Goal: Ask a question: Seek information or help from site administrators or community

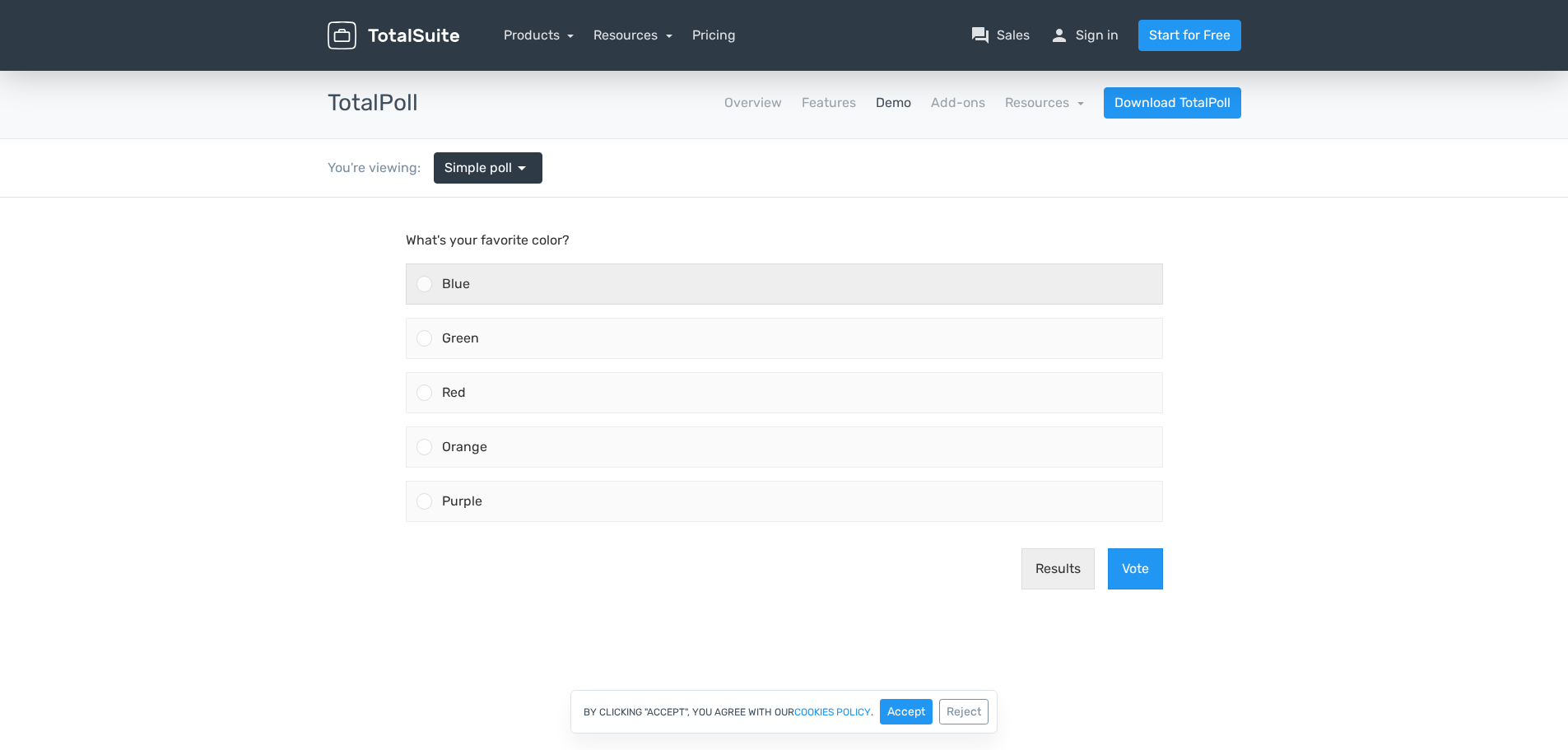
click at [428, 281] on div at bounding box center [425, 283] width 16 height 16
click at [424, 284] on input "Blue" at bounding box center [424, 284] width 0 height 0
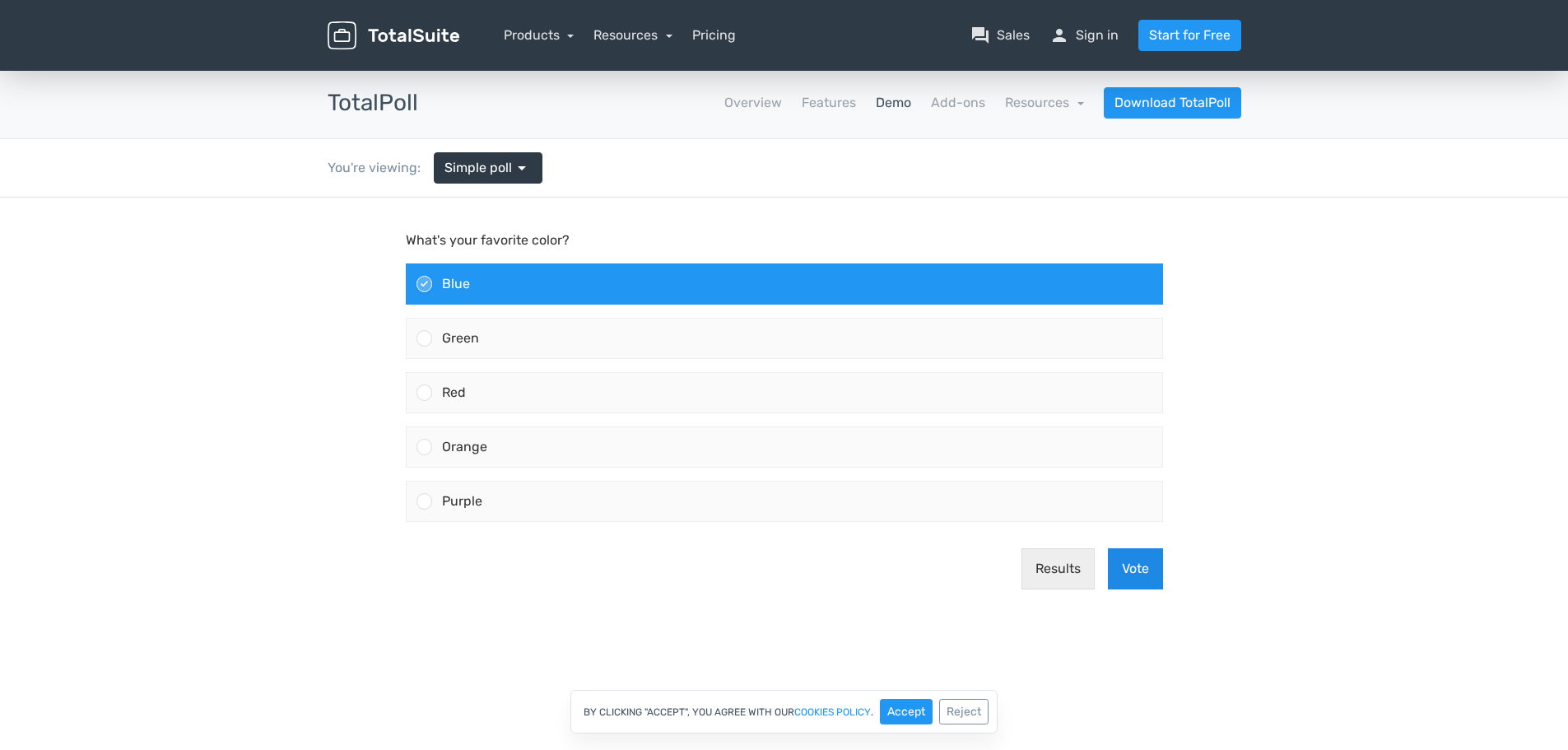
click at [1130, 568] on button "Vote" at bounding box center [1134, 568] width 55 height 41
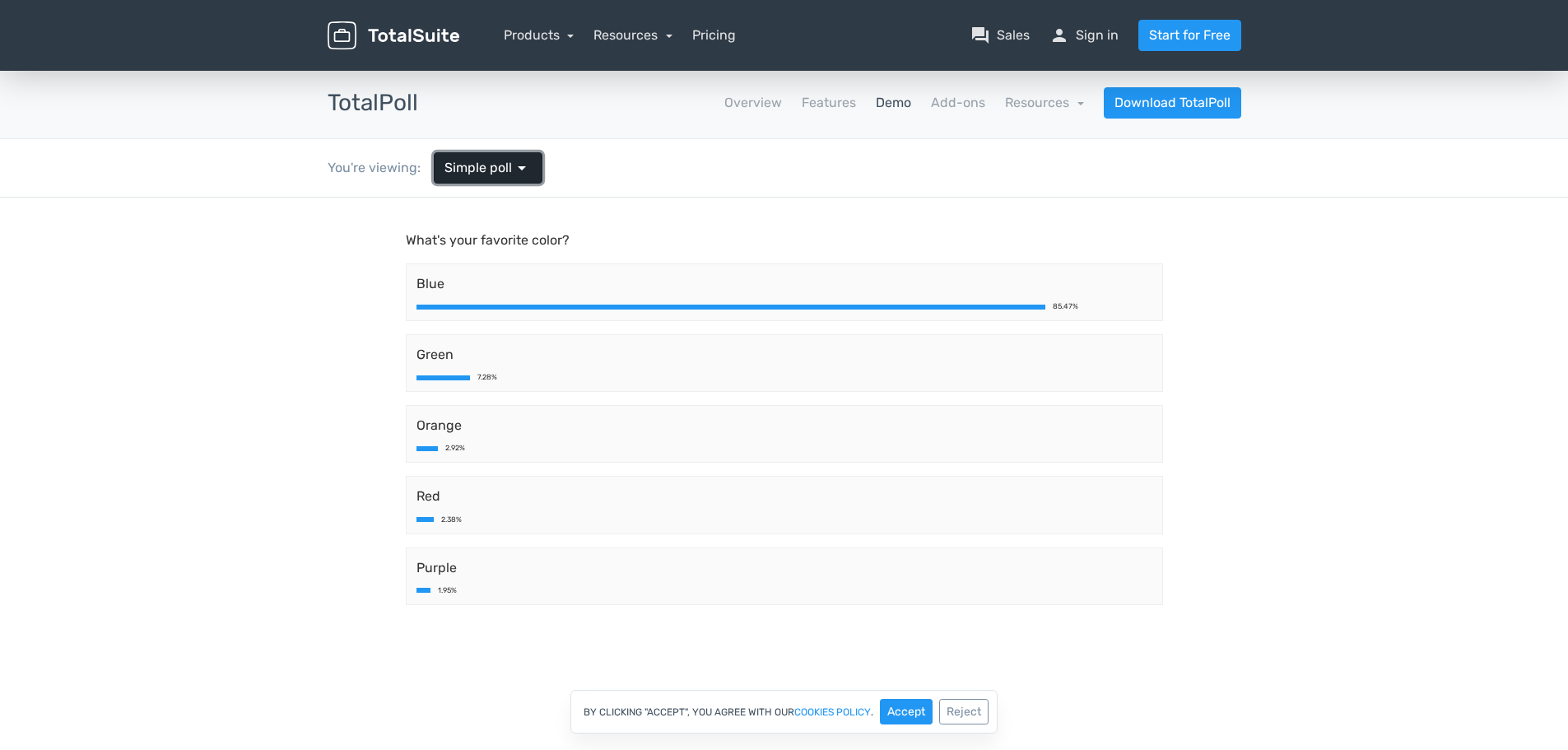
click at [485, 166] on span "Simple poll" at bounding box center [478, 168] width 68 height 20
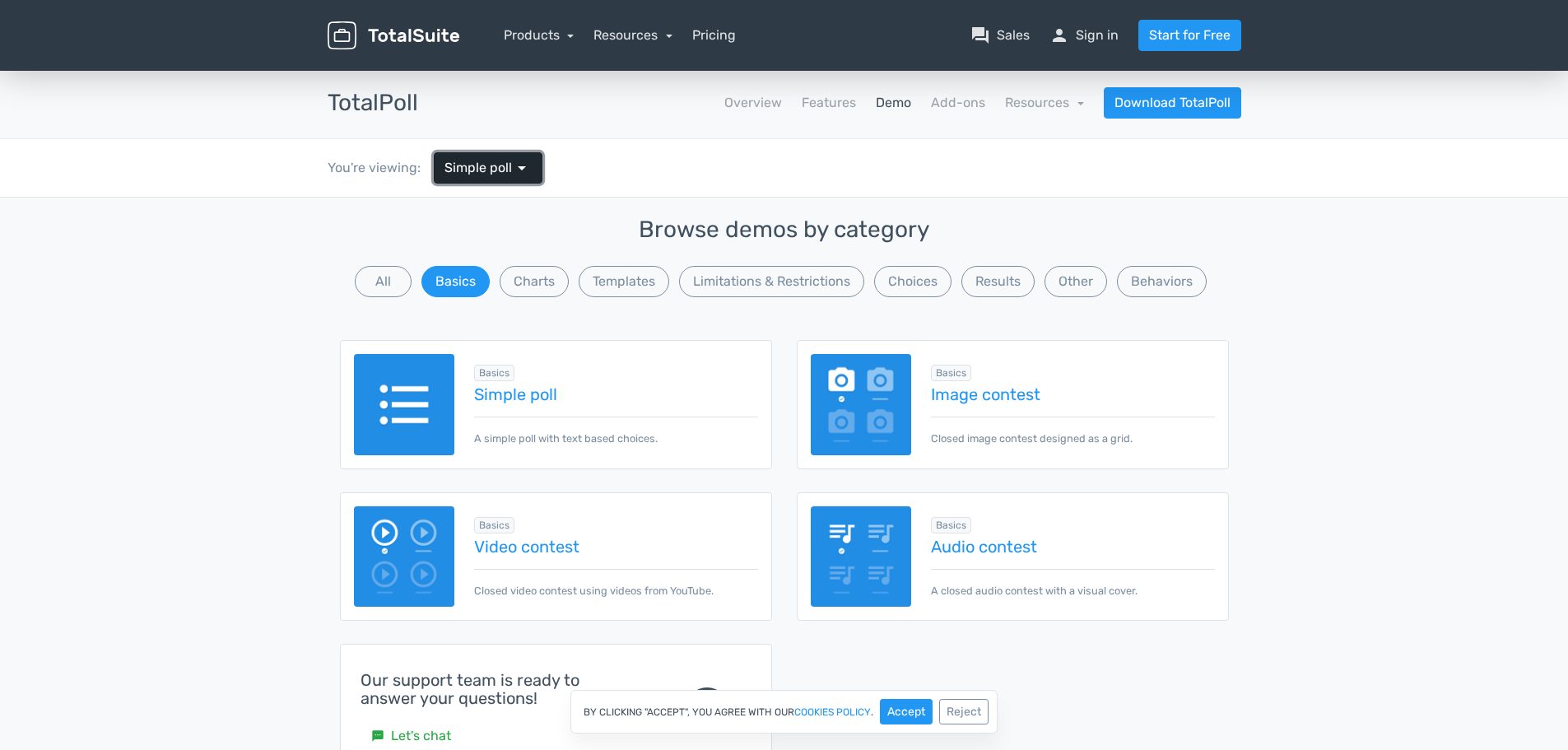
click at [486, 165] on span "Simple poll" at bounding box center [478, 168] width 68 height 20
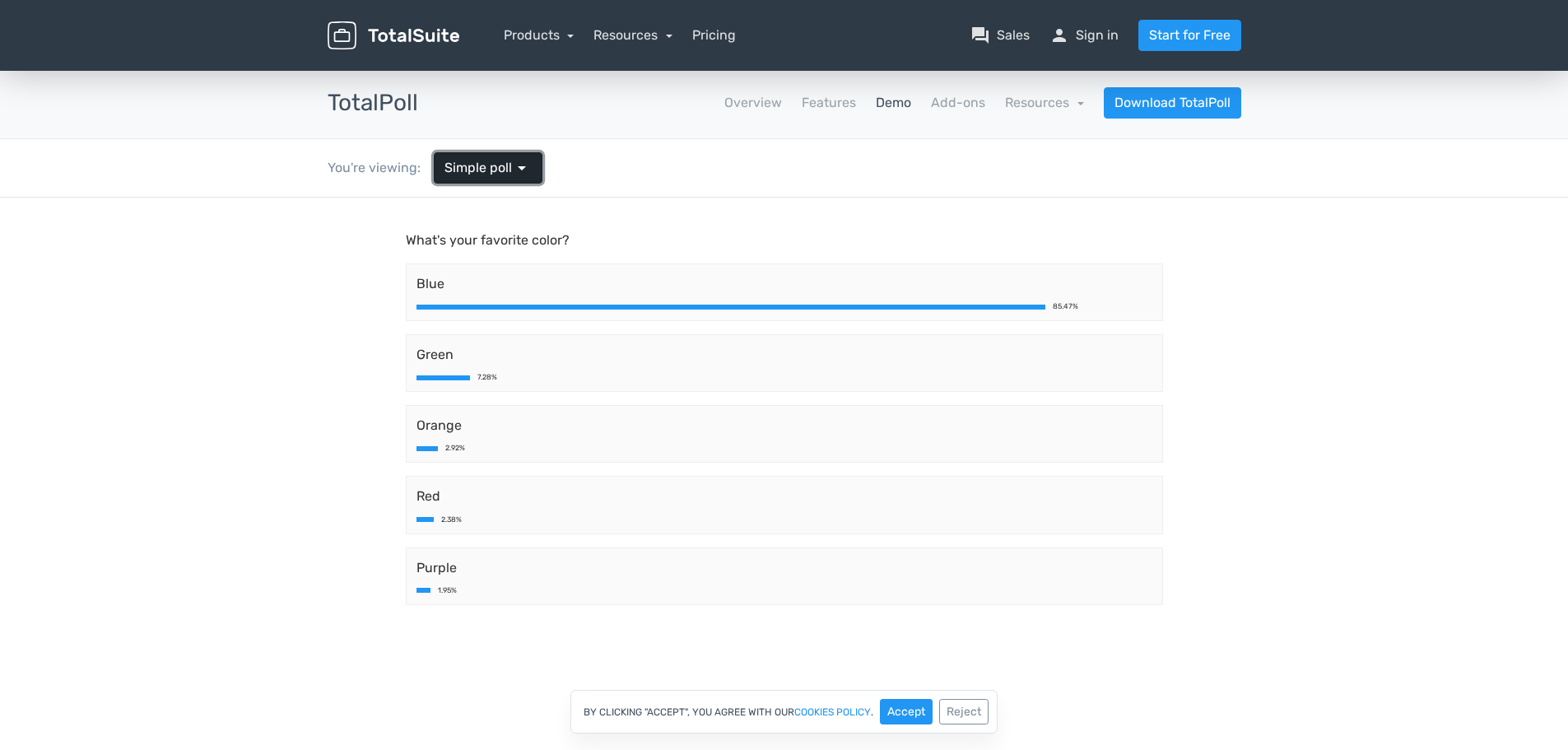
click at [524, 174] on span "arrow_drop_down" at bounding box center [522, 168] width 20 height 20
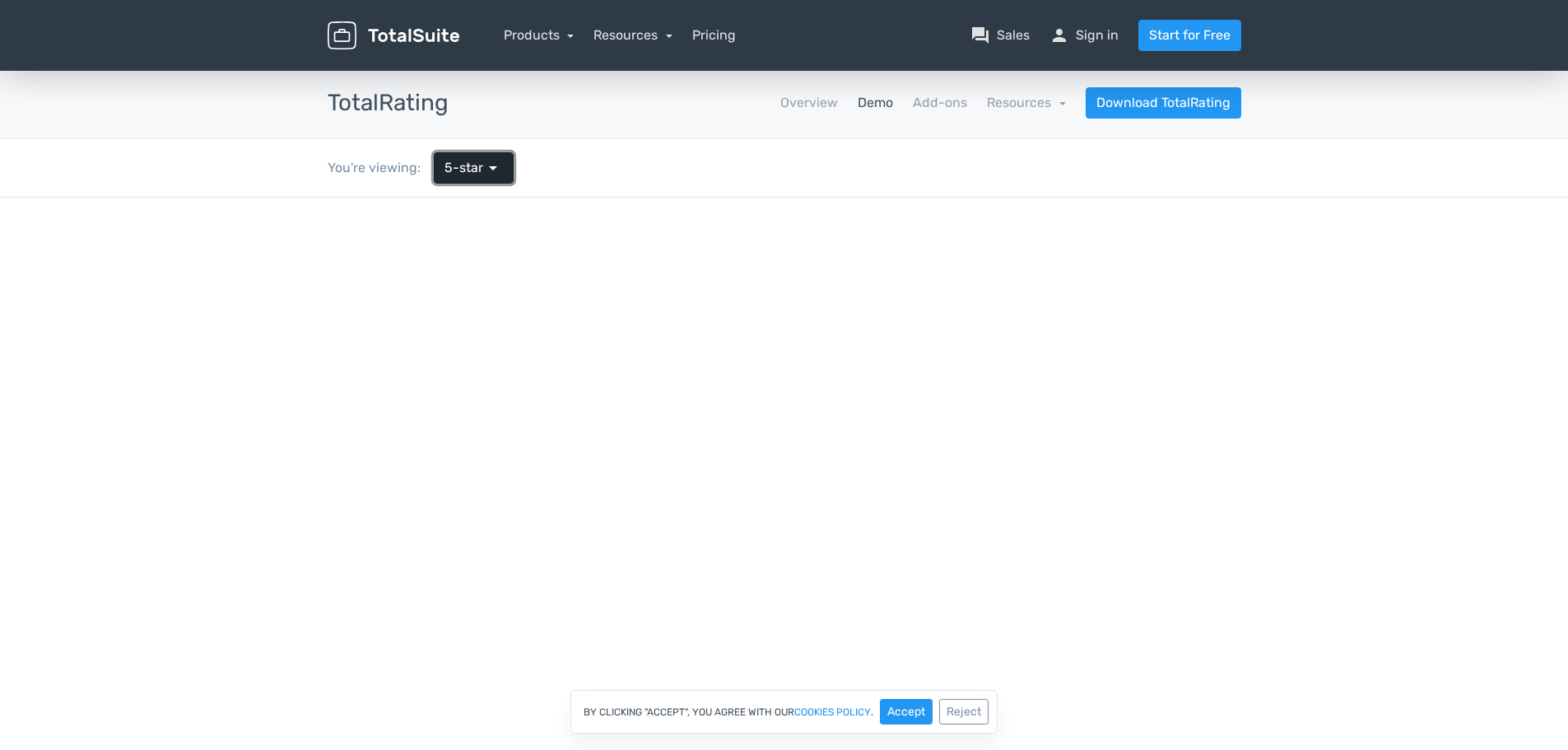
click at [461, 174] on span "5-star" at bounding box center [463, 168] width 39 height 20
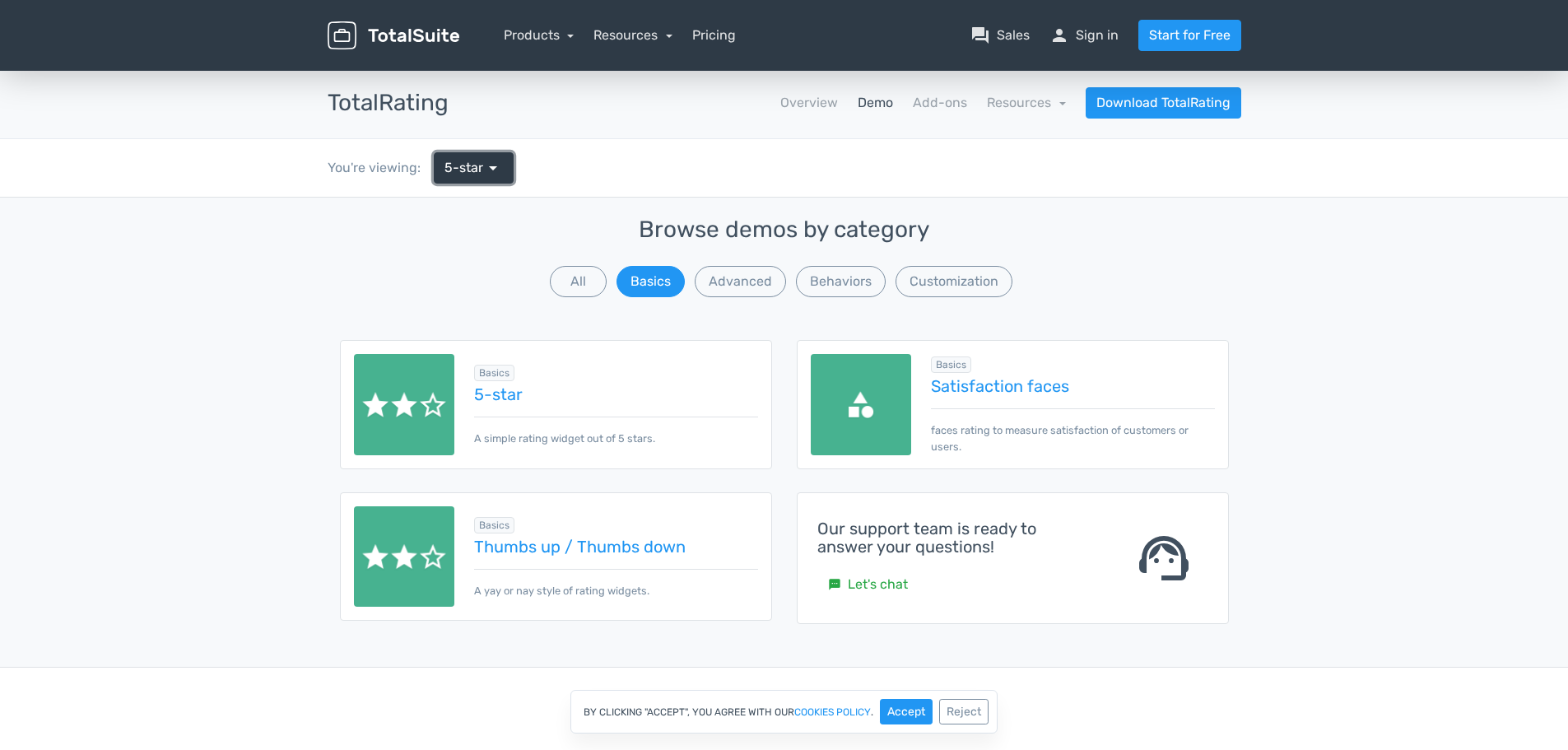
scroll to position [83, 0]
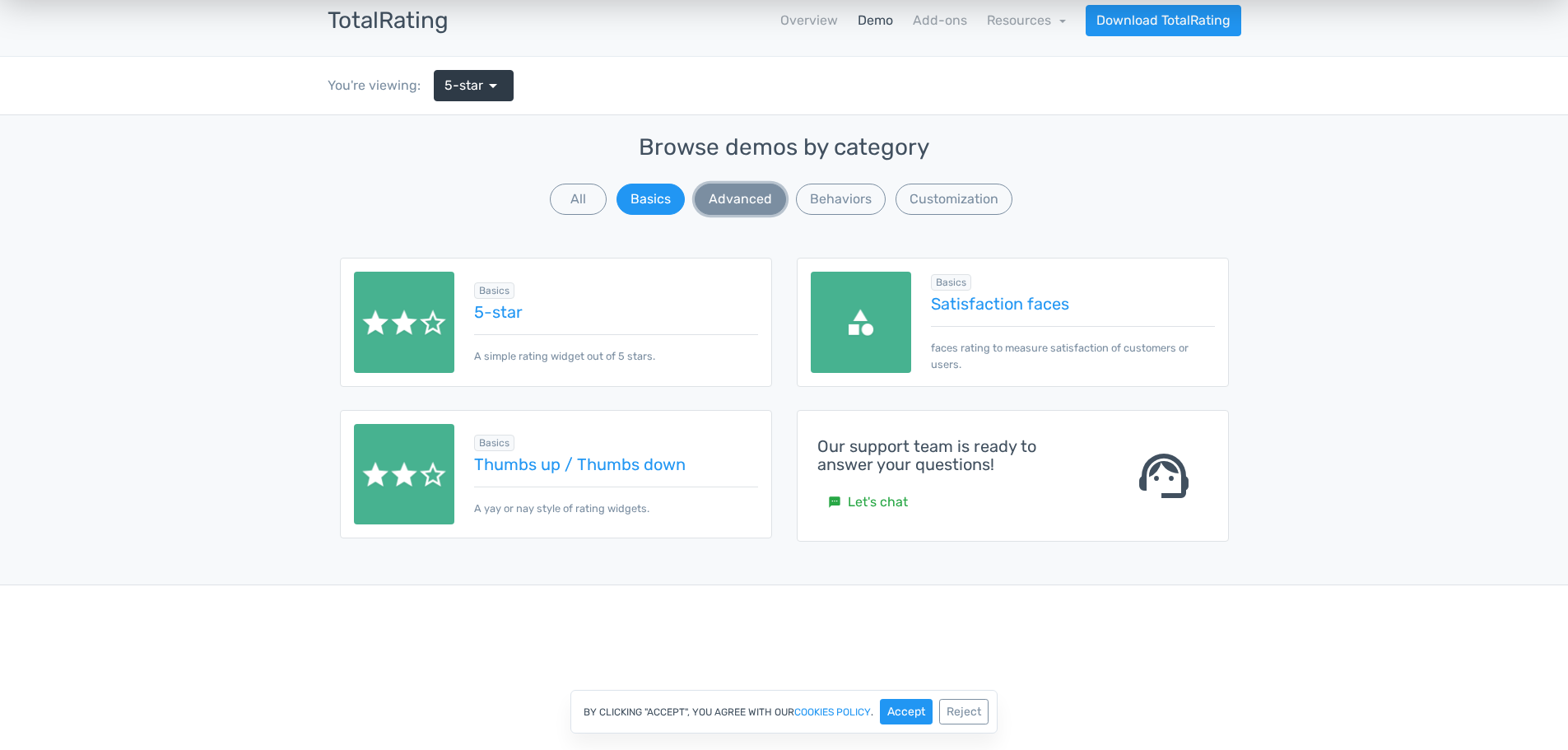
click at [762, 203] on button "Advanced" at bounding box center [741, 199] width 91 height 31
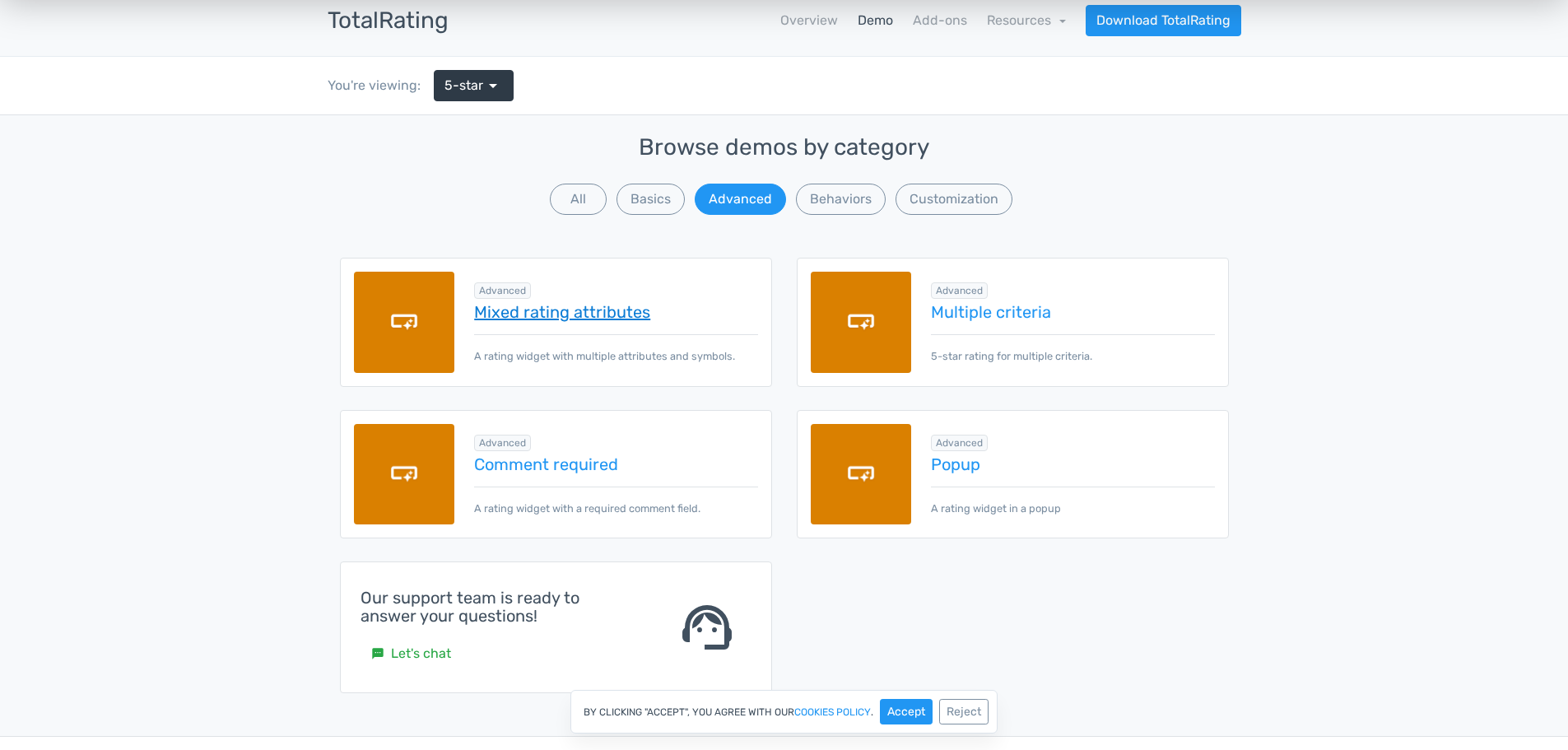
click at [633, 318] on link "Mixed rating attributes" at bounding box center [615, 312] width 283 height 18
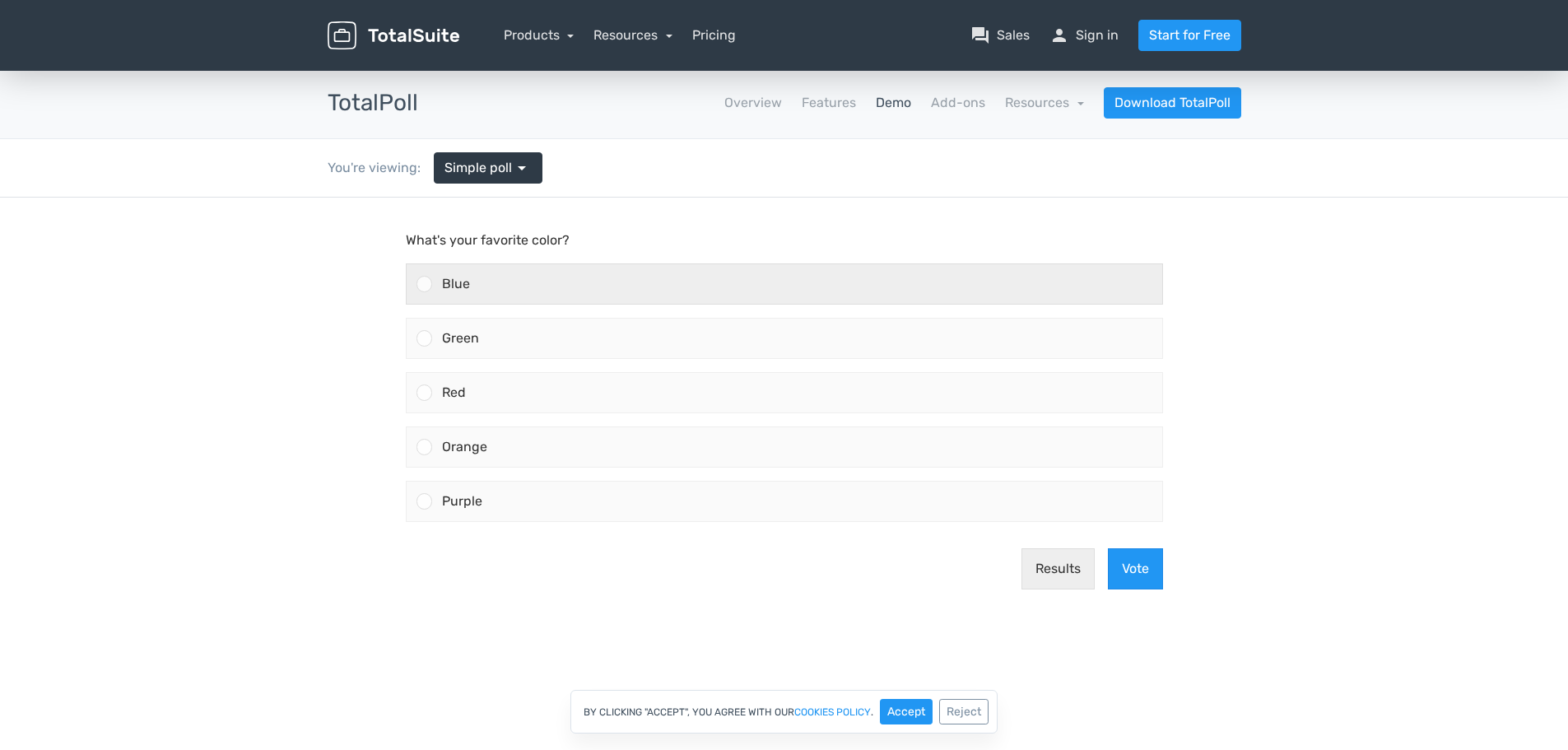
click at [459, 283] on span "Blue" at bounding box center [456, 283] width 28 height 16
click at [424, 284] on input "Blue" at bounding box center [424, 284] width 0 height 0
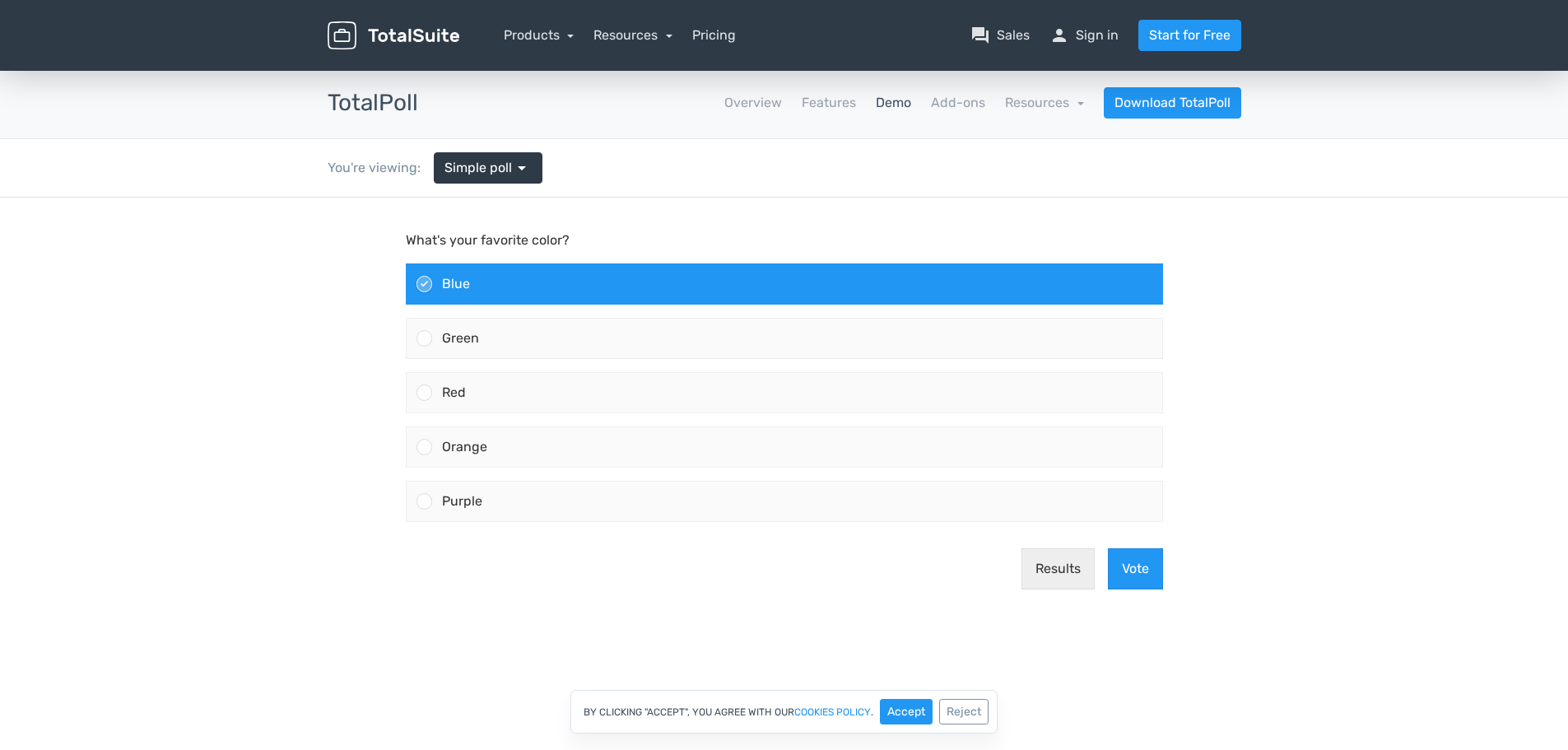
click at [459, 283] on span "Blue" at bounding box center [456, 283] width 28 height 16
click at [424, 284] on input "Blue" at bounding box center [424, 284] width 0 height 0
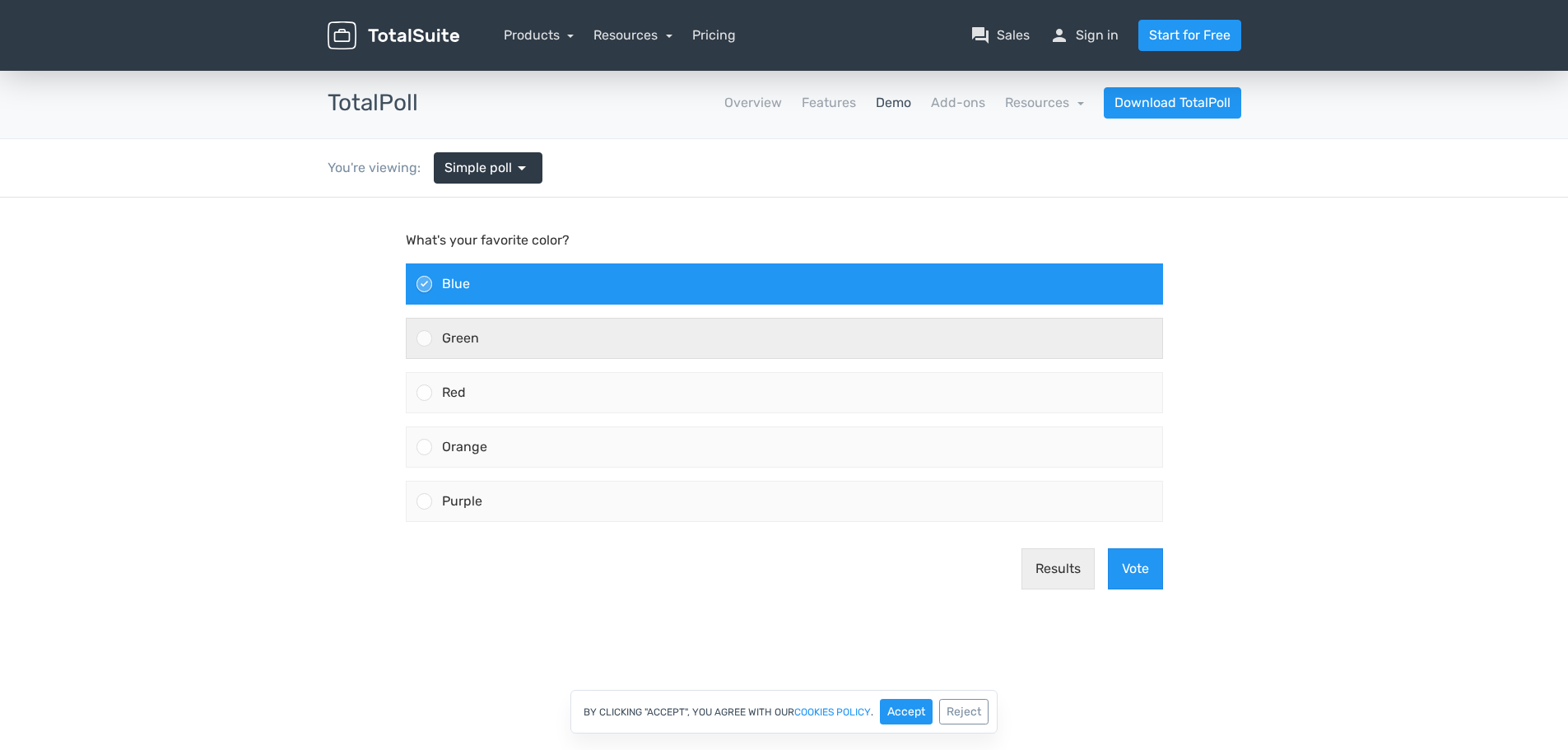
click at [456, 346] on div "Green" at bounding box center [797, 338] width 730 height 40
click at [424, 338] on input "Green" at bounding box center [424, 338] width 0 height 0
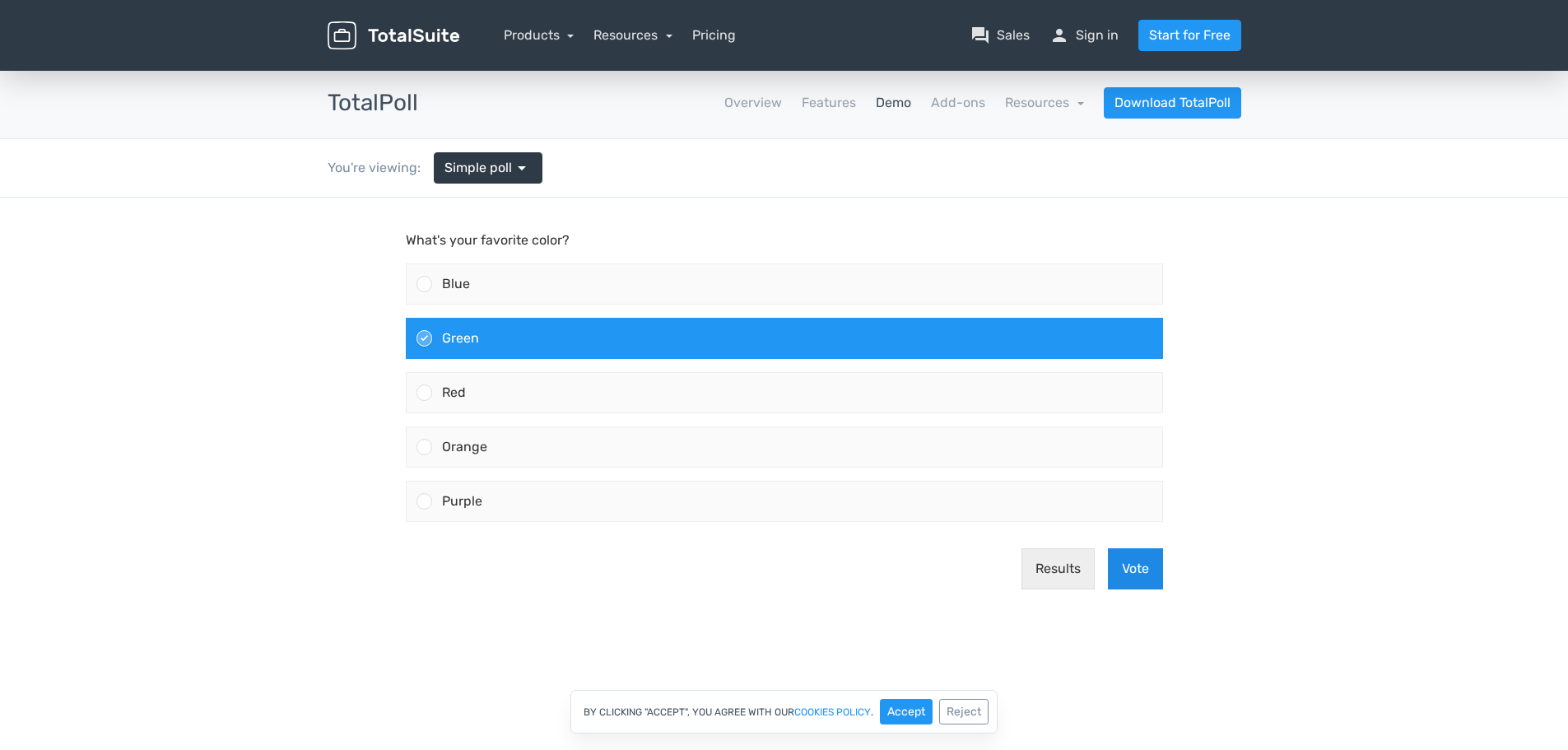
click at [1144, 577] on button "Vote" at bounding box center [1134, 568] width 55 height 41
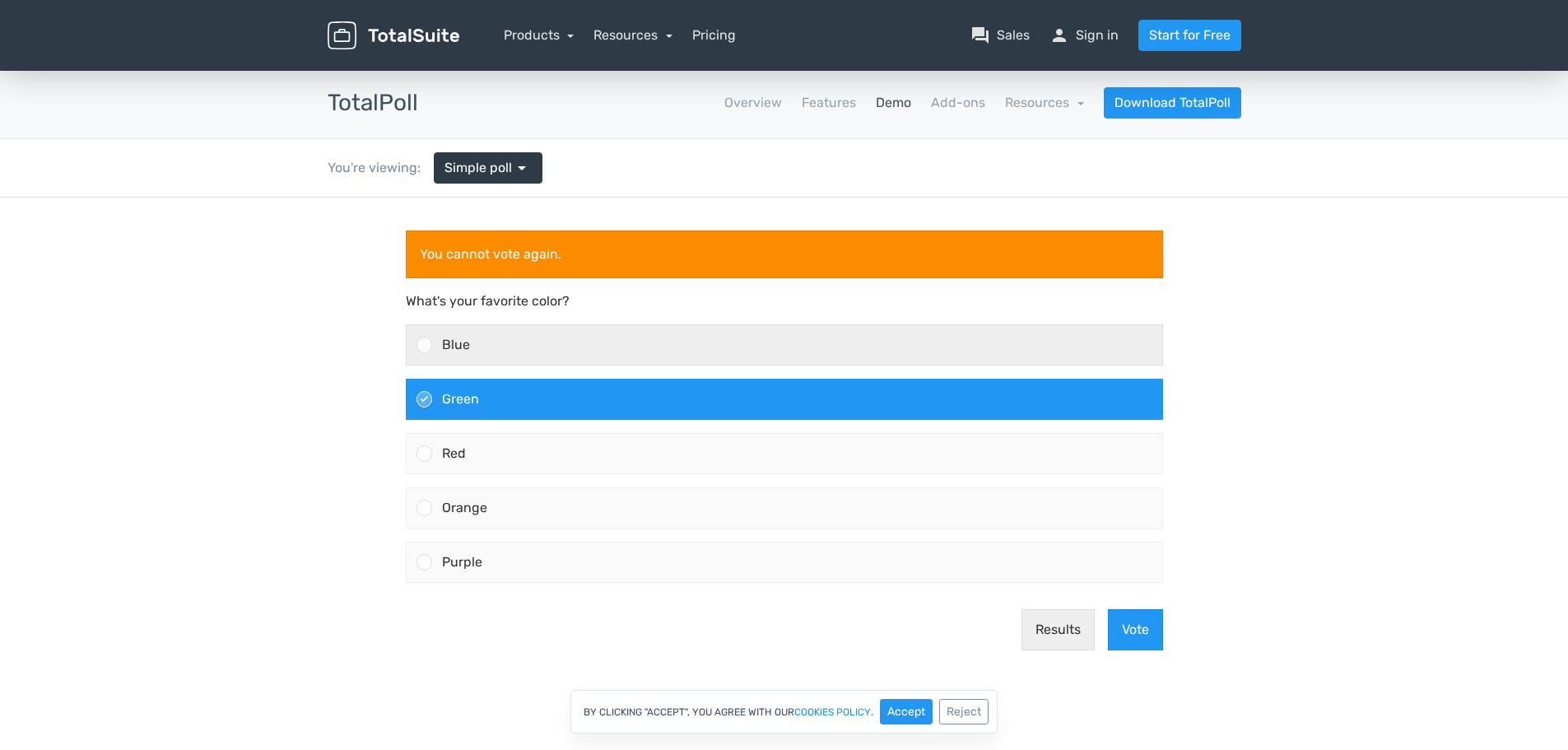
click at [457, 349] on span "Blue" at bounding box center [456, 345] width 28 height 16
click at [424, 345] on input "Blue" at bounding box center [424, 345] width 0 height 0
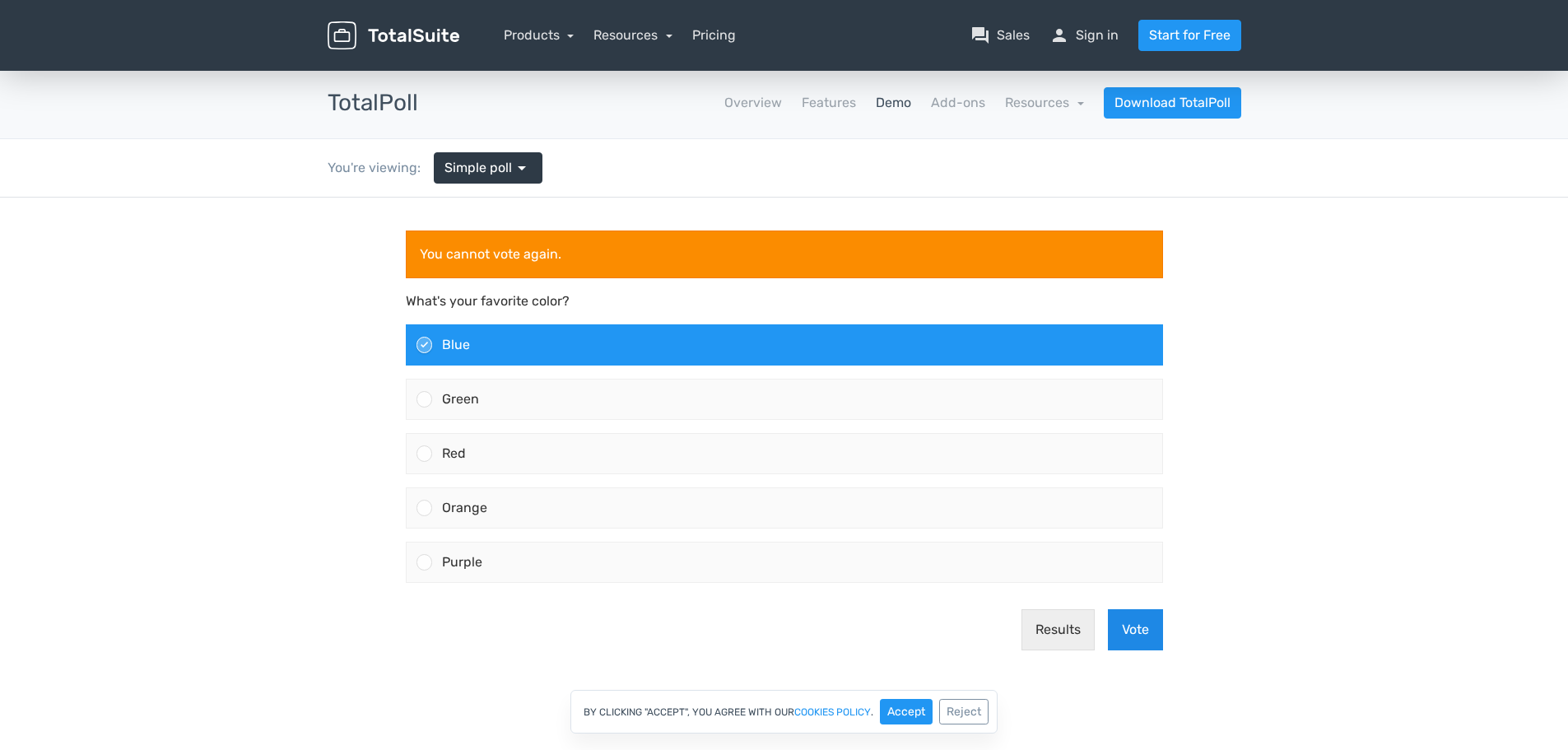
click at [1128, 642] on button "Vote" at bounding box center [1134, 630] width 55 height 41
click at [1047, 637] on button "Results" at bounding box center [1058, 630] width 74 height 41
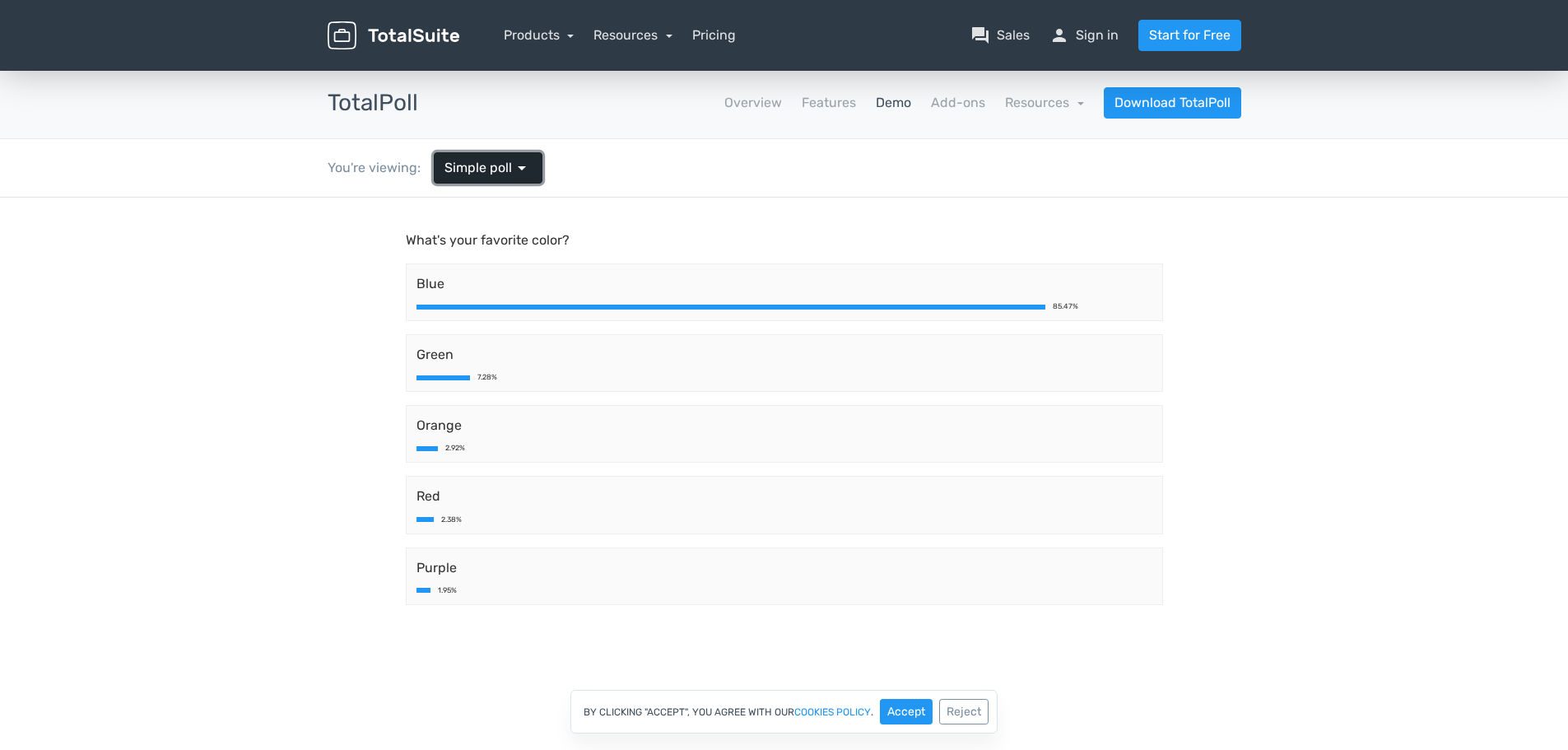
click at [487, 170] on span "Simple poll" at bounding box center [478, 168] width 68 height 20
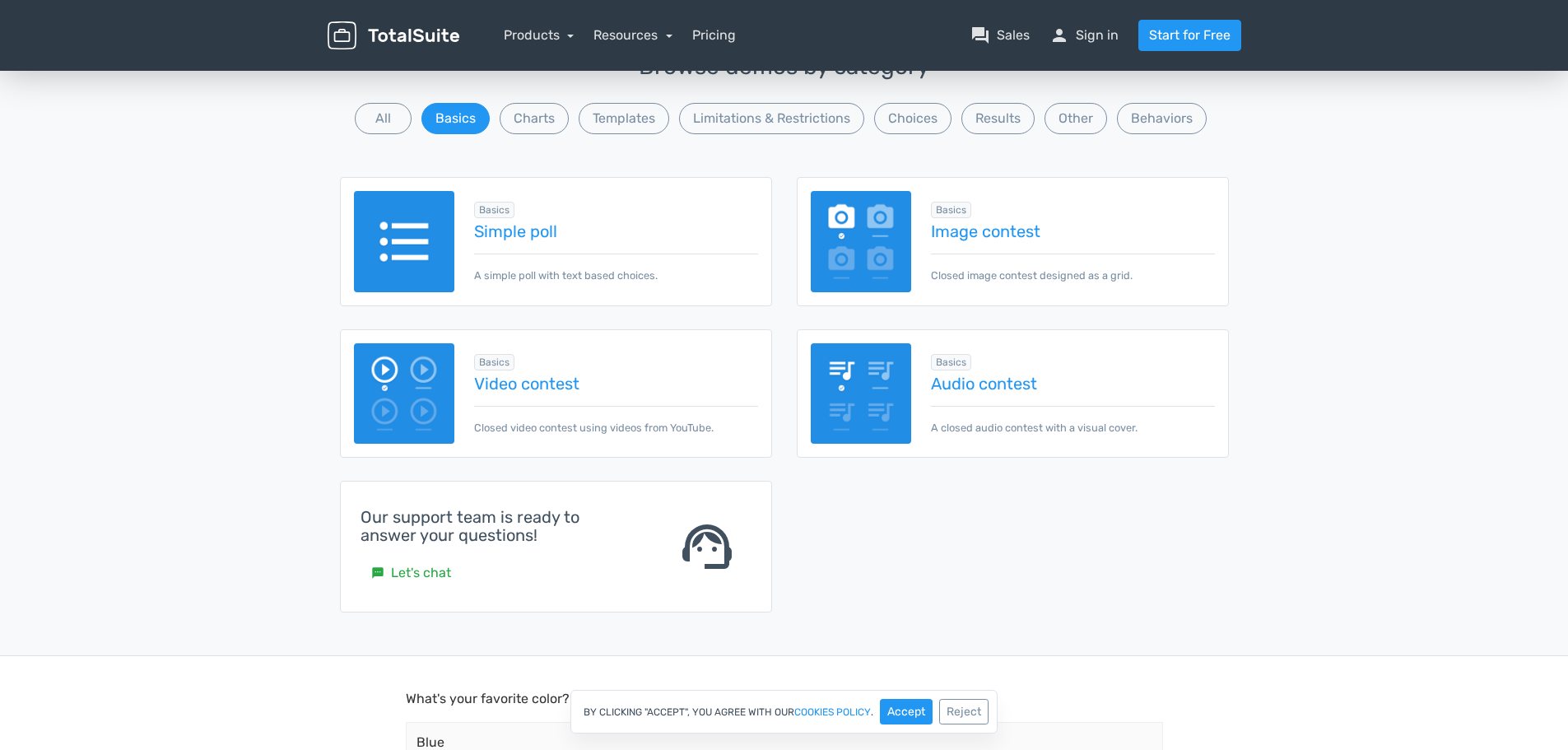
scroll to position [165, 0]
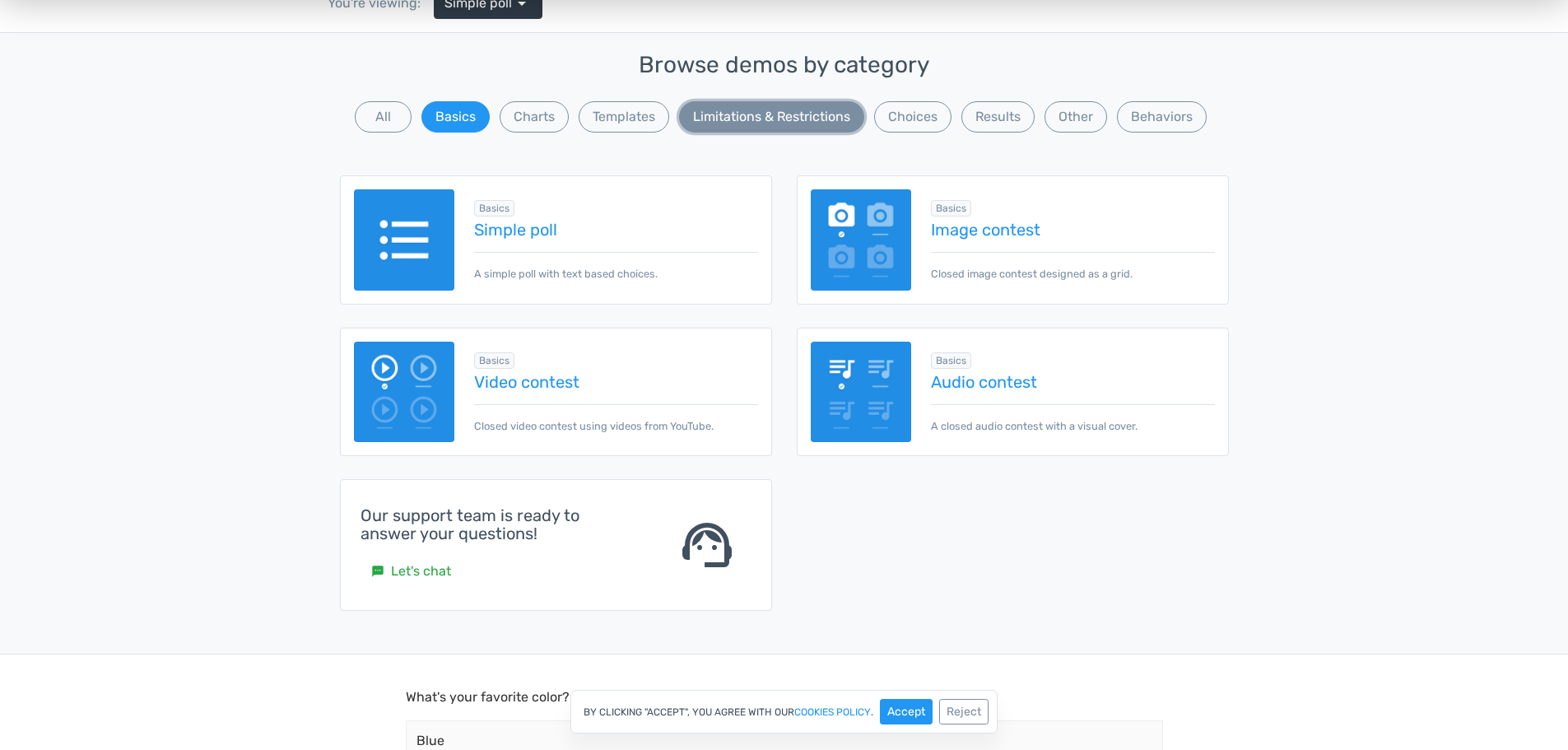
click at [740, 113] on button "Limitations & Restrictions" at bounding box center [772, 116] width 185 height 31
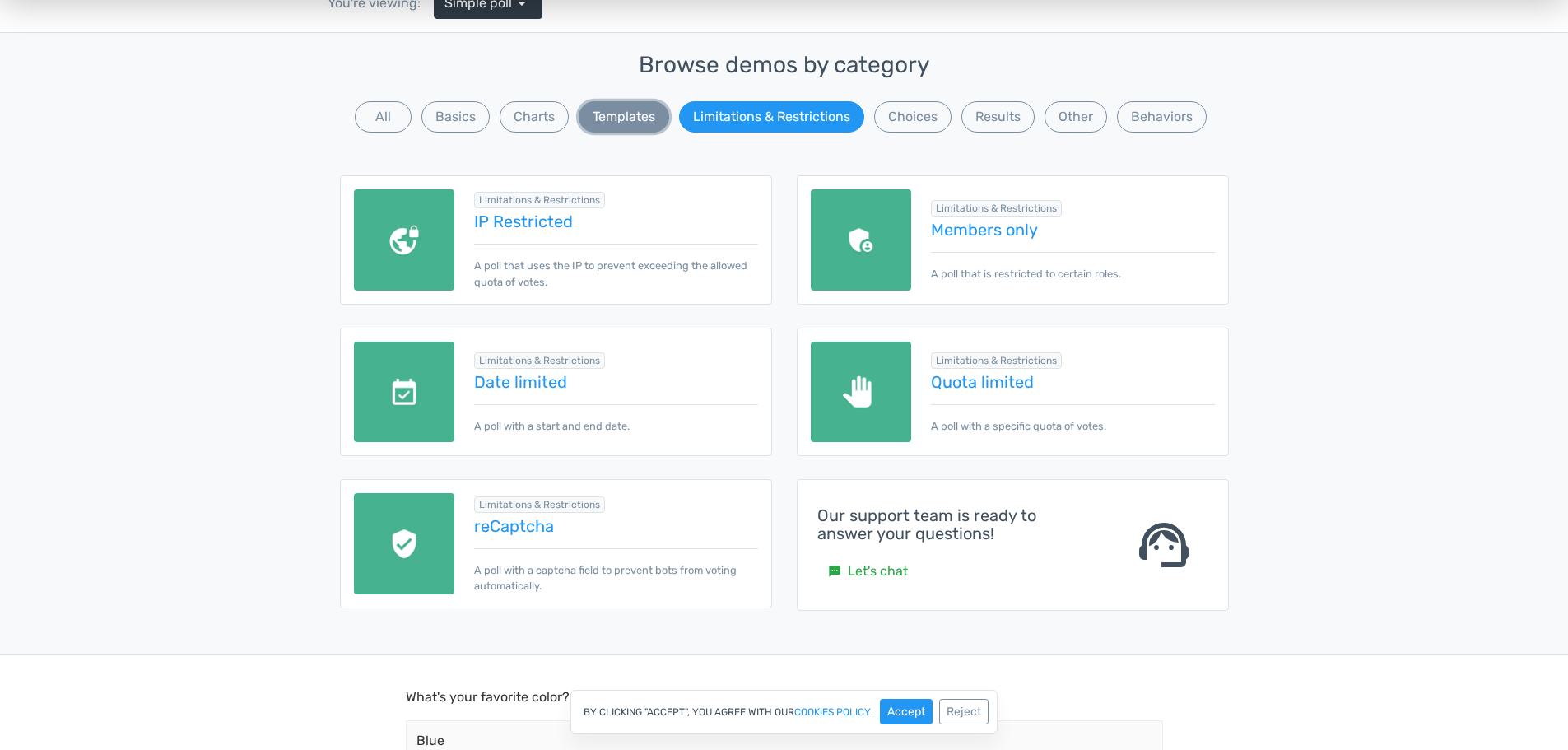
click at [598, 104] on button "Templates" at bounding box center [623, 116] width 90 height 31
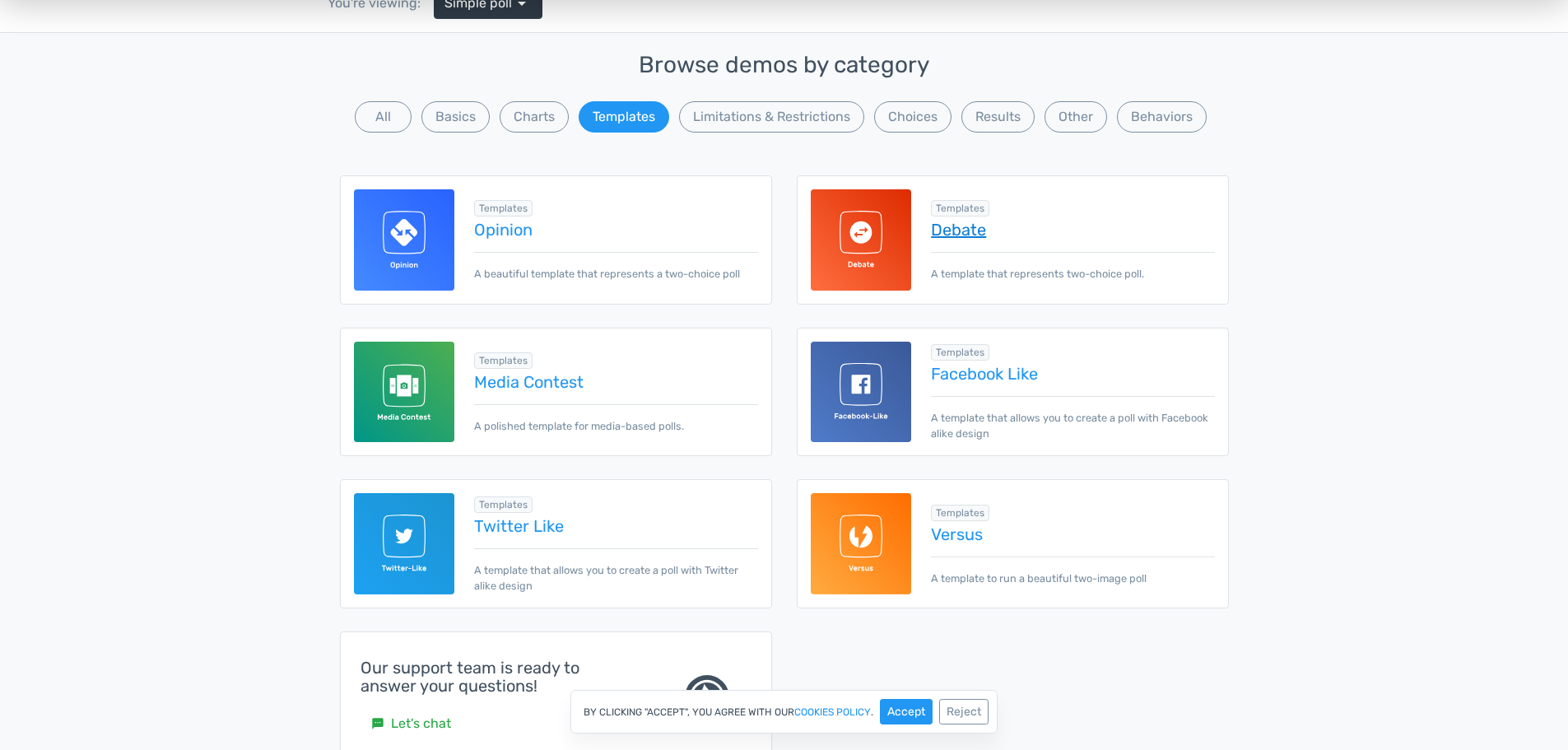
click at [985, 237] on link "Debate" at bounding box center [1072, 230] width 283 height 18
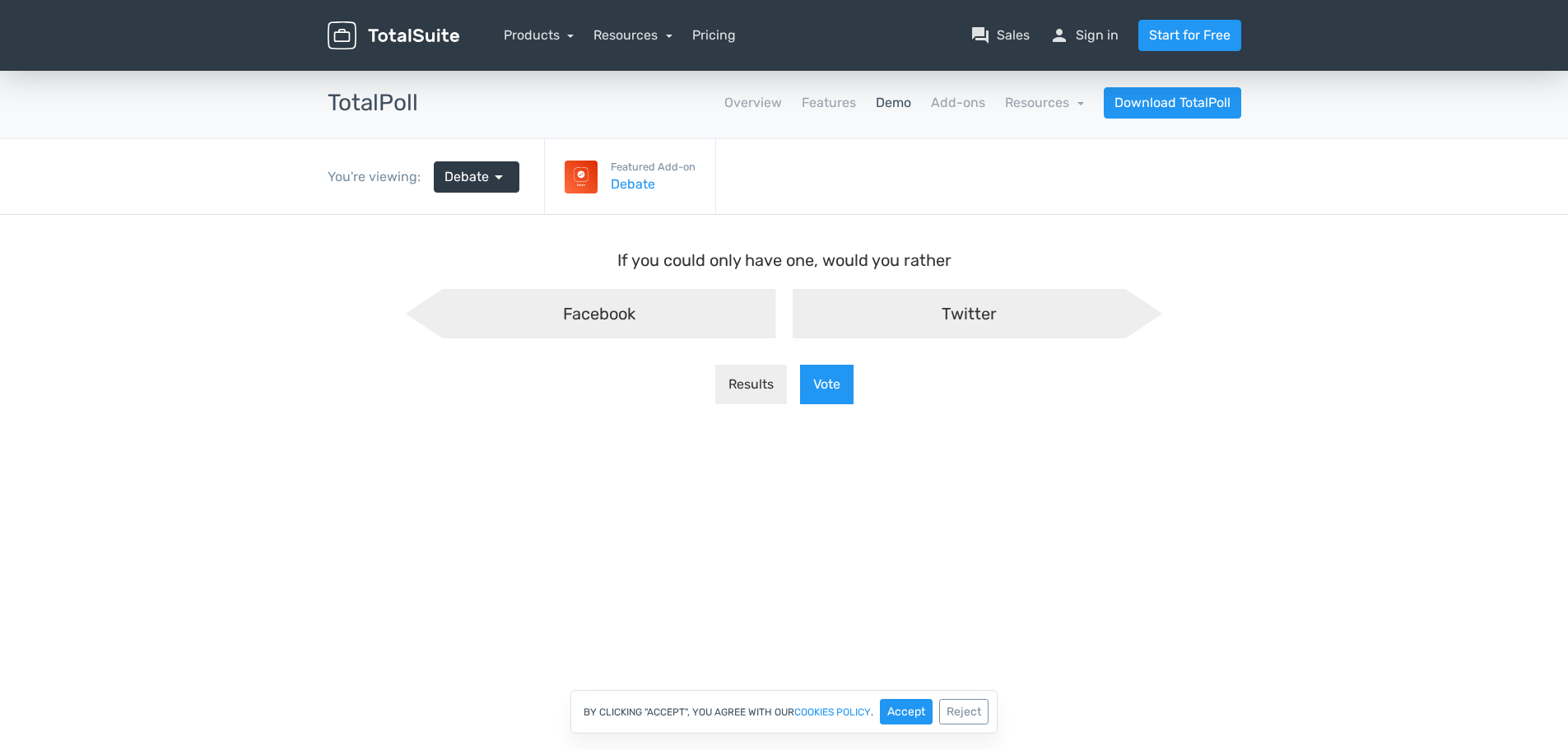
click at [980, 298] on div "Twitter" at bounding box center [977, 314] width 371 height 50
click at [789, 298] on input "Twitter" at bounding box center [784, 302] width 11 height 11
radio input "true"
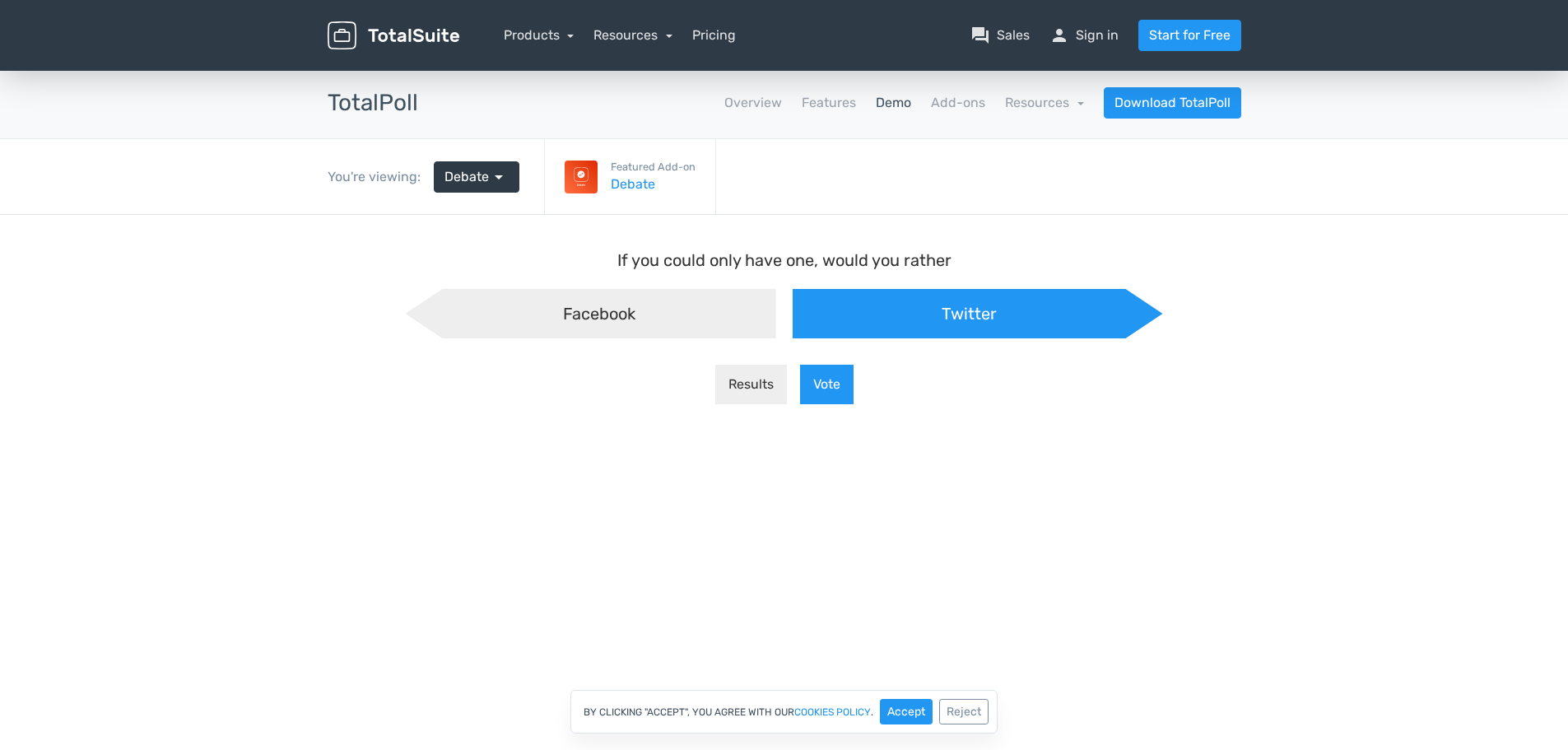
scroll to position [14, -8]
click at [822, 387] on button "Vote" at bounding box center [827, 385] width 54 height 40
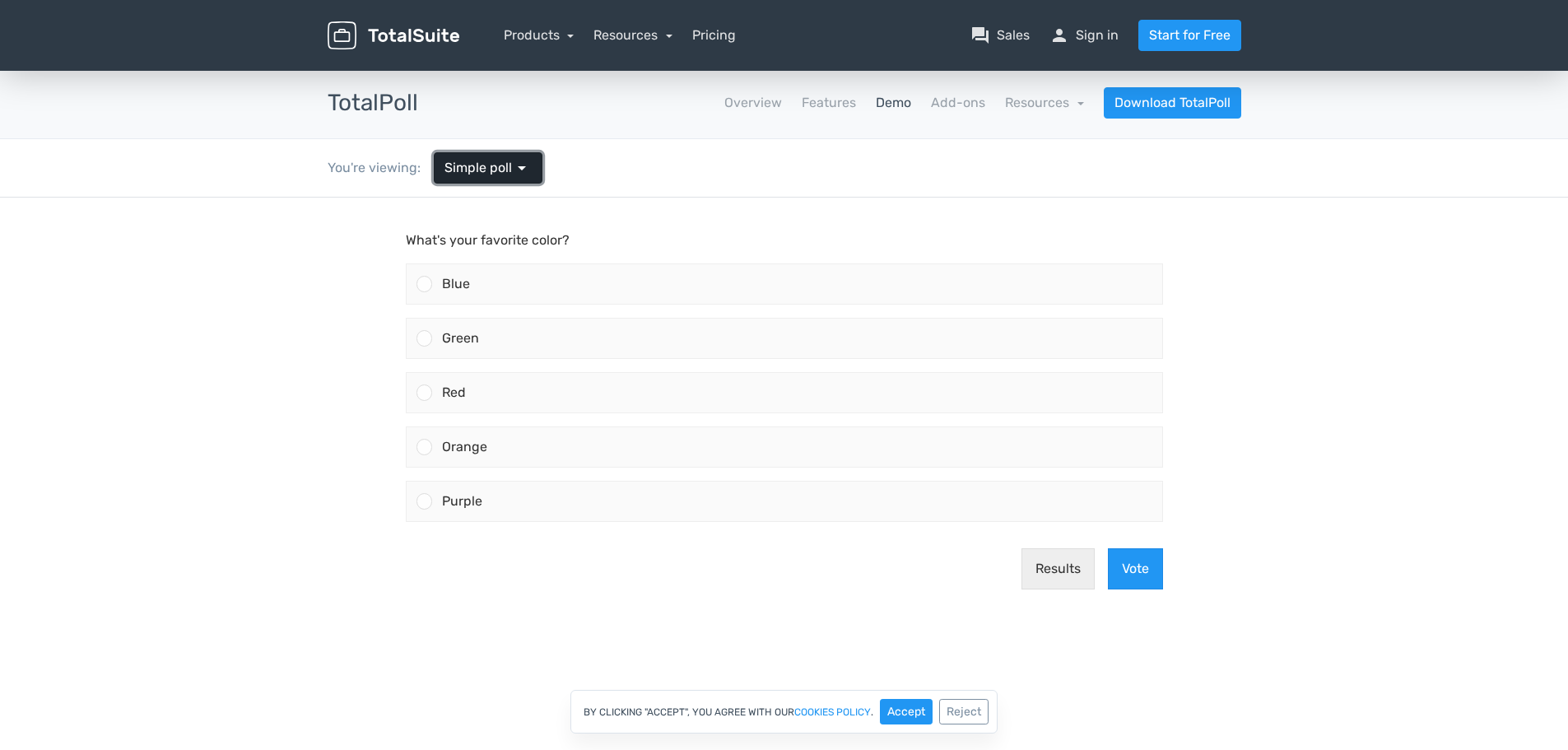
click at [516, 169] on span "arrow_drop_down" at bounding box center [522, 168] width 20 height 20
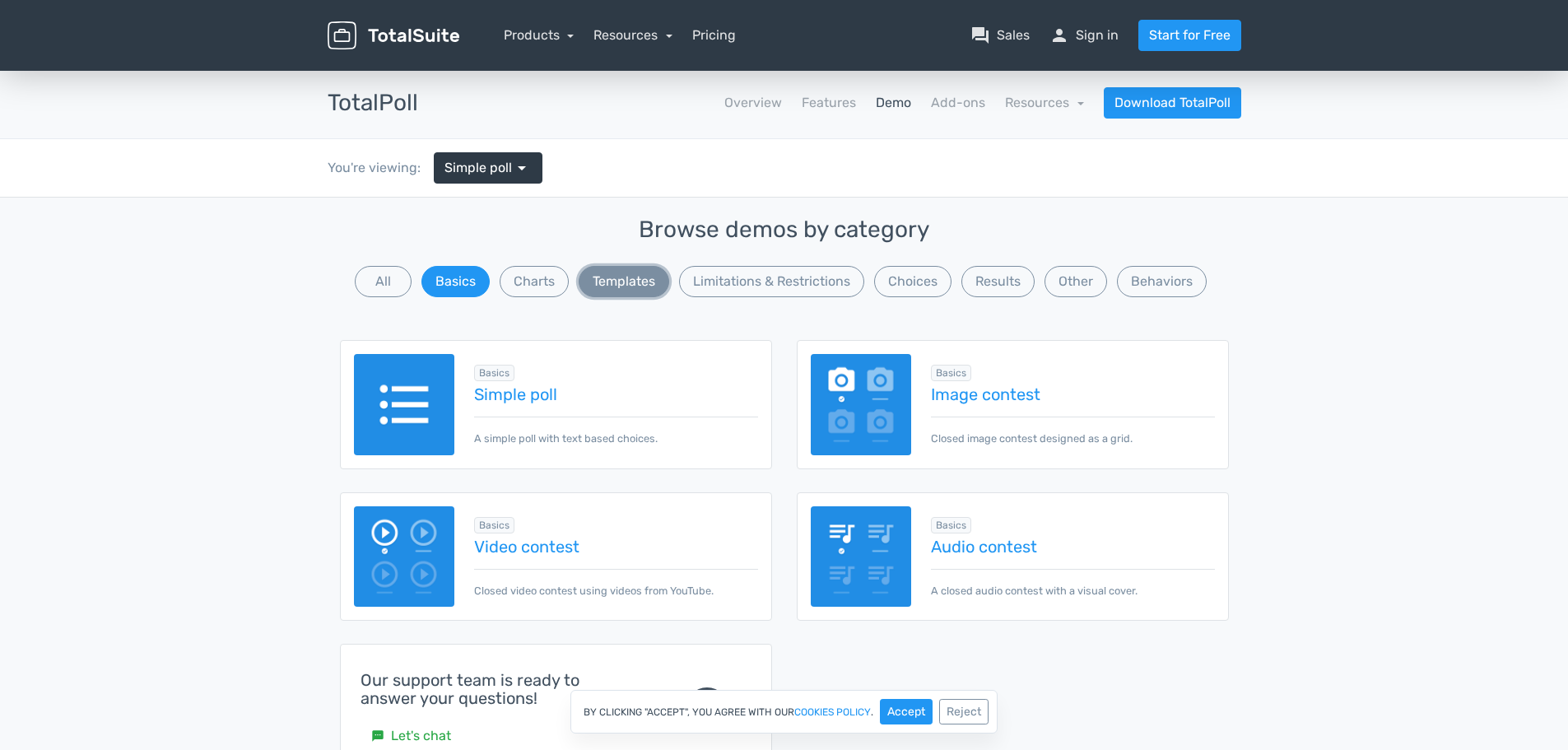
click at [657, 288] on button "Templates" at bounding box center [623, 281] width 90 height 31
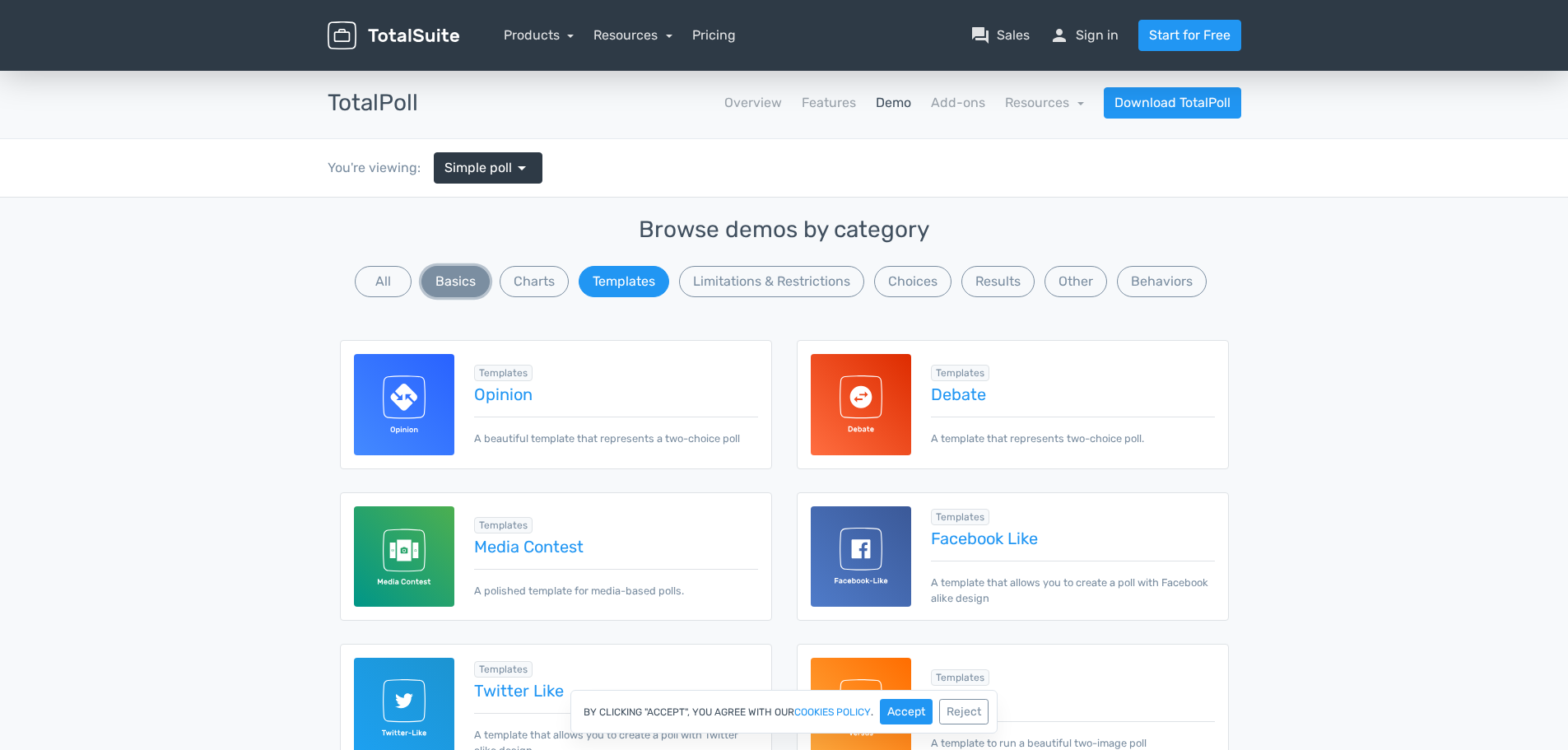
click at [448, 276] on button "Basics" at bounding box center [455, 281] width 69 height 31
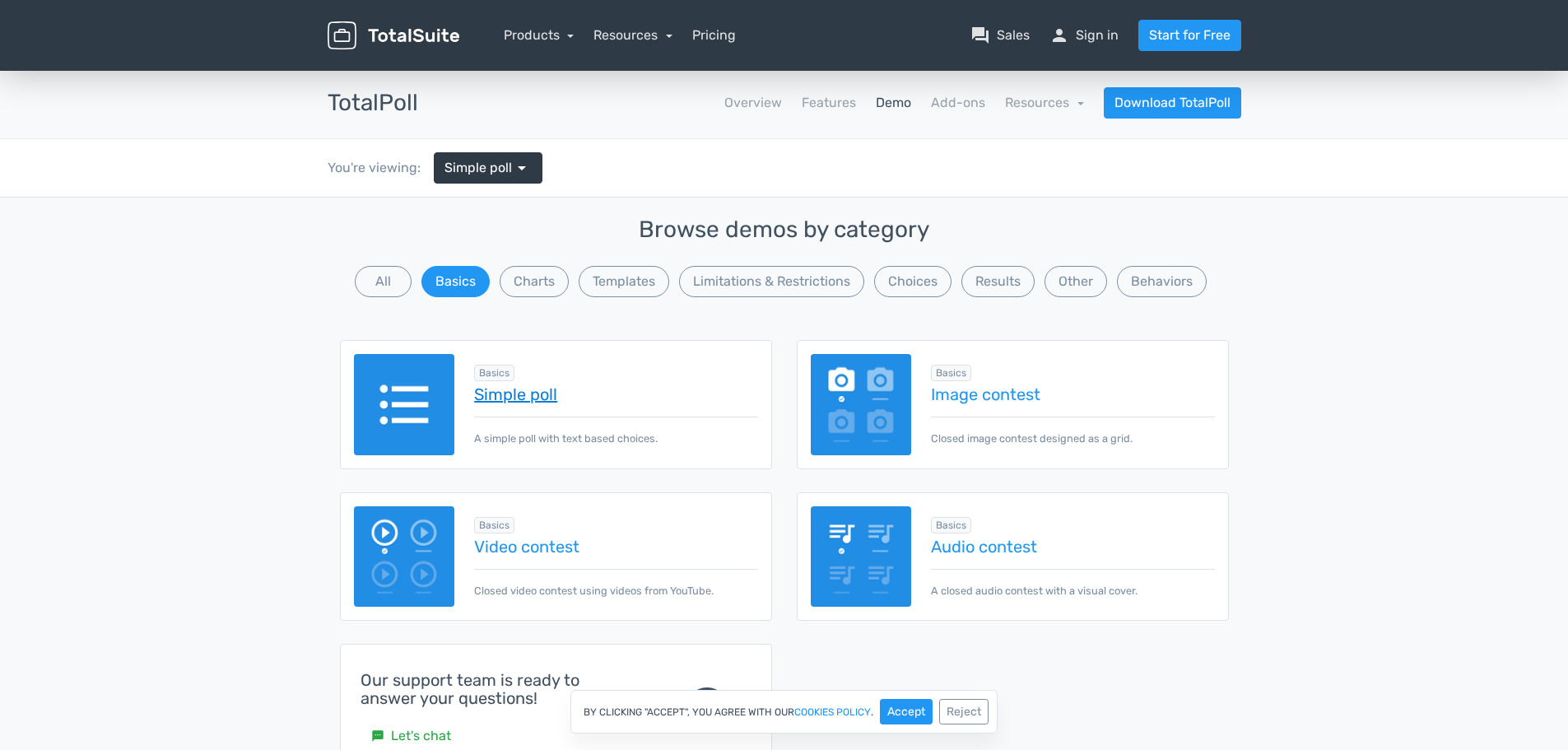
click at [521, 390] on link "Simple poll" at bounding box center [615, 394] width 283 height 18
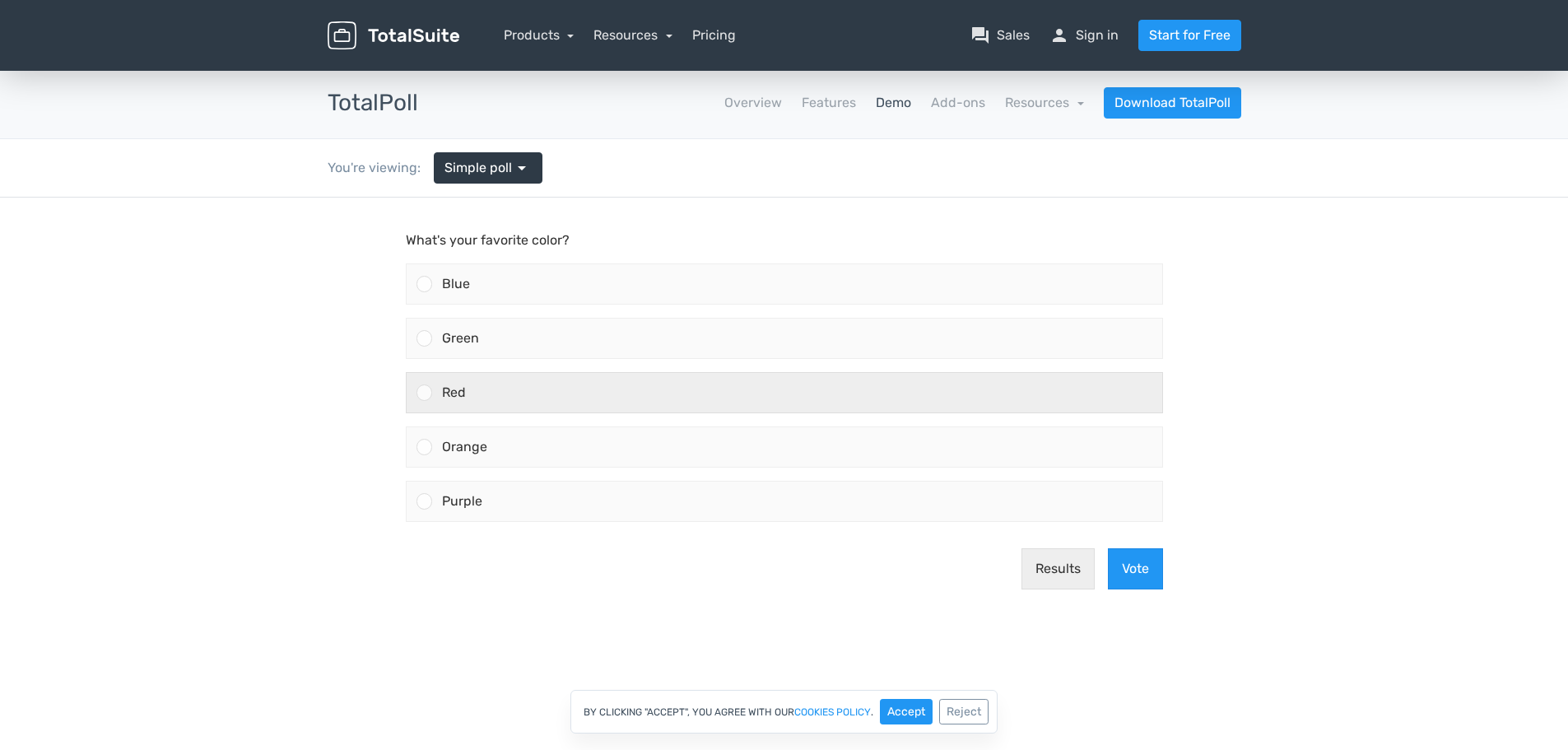
click at [442, 399] on span "Red" at bounding box center [454, 393] width 24 height 16
click at [424, 393] on input "Red" at bounding box center [424, 393] width 0 height 0
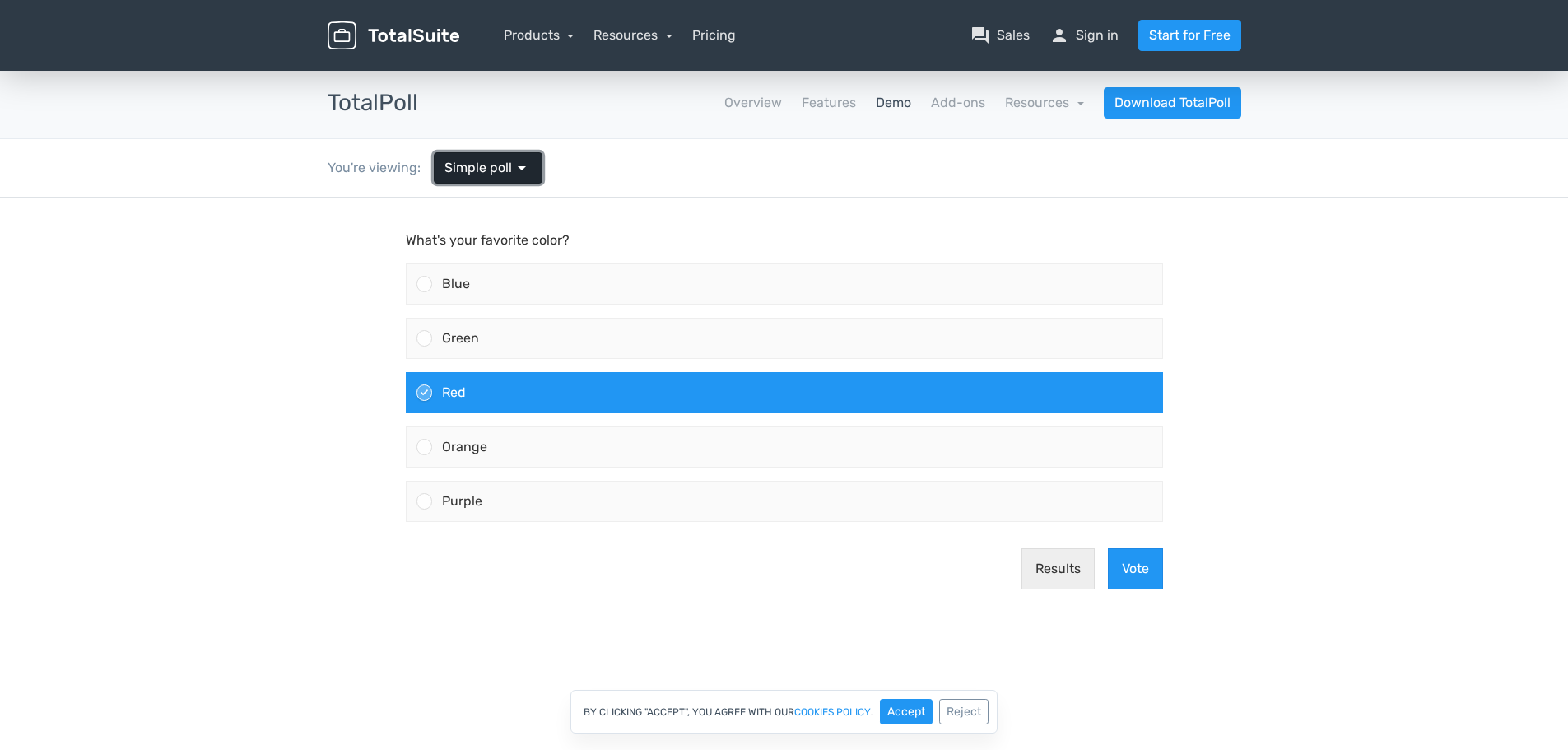
click at [501, 163] on span "Simple poll" at bounding box center [478, 168] width 68 height 20
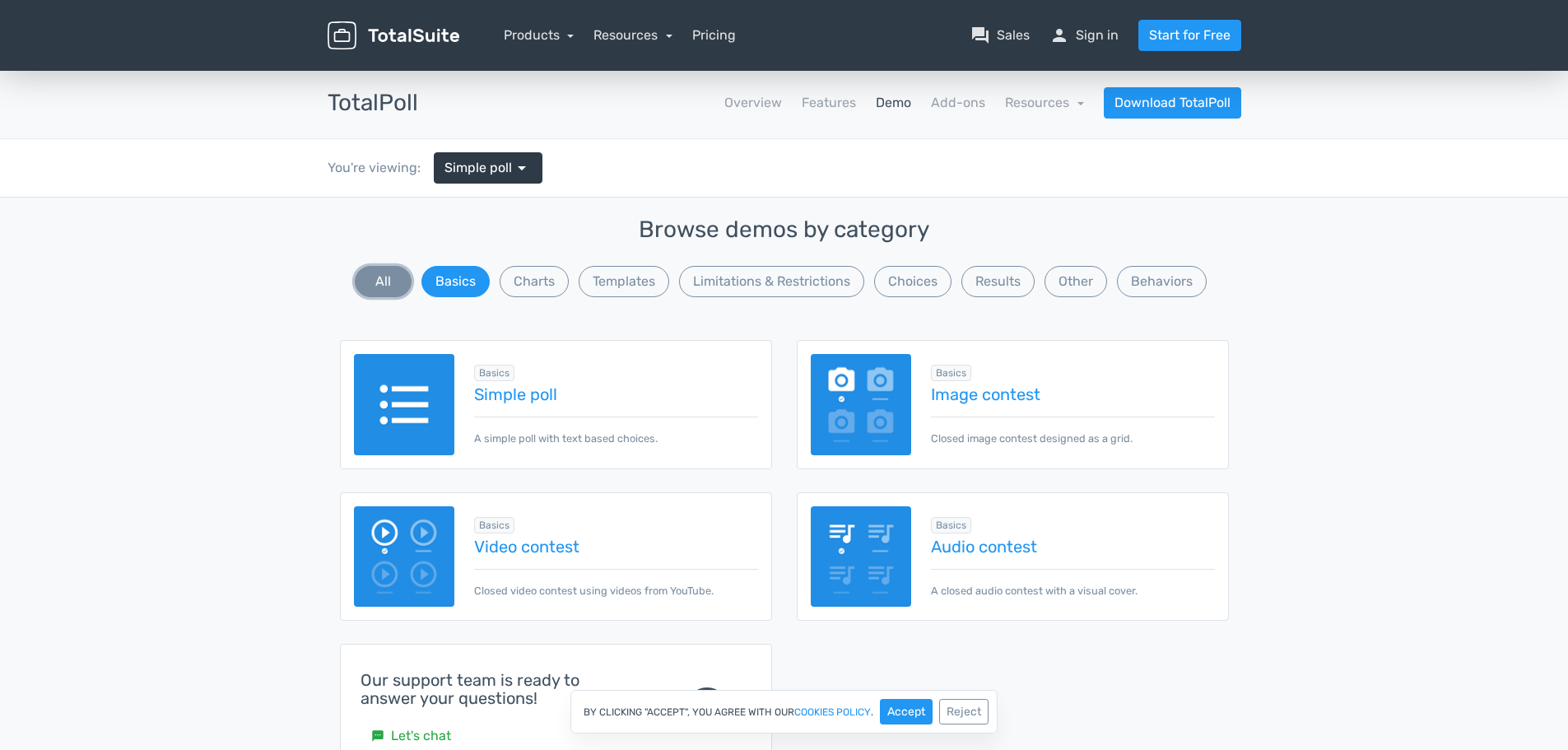
click at [399, 286] on button "All" at bounding box center [383, 281] width 57 height 31
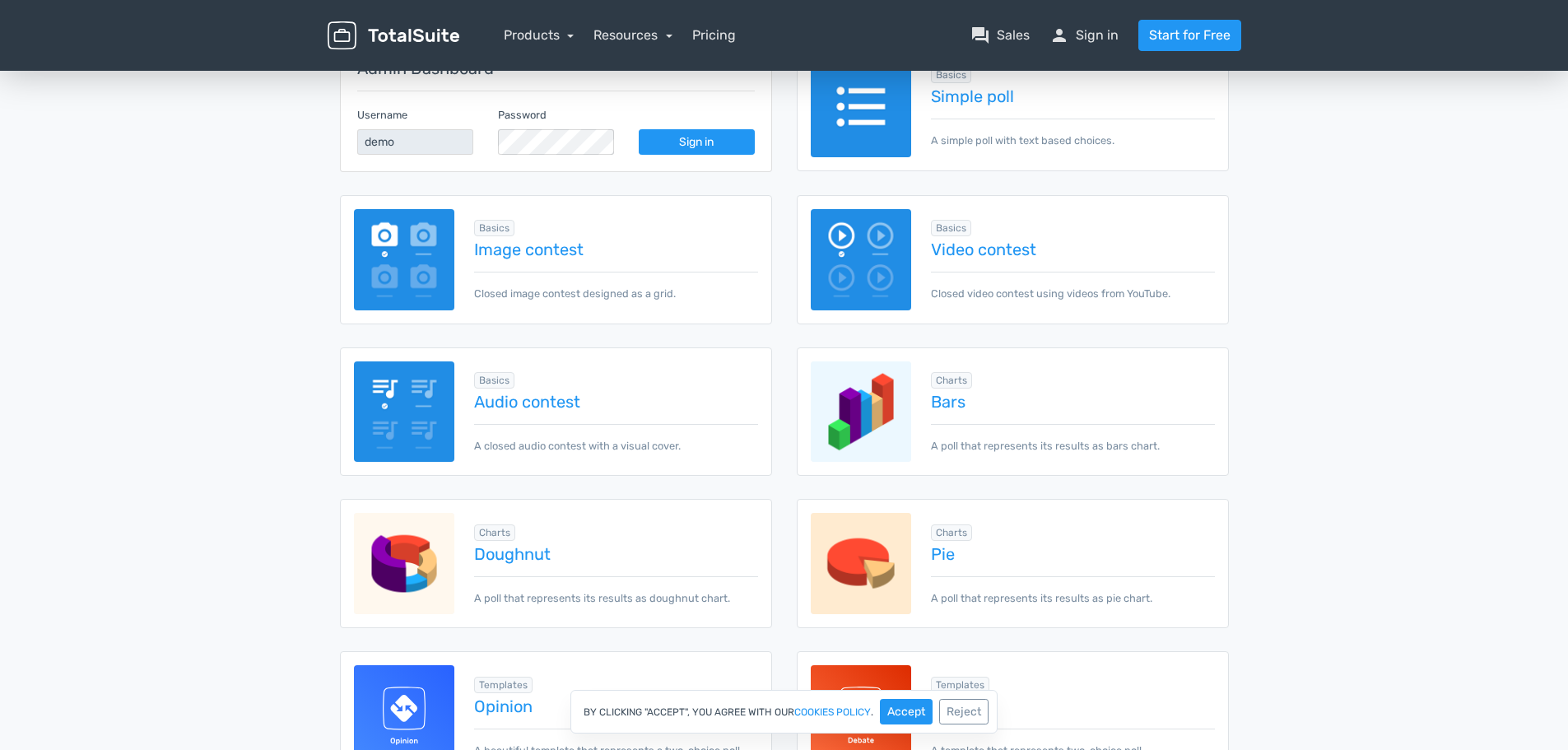
scroll to position [329, 0]
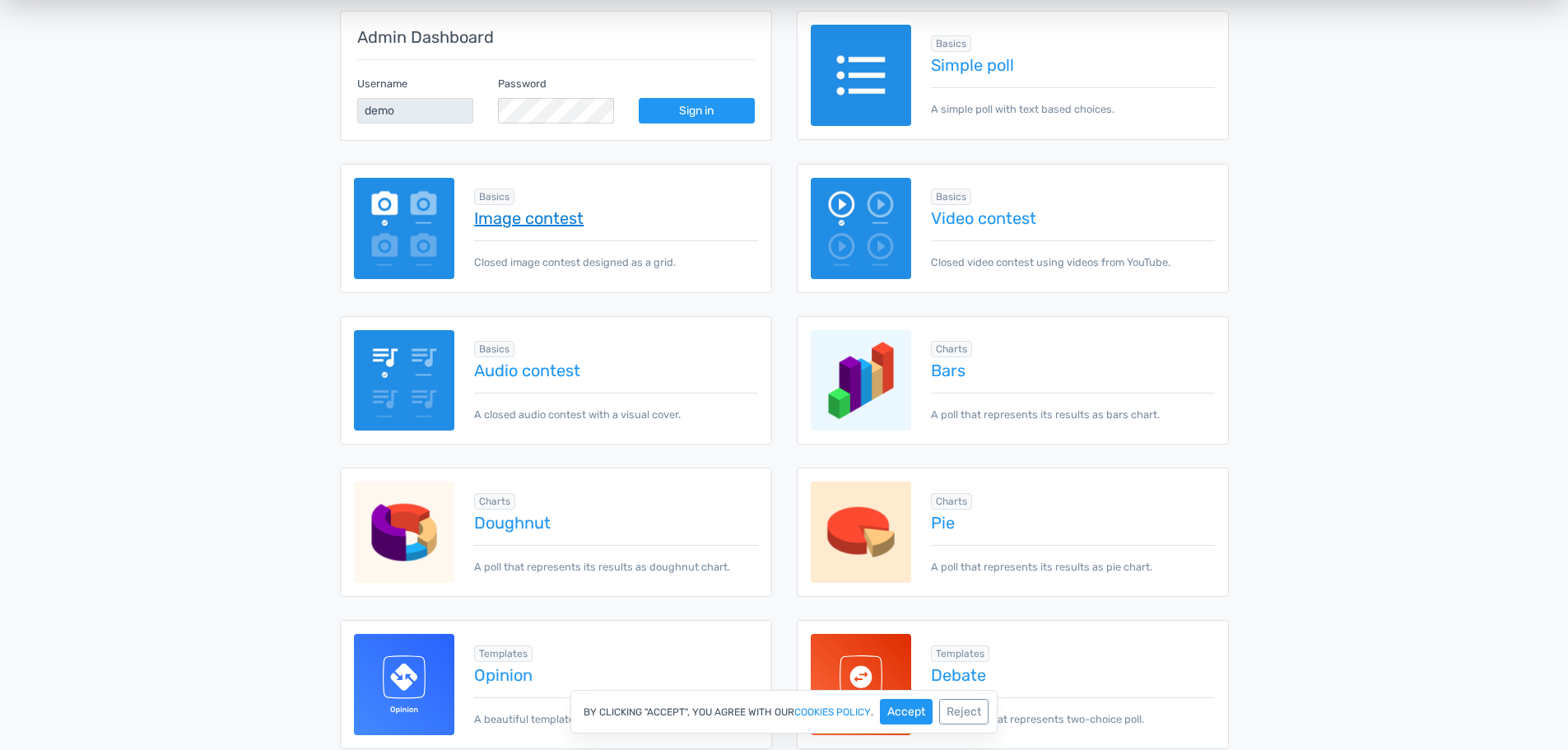
click at [507, 223] on link "Image contest" at bounding box center [615, 218] width 283 height 18
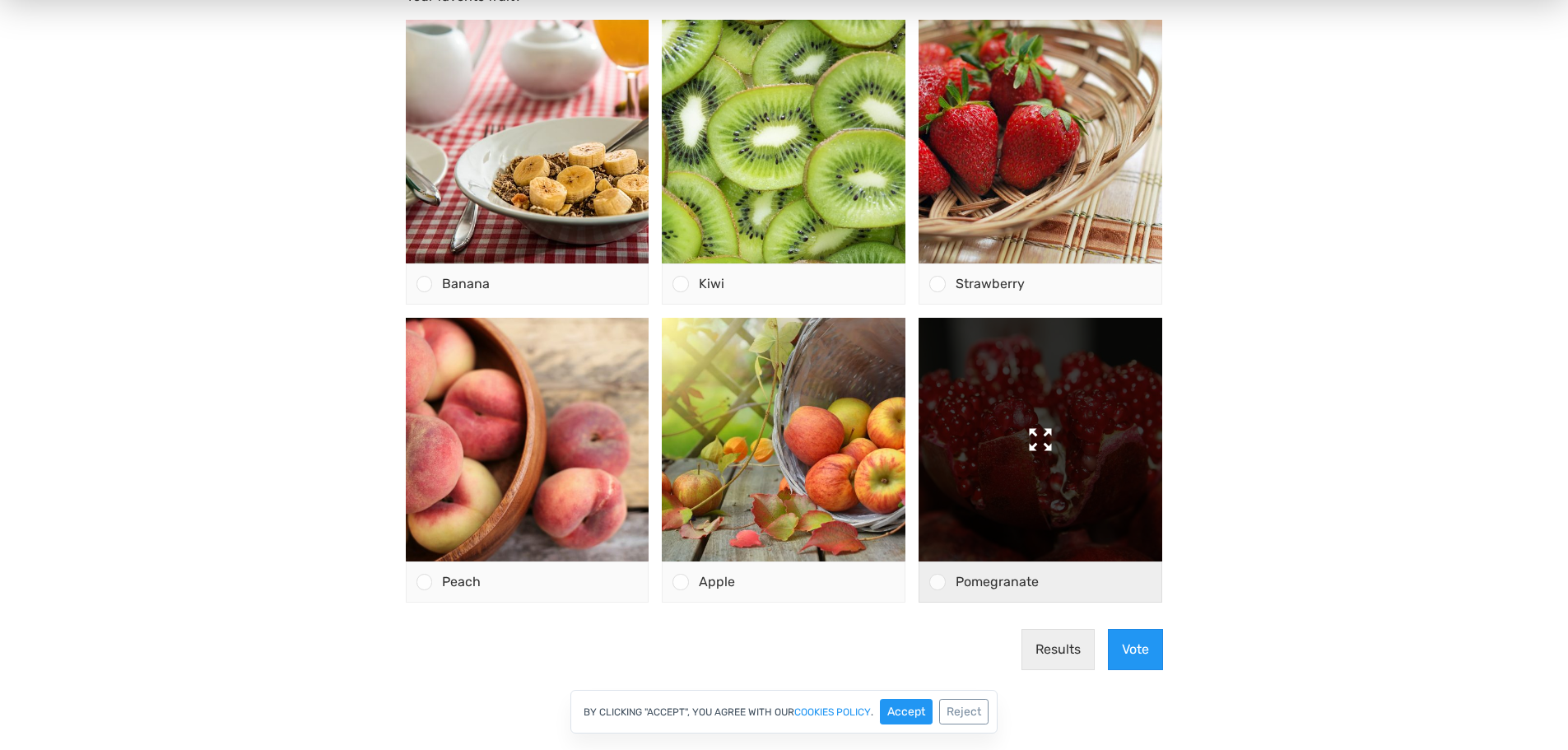
scroll to position [247, 0]
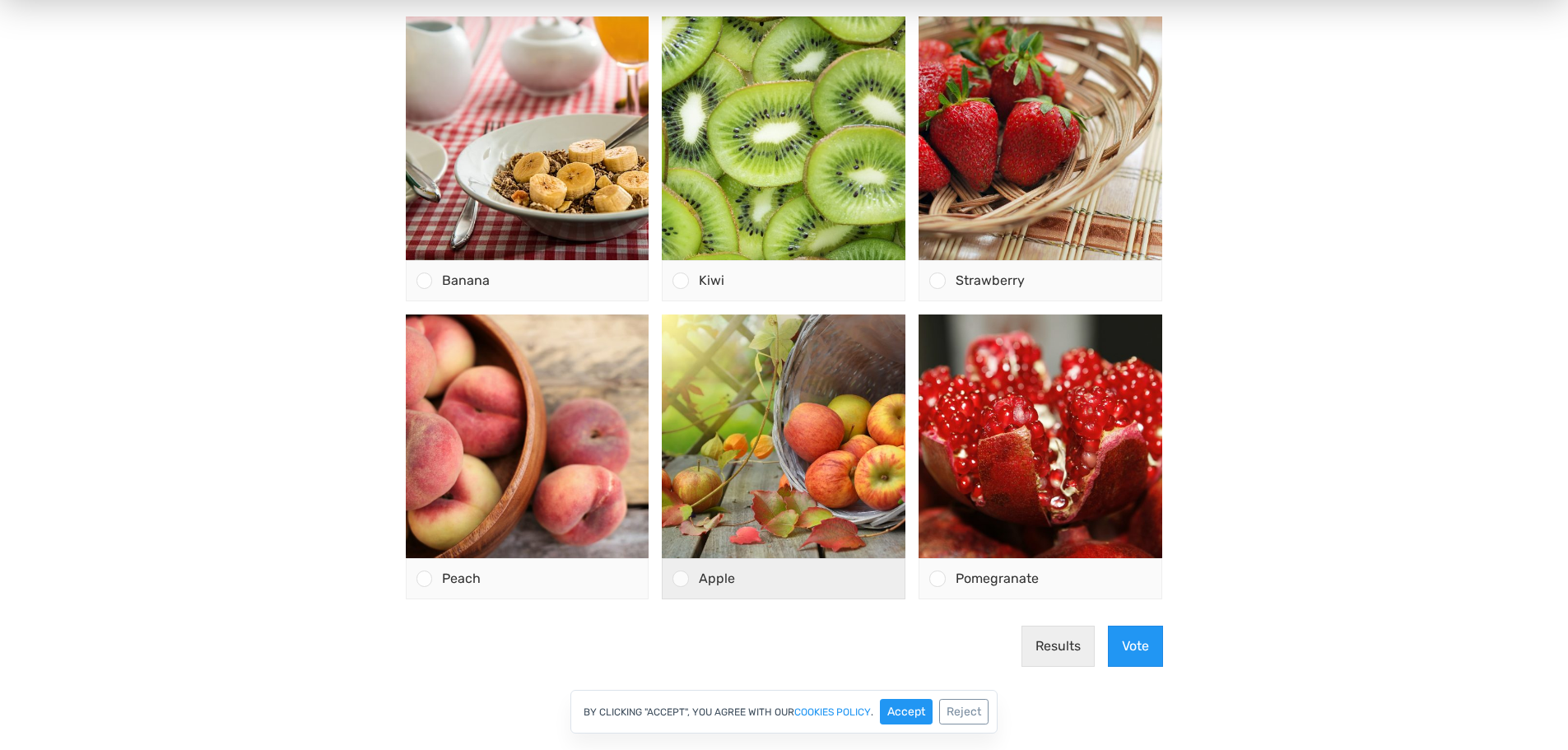
click at [686, 573] on div at bounding box center [680, 579] width 16 height 16
click at [681, 579] on input "Apple" at bounding box center [681, 579] width 0 height 0
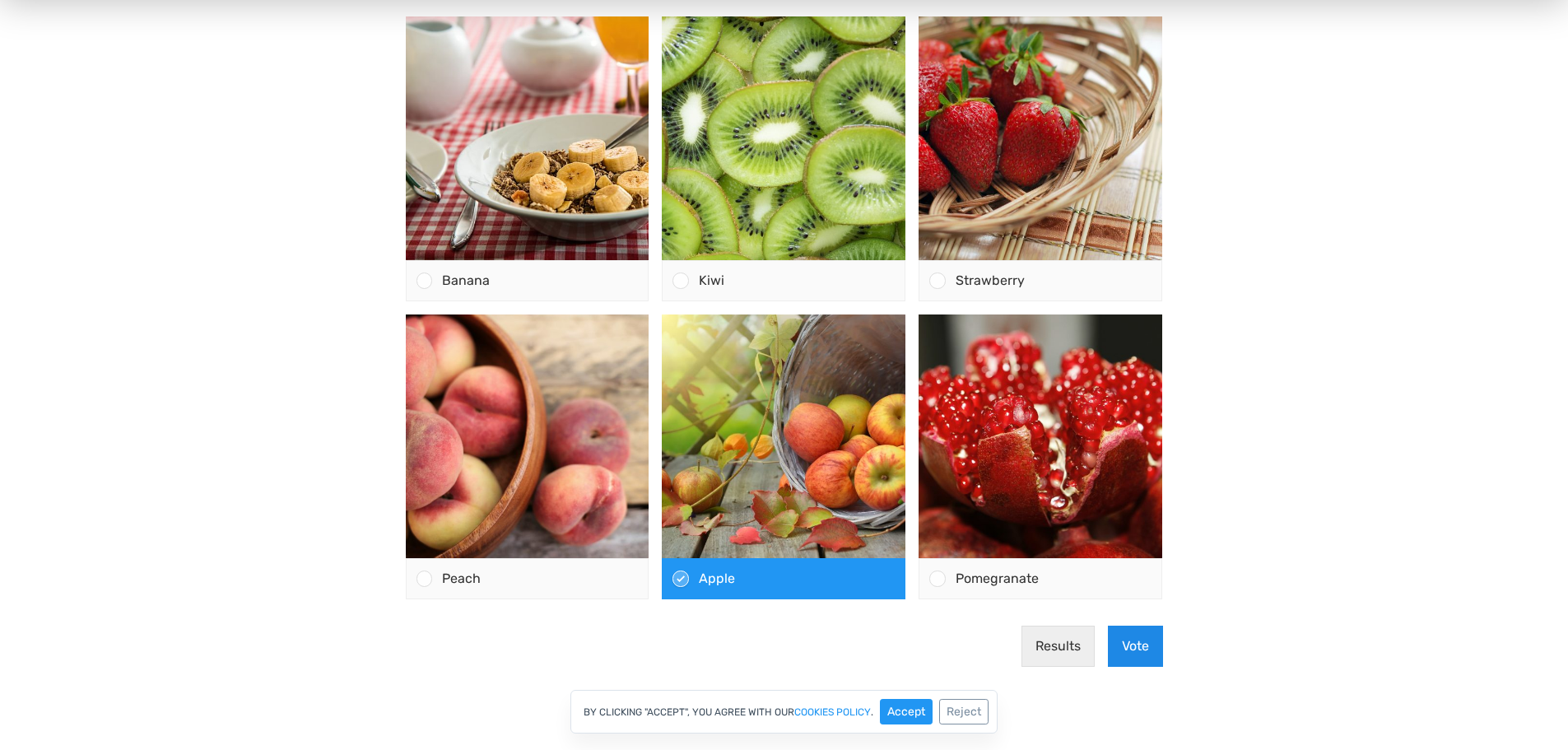
click at [1133, 635] on button "Vote" at bounding box center [1134, 646] width 55 height 41
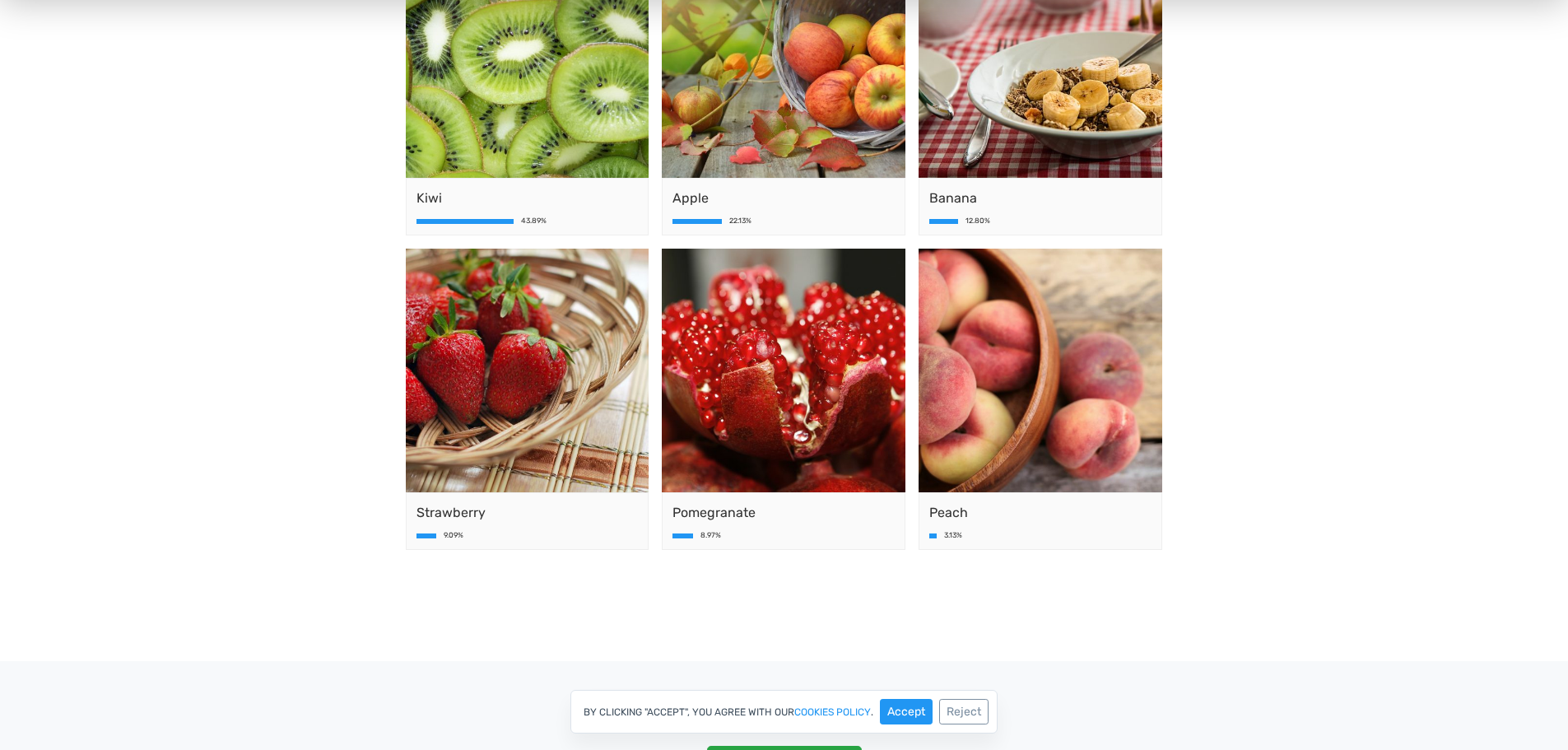
scroll to position [0, 0]
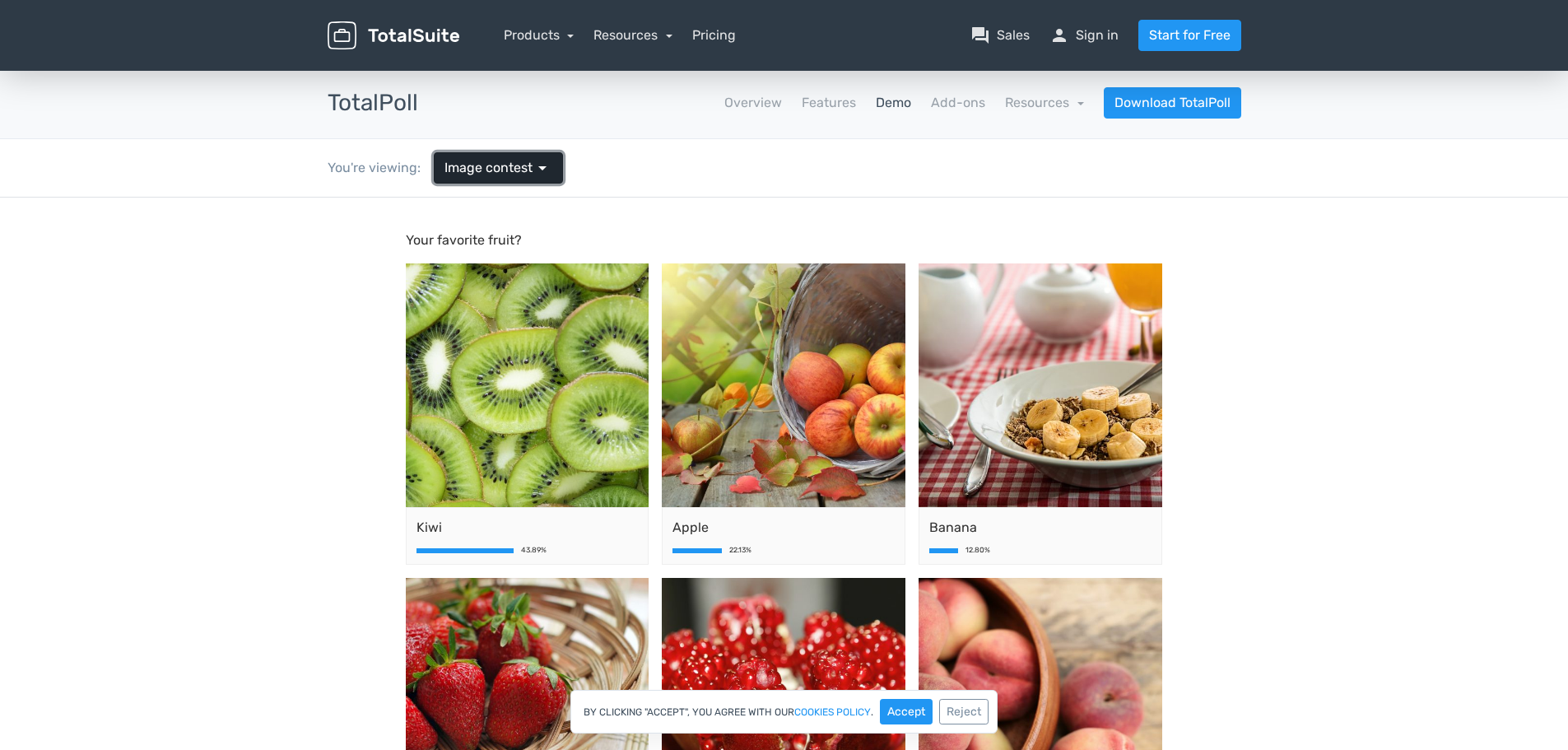
click at [464, 174] on span "Image contest" at bounding box center [488, 168] width 88 height 20
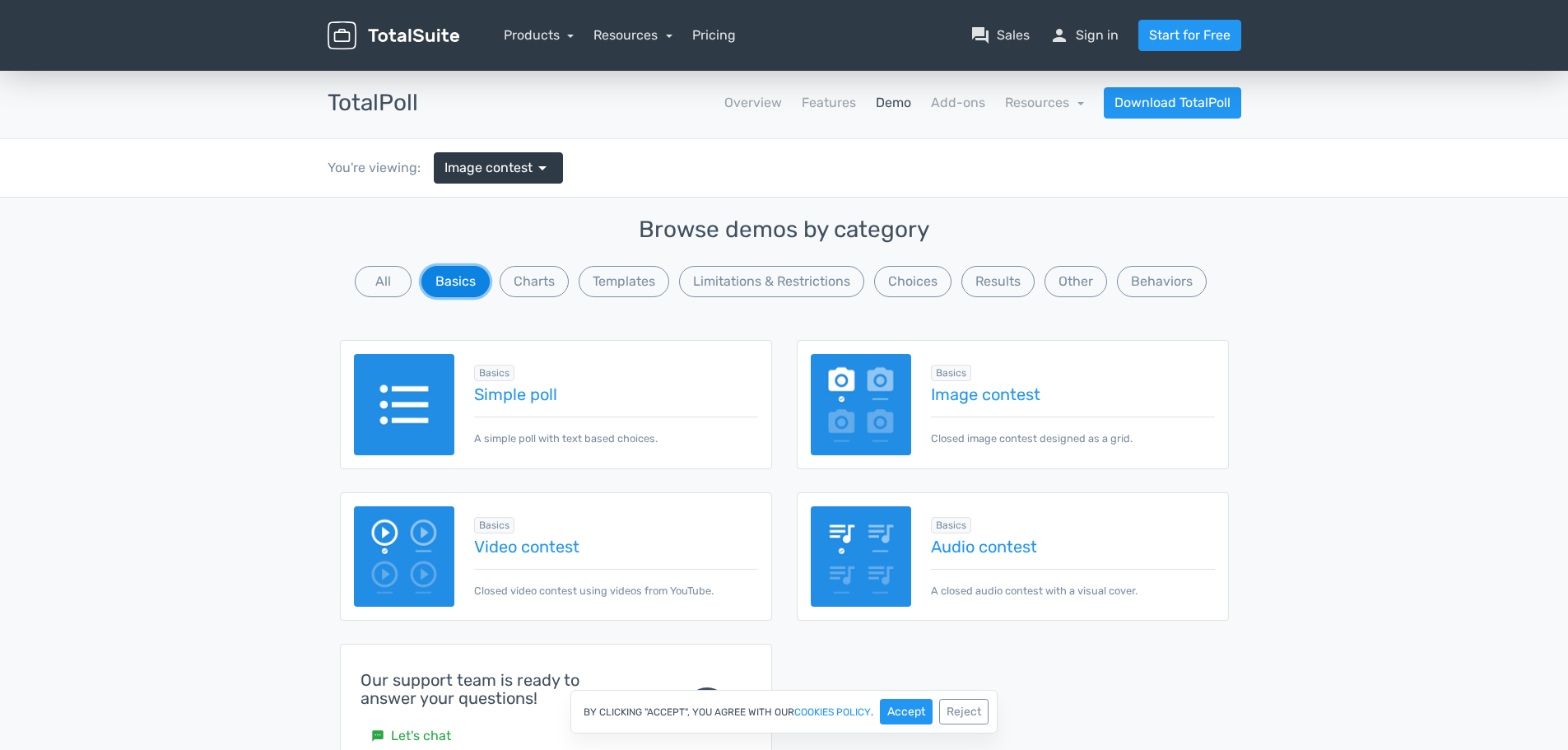
click at [456, 283] on button "Basics" at bounding box center [455, 281] width 69 height 31
click at [533, 402] on link "Simple poll" at bounding box center [615, 394] width 283 height 18
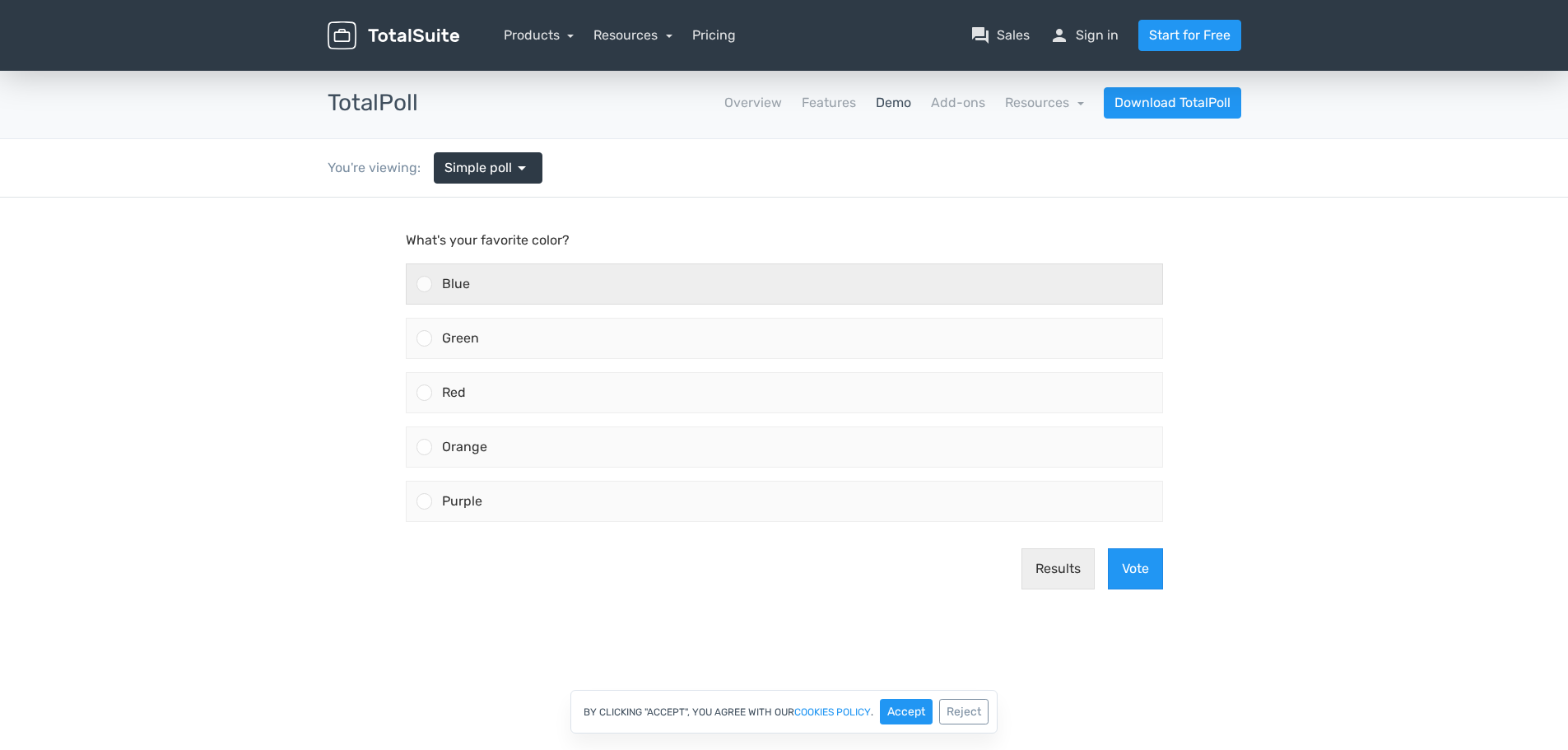
click at [437, 288] on div "Blue" at bounding box center [797, 284] width 730 height 40
click at [424, 284] on input "Blue" at bounding box center [424, 284] width 0 height 0
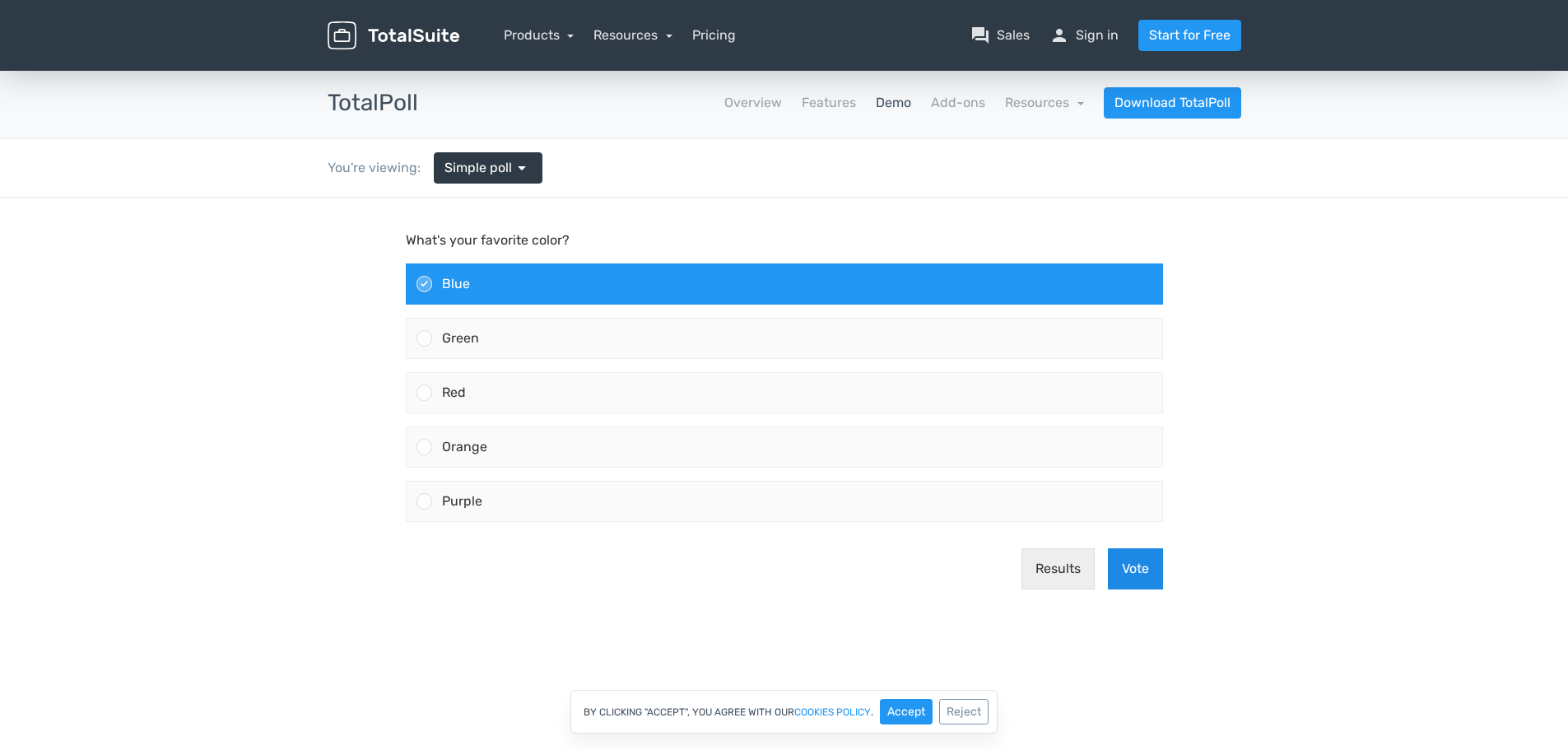
click at [1138, 577] on button "Vote" at bounding box center [1134, 568] width 55 height 41
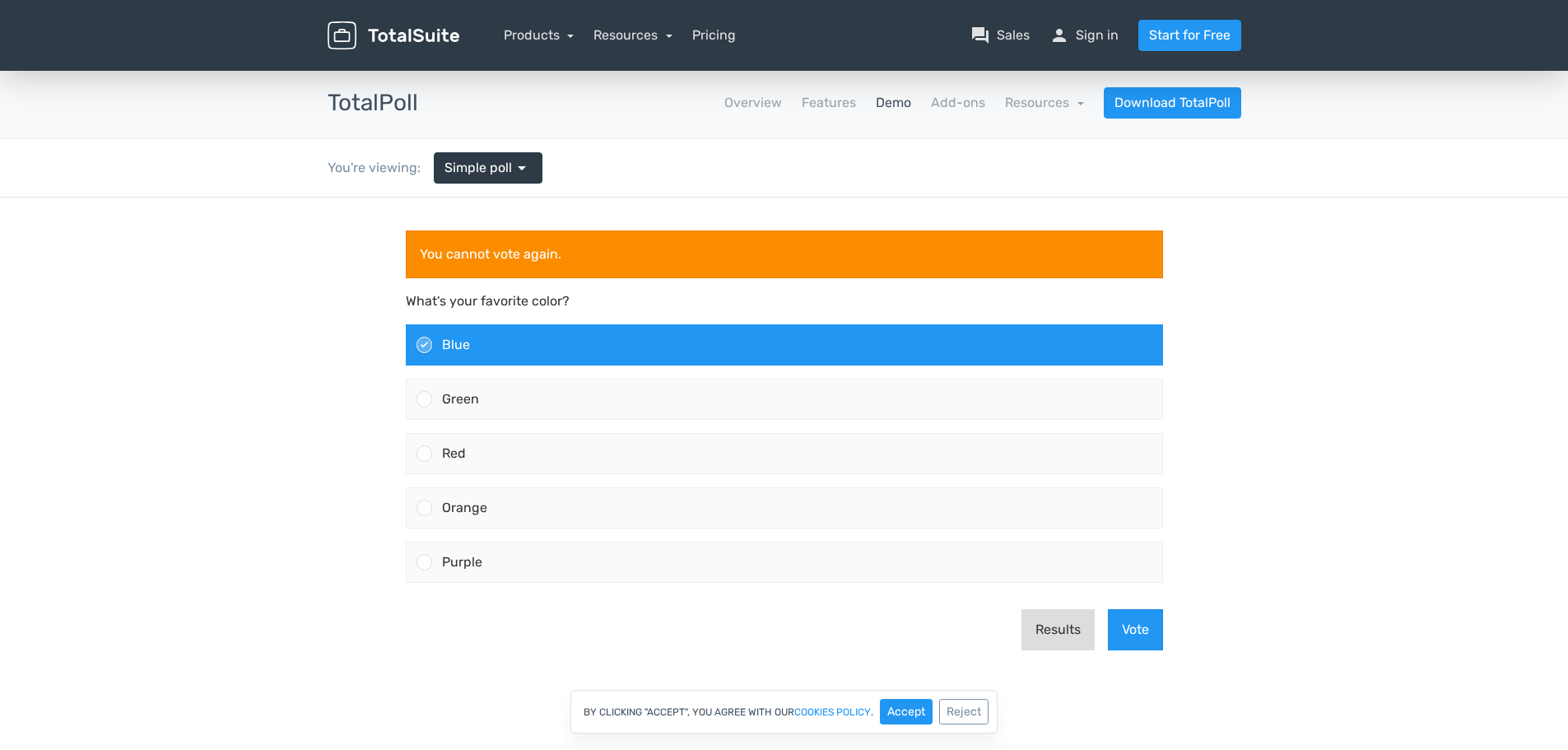
click at [1076, 627] on button "Results" at bounding box center [1058, 630] width 74 height 41
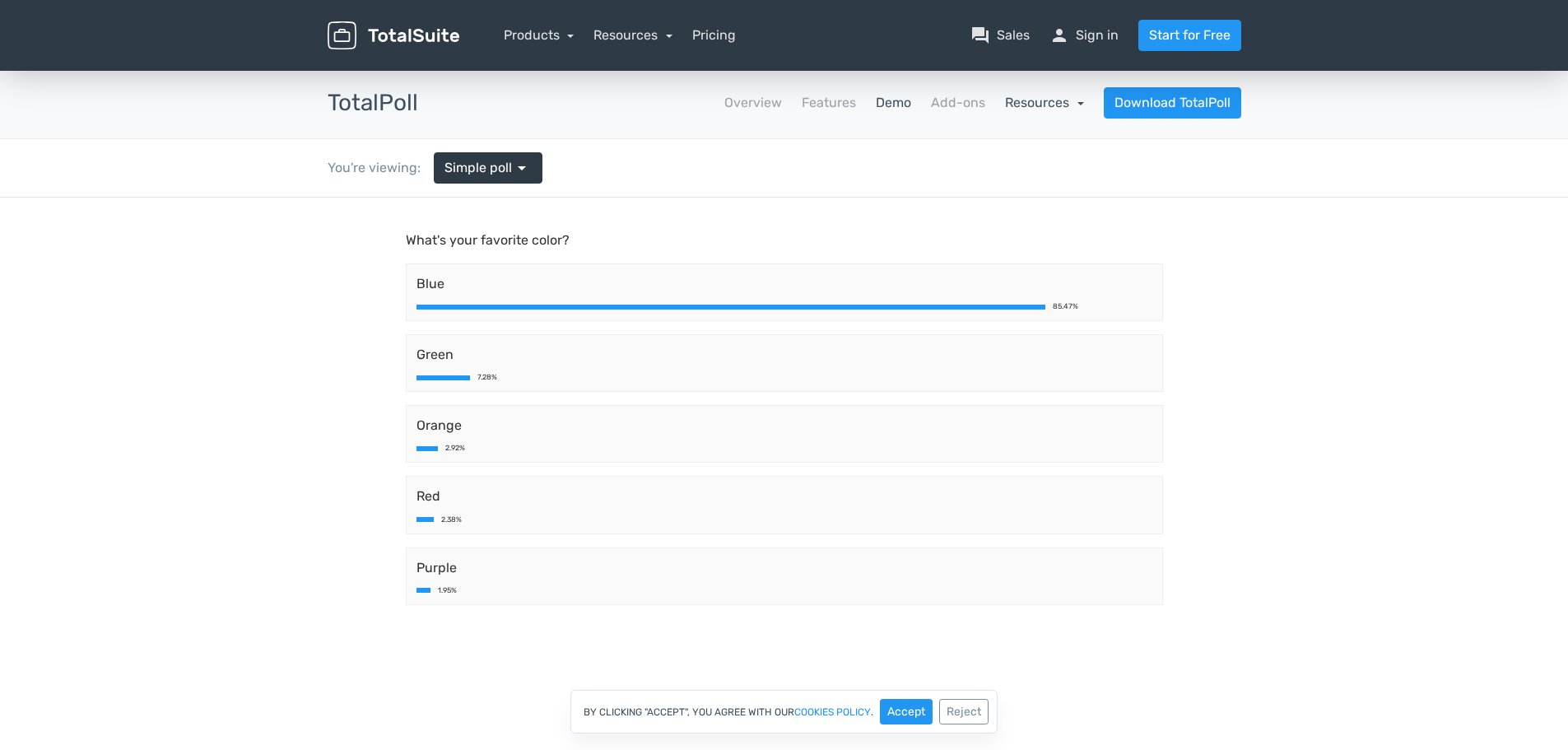
click at [1054, 104] on link "Resources" at bounding box center [1044, 102] width 79 height 16
click at [839, 101] on link "Features" at bounding box center [828, 103] width 55 height 20
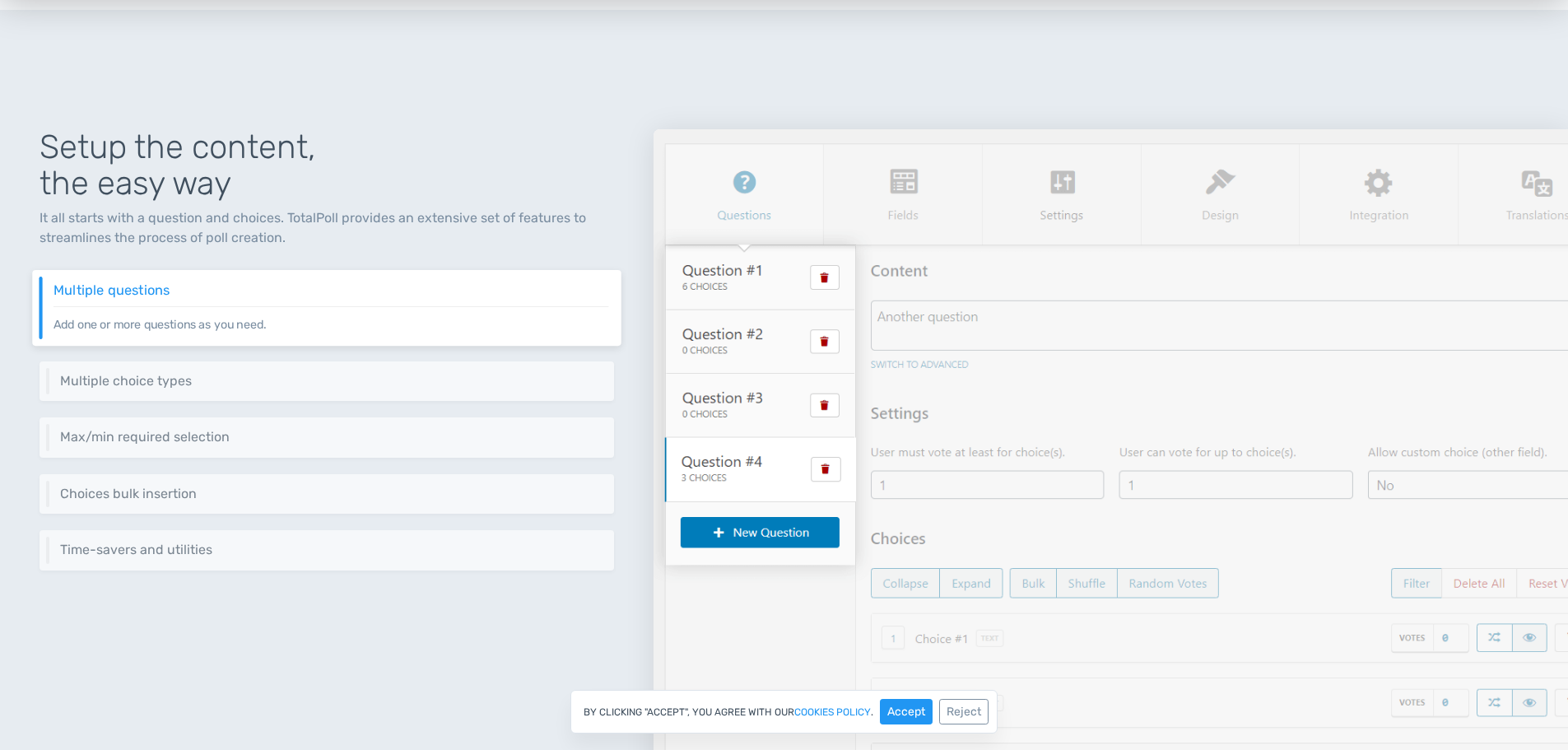
scroll to position [83, 0]
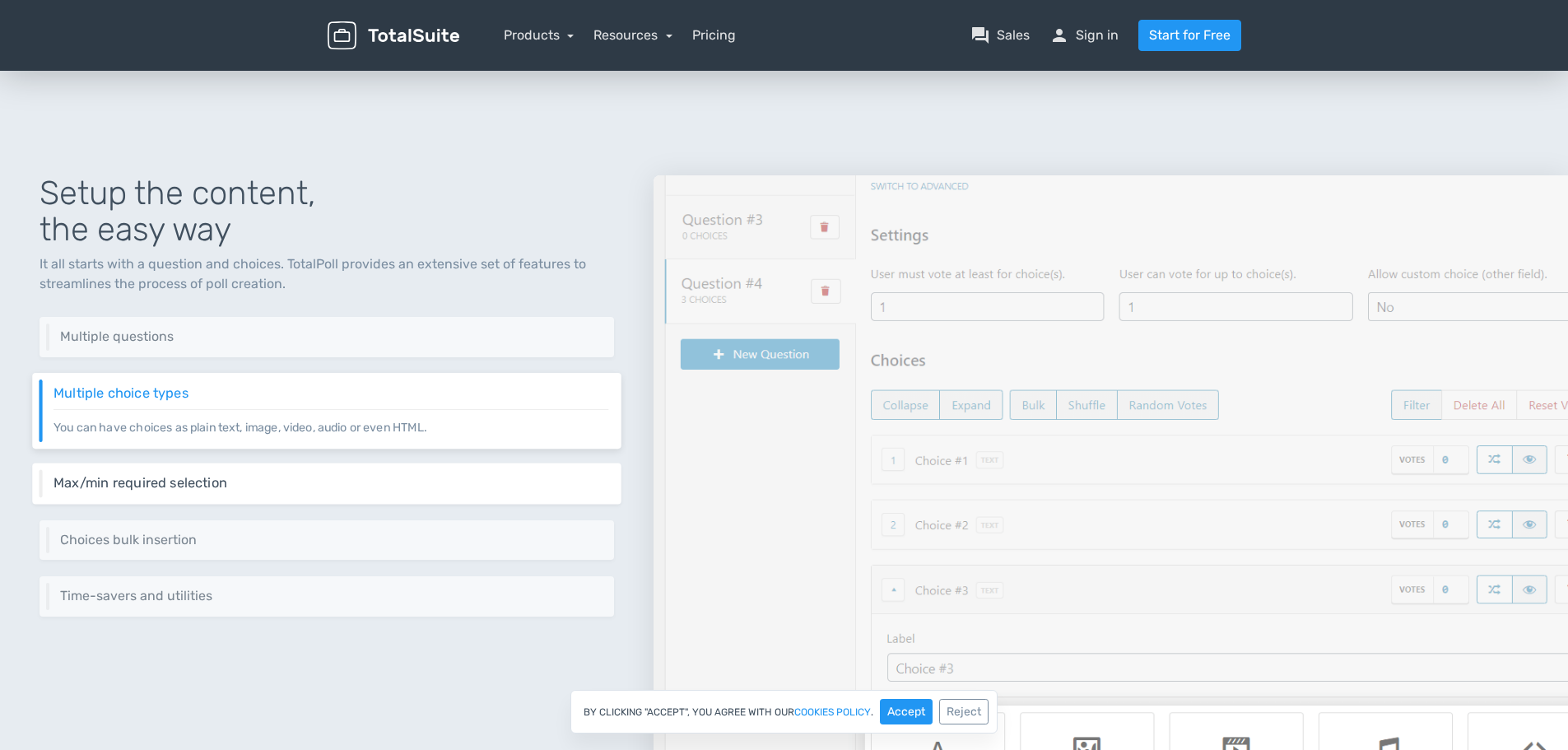
click at [260, 472] on div "Max/min required selection Set the minimum and the maximum selection per questi…" at bounding box center [326, 483] width 589 height 41
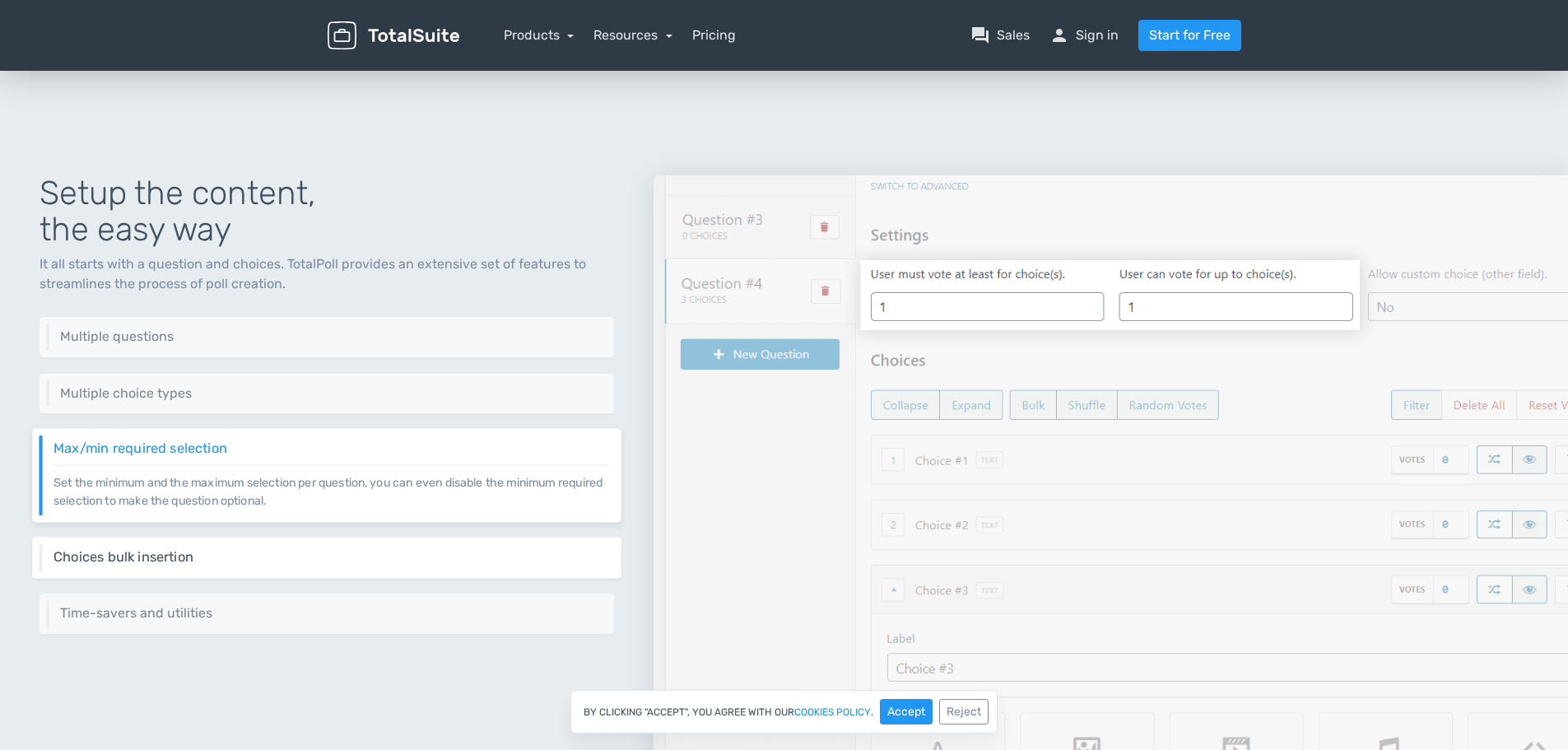
click at [254, 548] on div "Choices bulk insertion Just drag and drop your content into the choices area an…" at bounding box center [326, 557] width 589 height 41
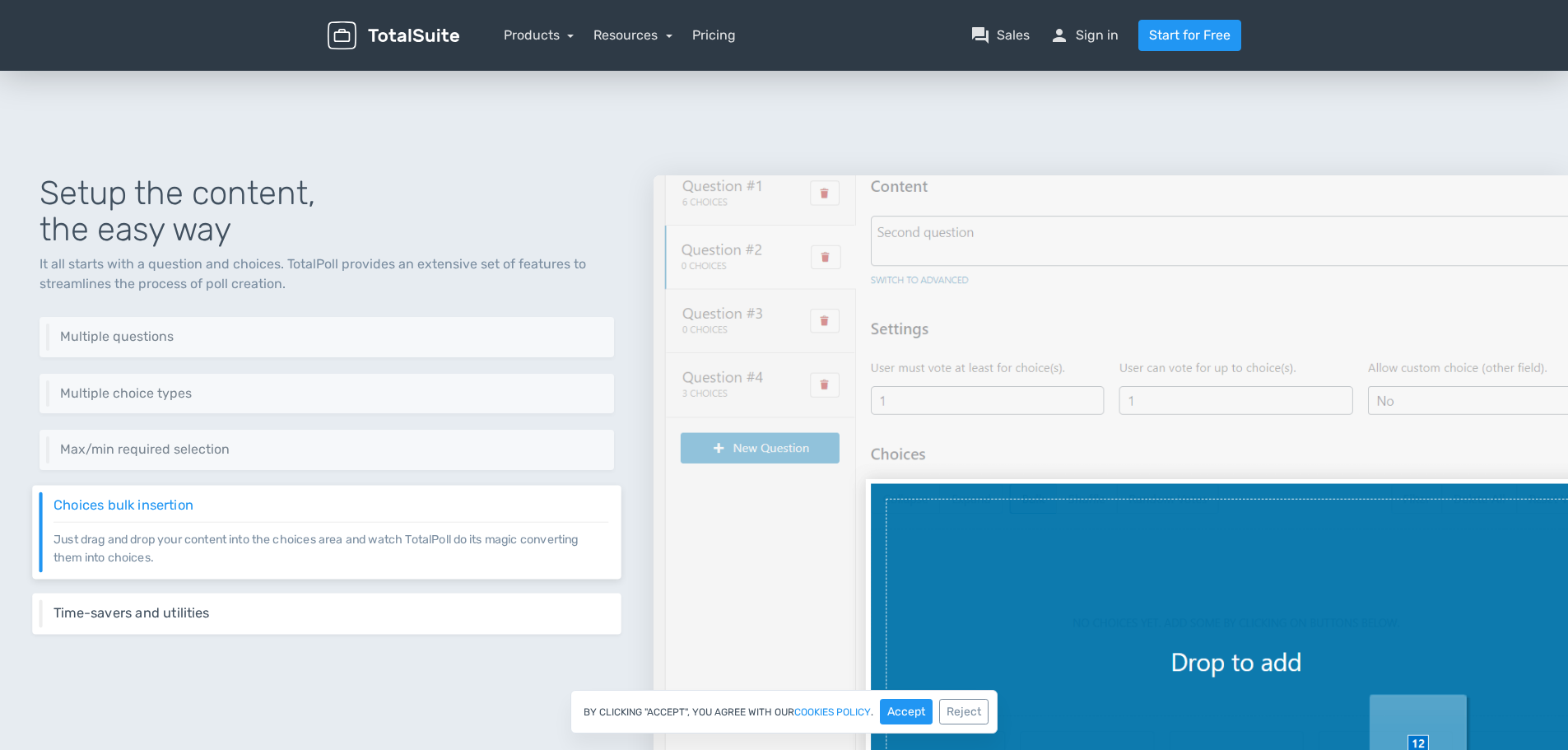
click at [320, 634] on div "Time-savers and utilities Shuffle choices, insert random votes and more utiliti…" at bounding box center [326, 614] width 589 height 41
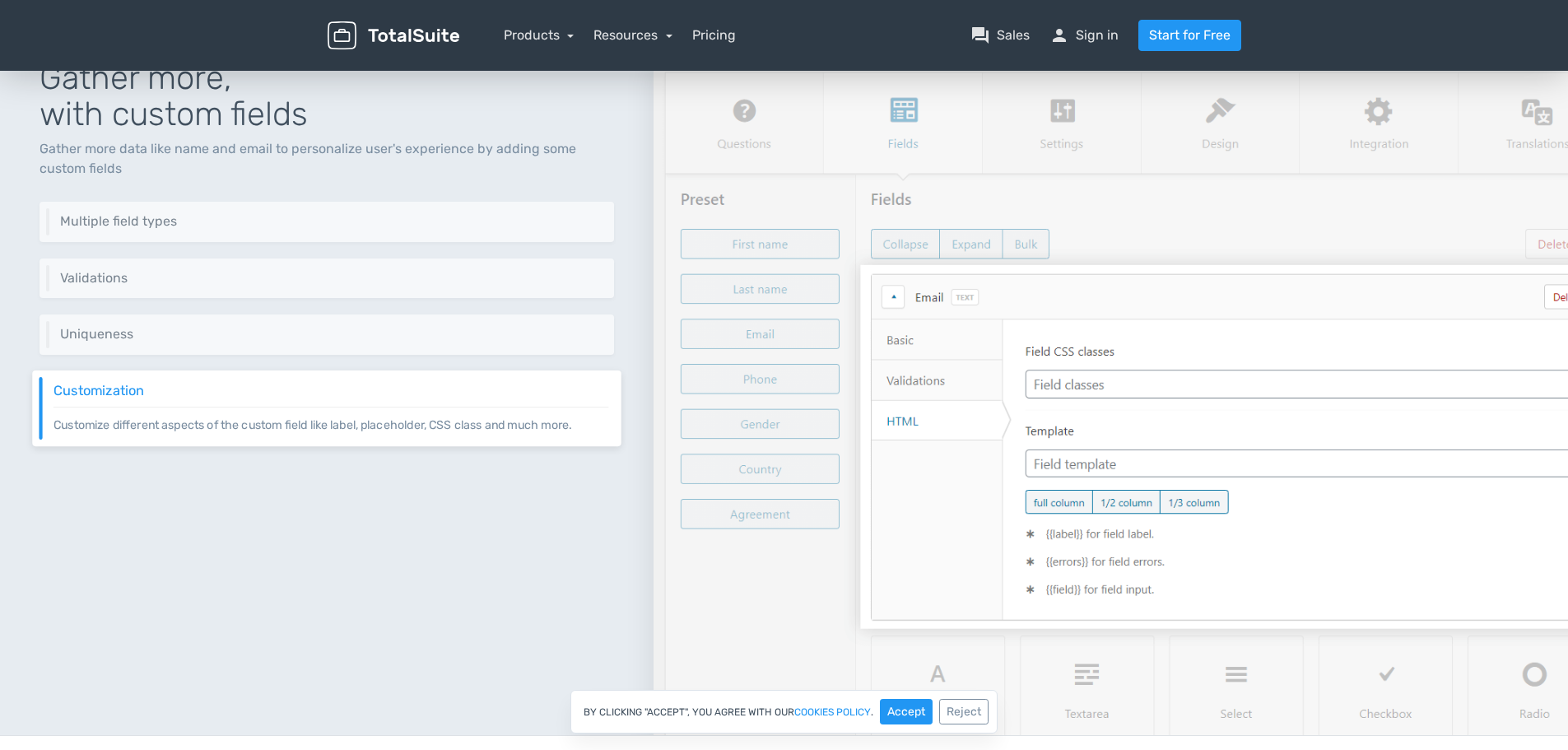
scroll to position [1153, 0]
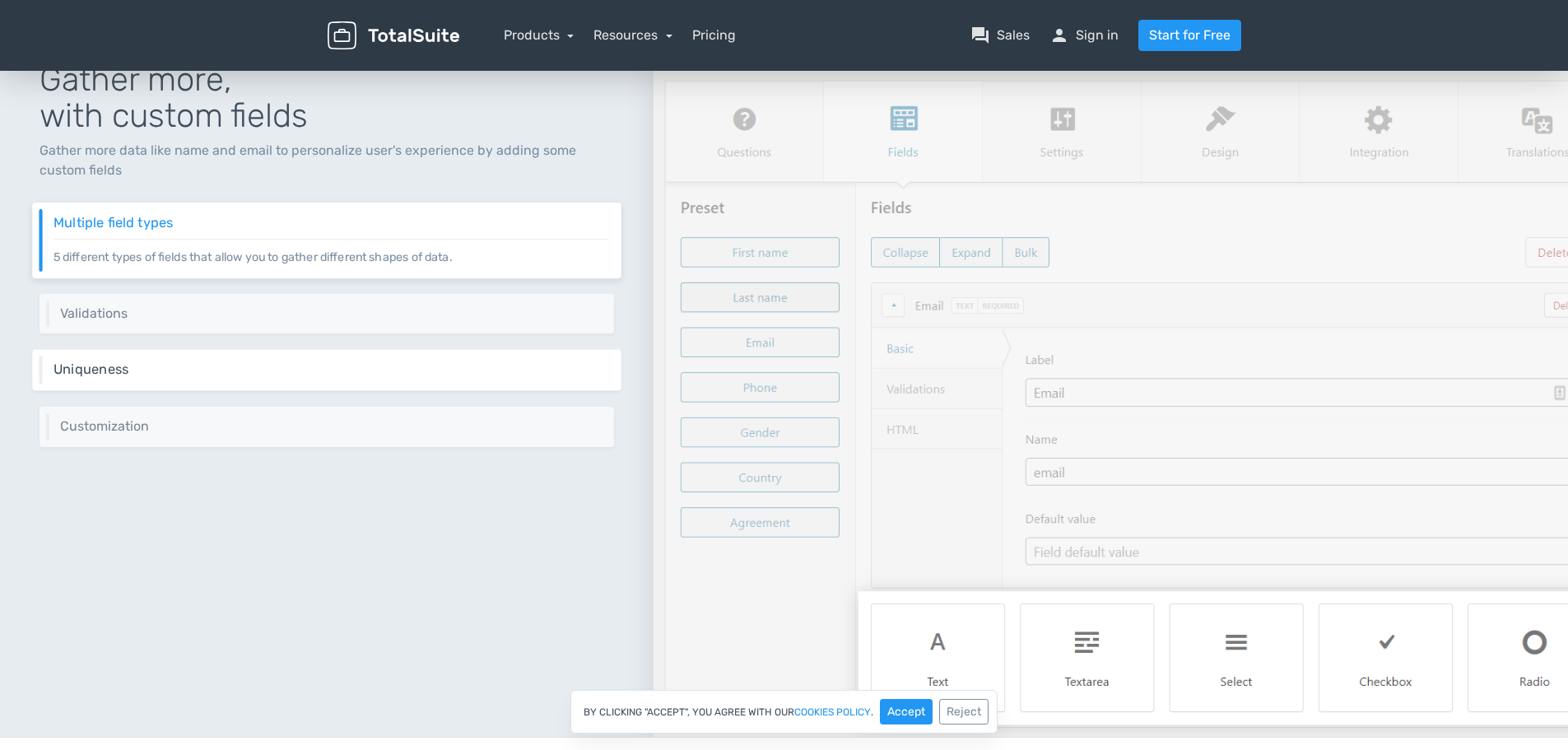
click at [197, 335] on div "Gather more, with custom fields Gather more data like name and email to persona…" at bounding box center [326, 379] width 653 height 715
click at [203, 379] on div "Uniqueness You can make some fields like email unique so users can use it only …" at bounding box center [326, 370] width 589 height 41
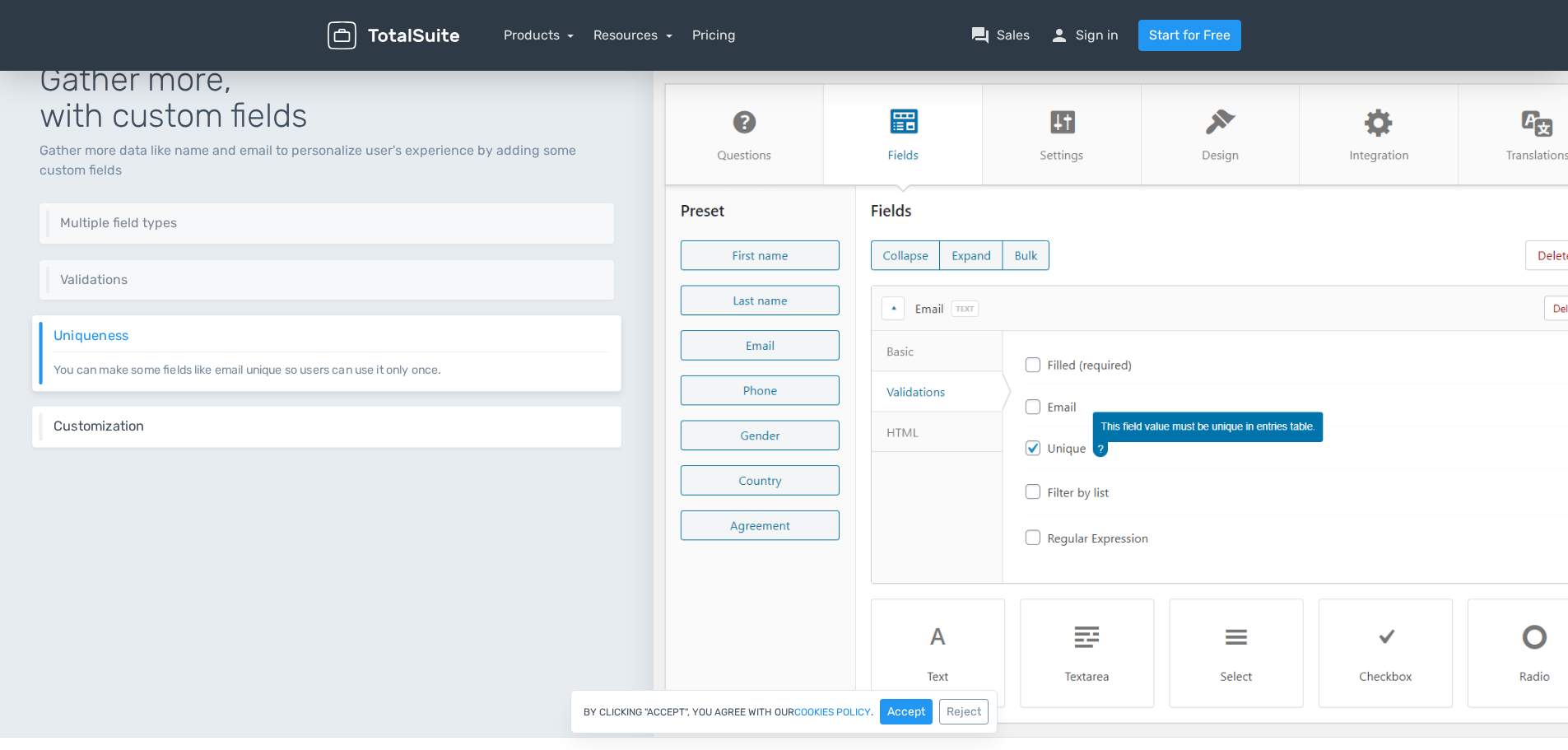
click at [200, 439] on div "Customization Customize different aspects of the custom field like label, place…" at bounding box center [326, 426] width 589 height 41
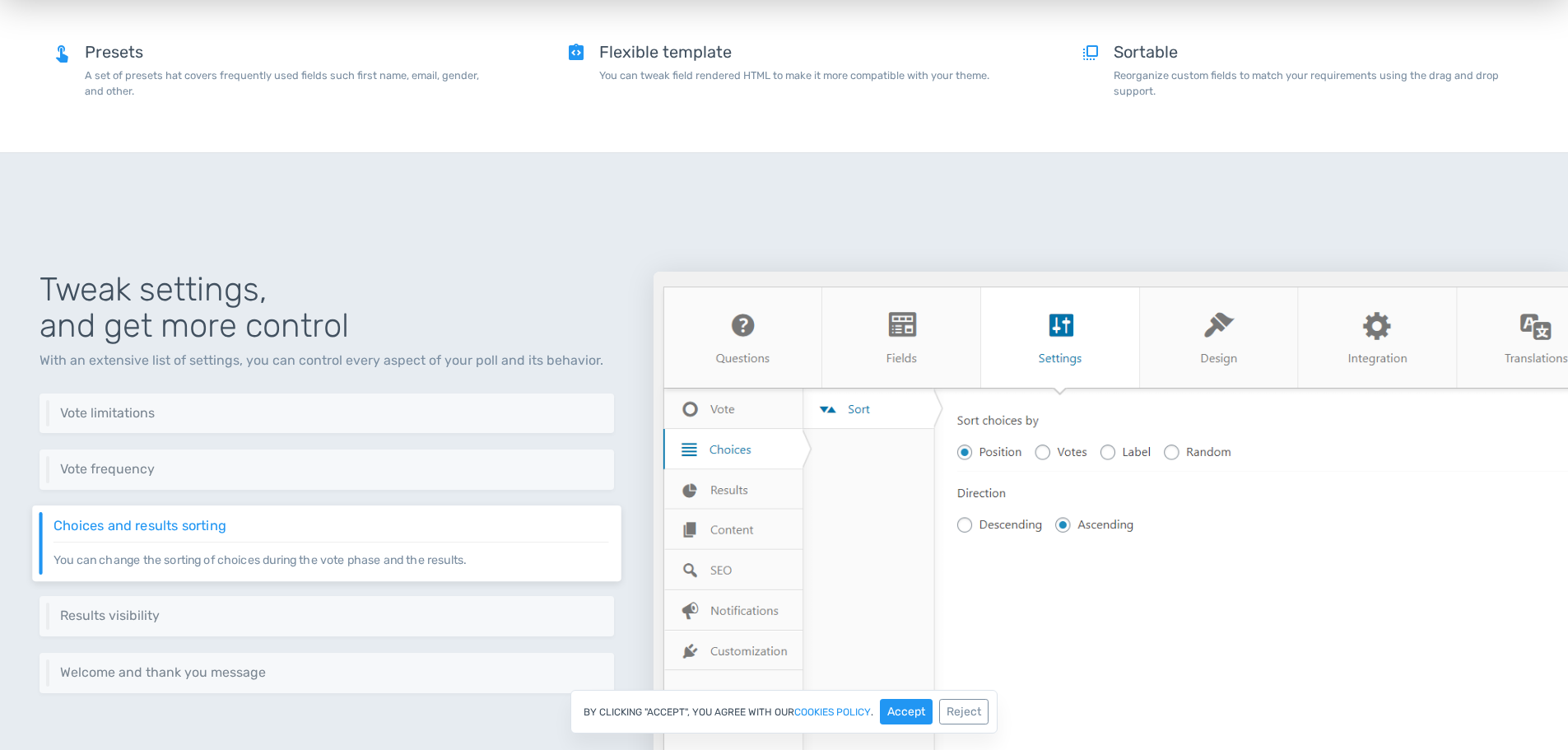
scroll to position [1910, 0]
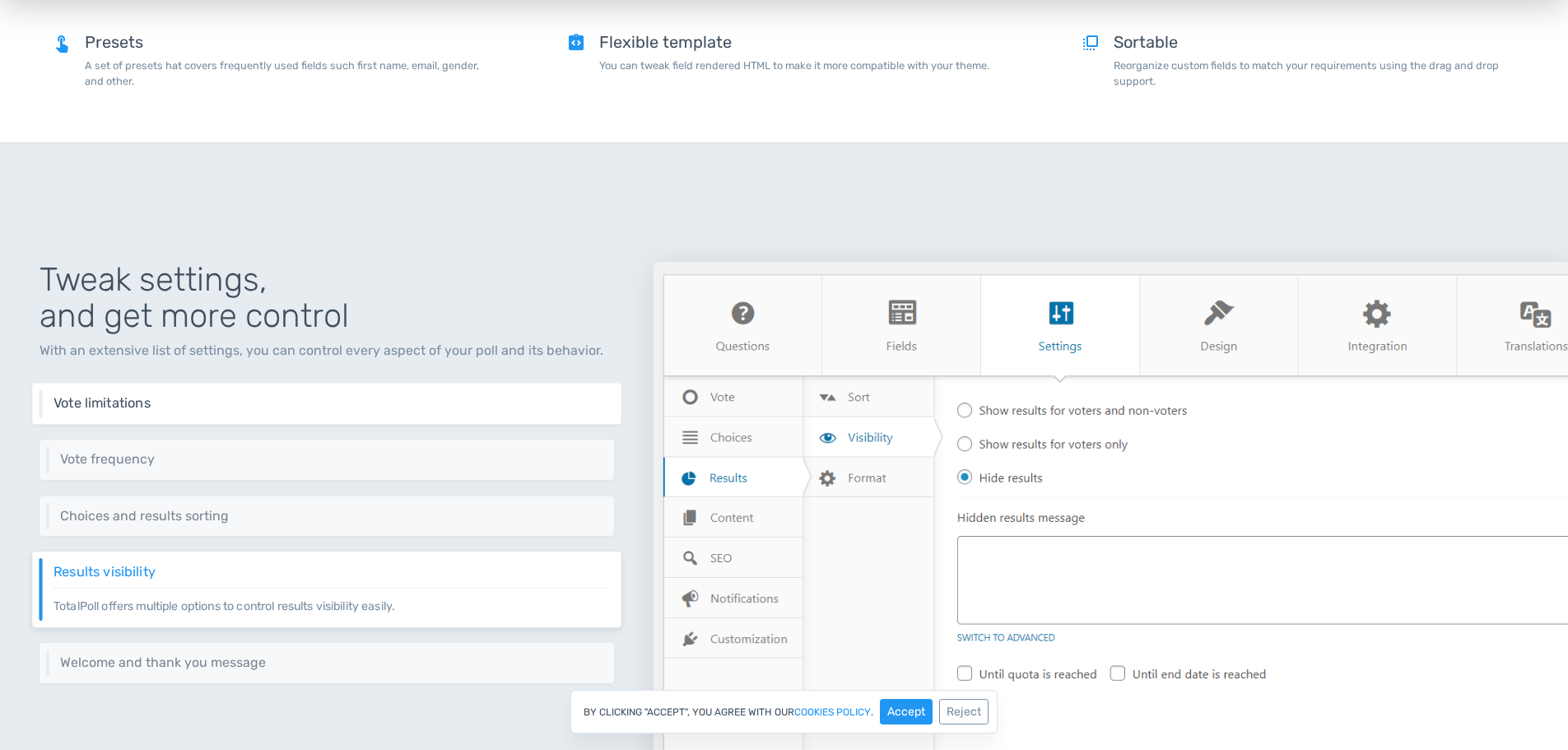
click at [267, 406] on h6 "Vote limitations" at bounding box center [331, 402] width 555 height 15
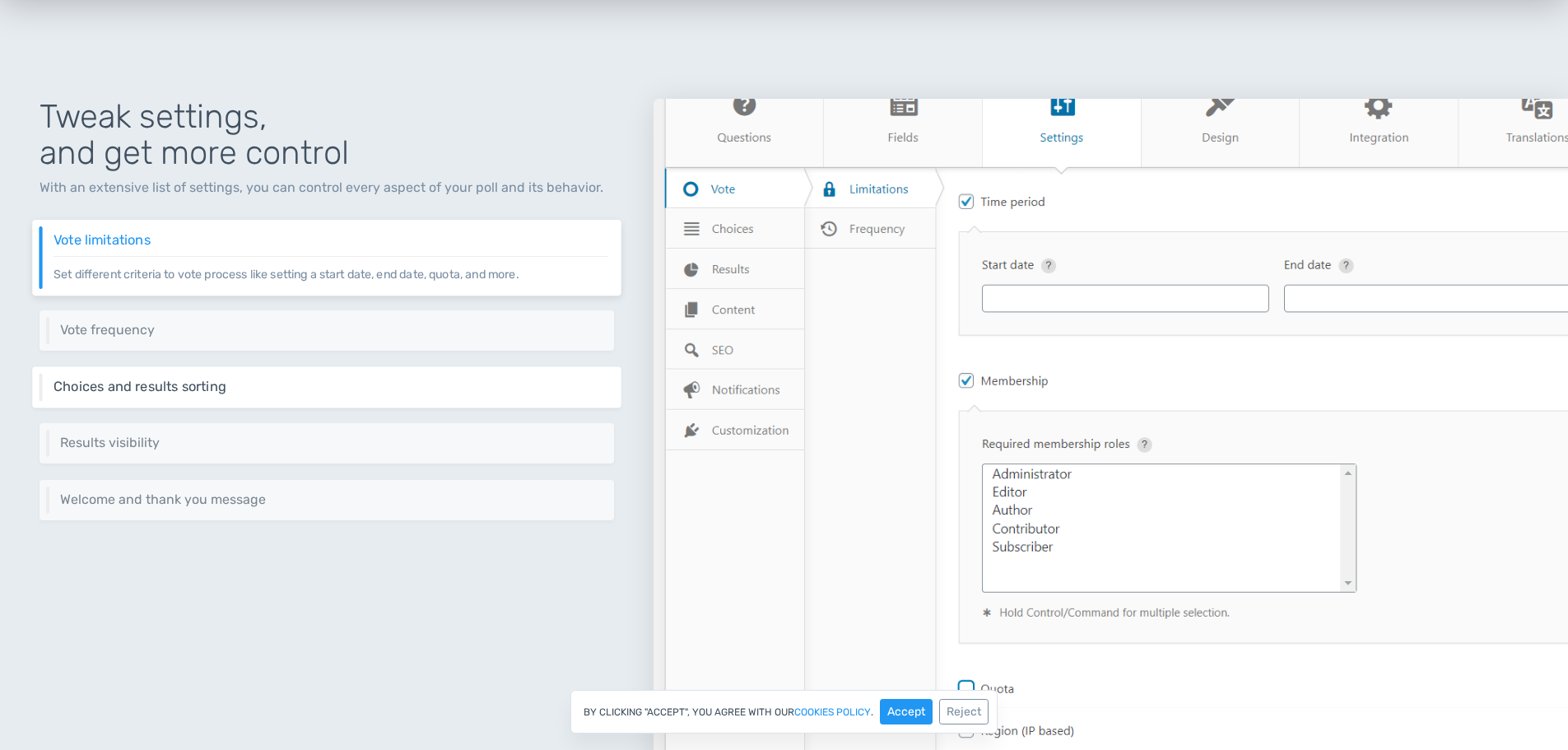
scroll to position [2075, 0]
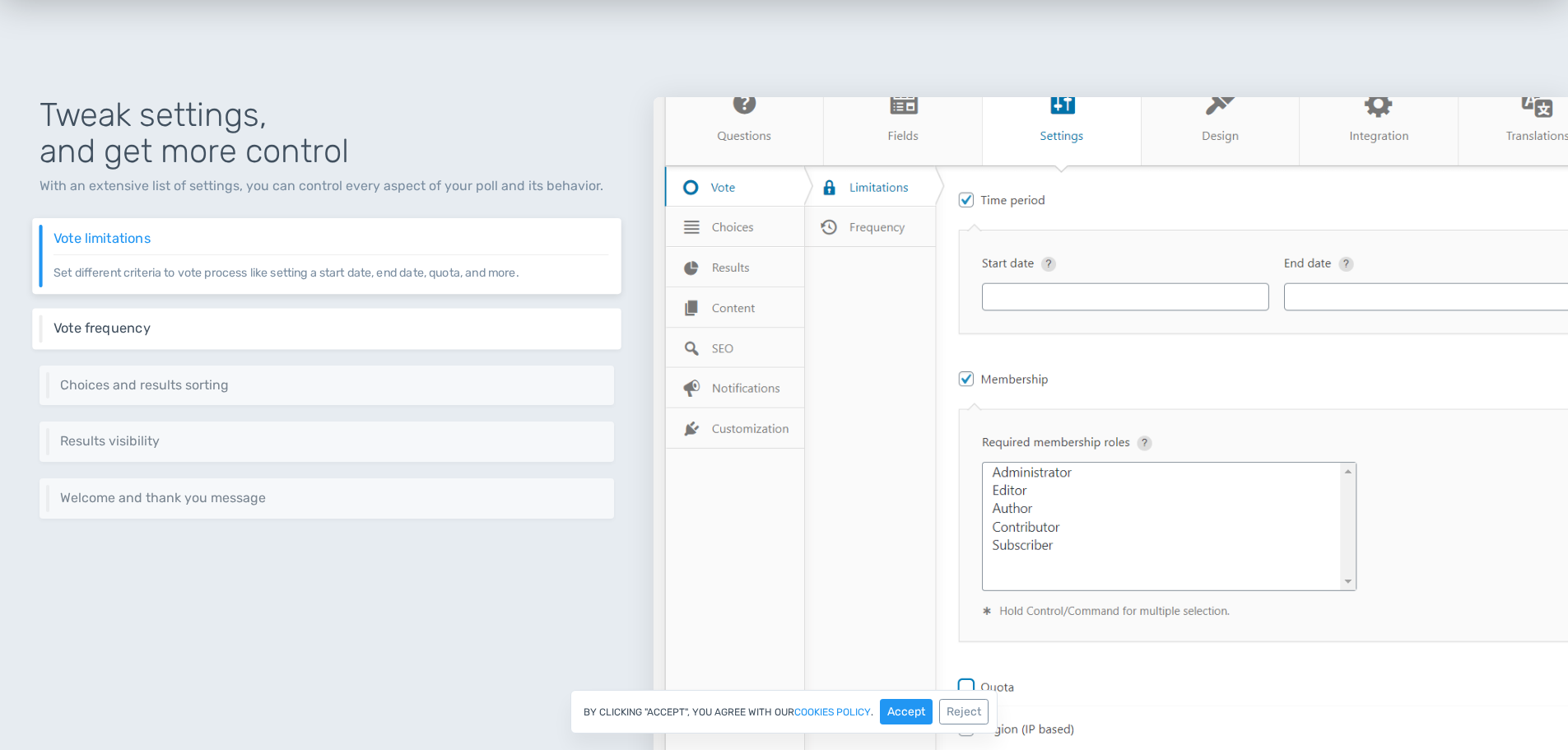
click at [226, 327] on h6 "Vote frequency" at bounding box center [331, 328] width 555 height 15
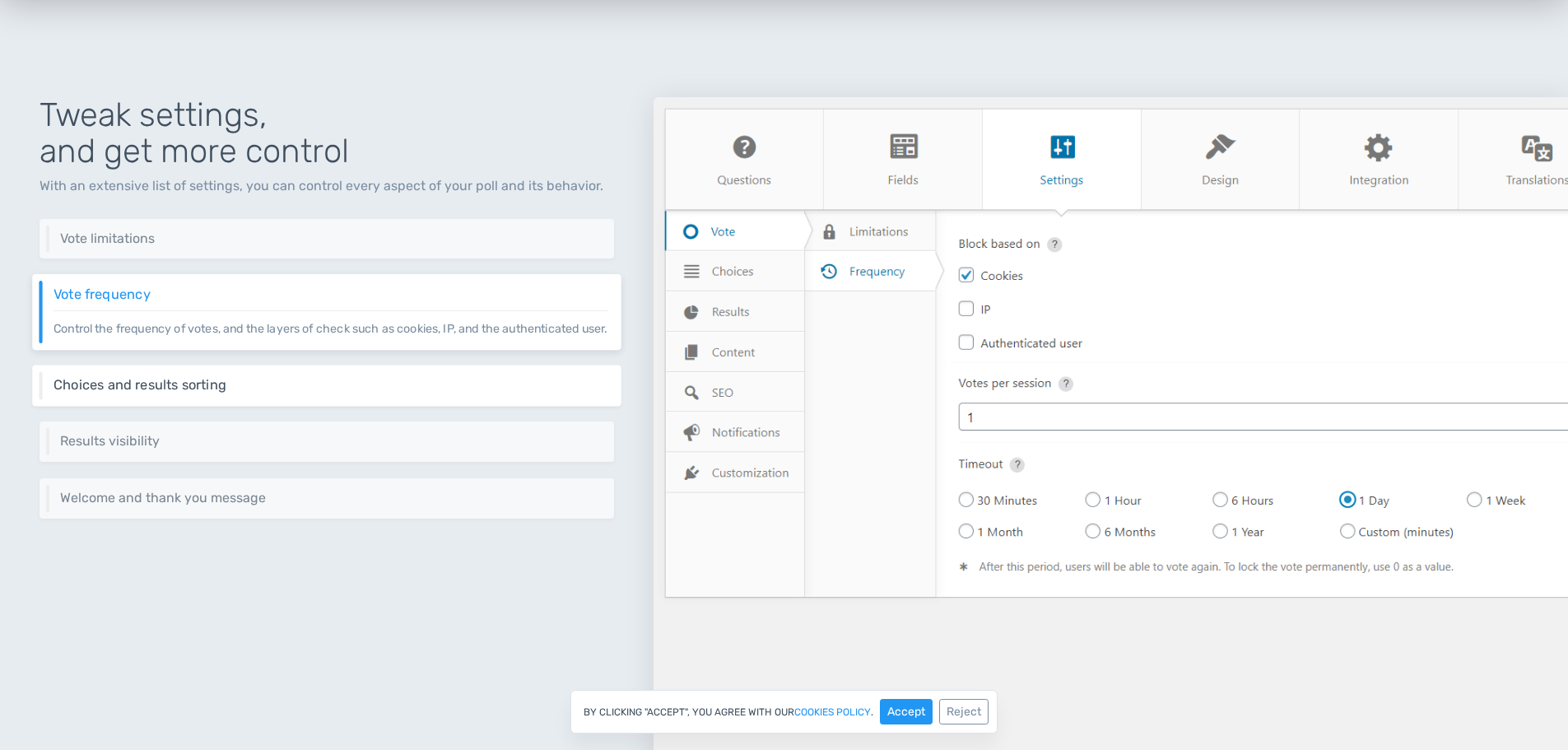
click at [268, 392] on h6 "Choices and results sorting" at bounding box center [331, 384] width 555 height 15
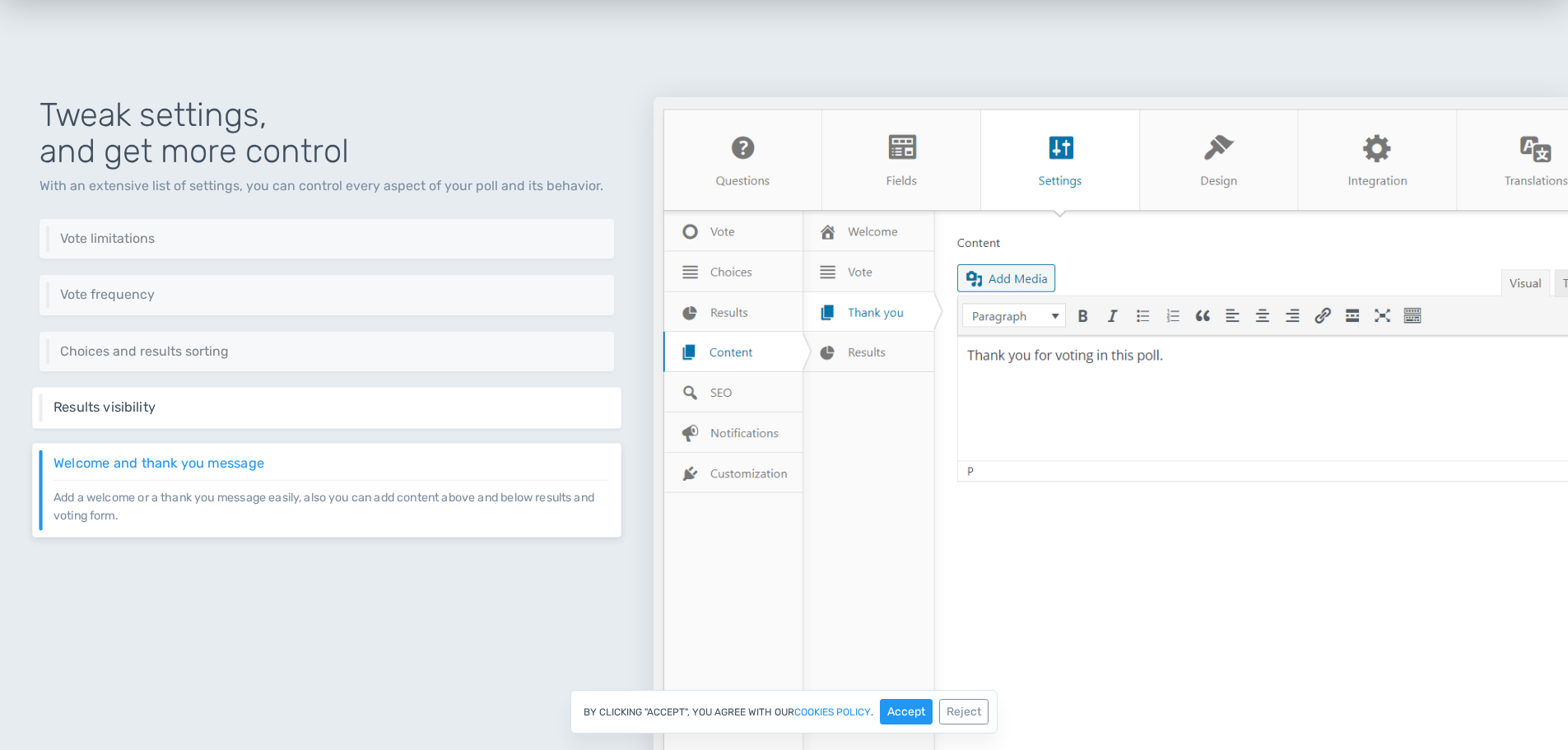
click at [138, 403] on h6 "Results visibility" at bounding box center [331, 407] width 555 height 15
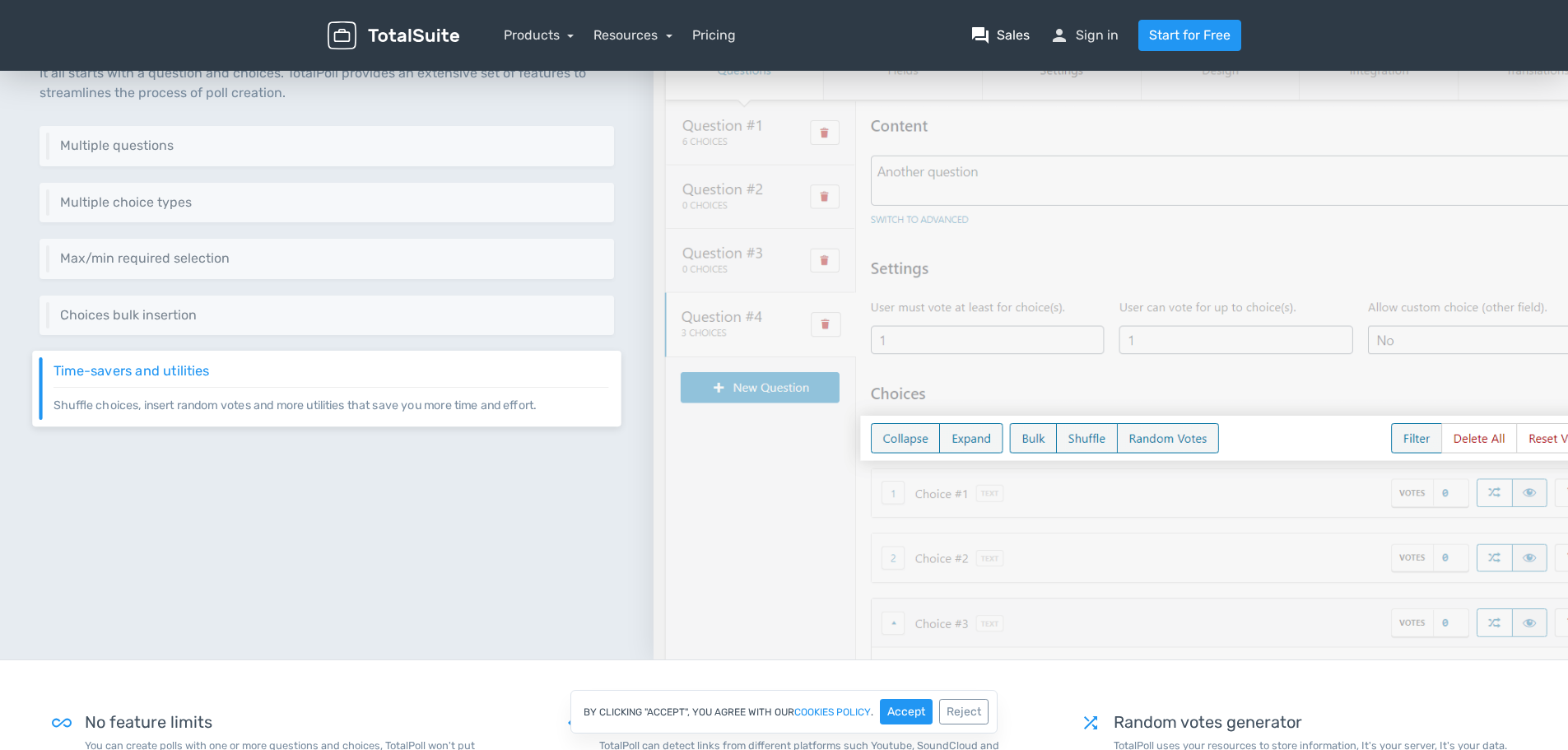
scroll to position [264, 0]
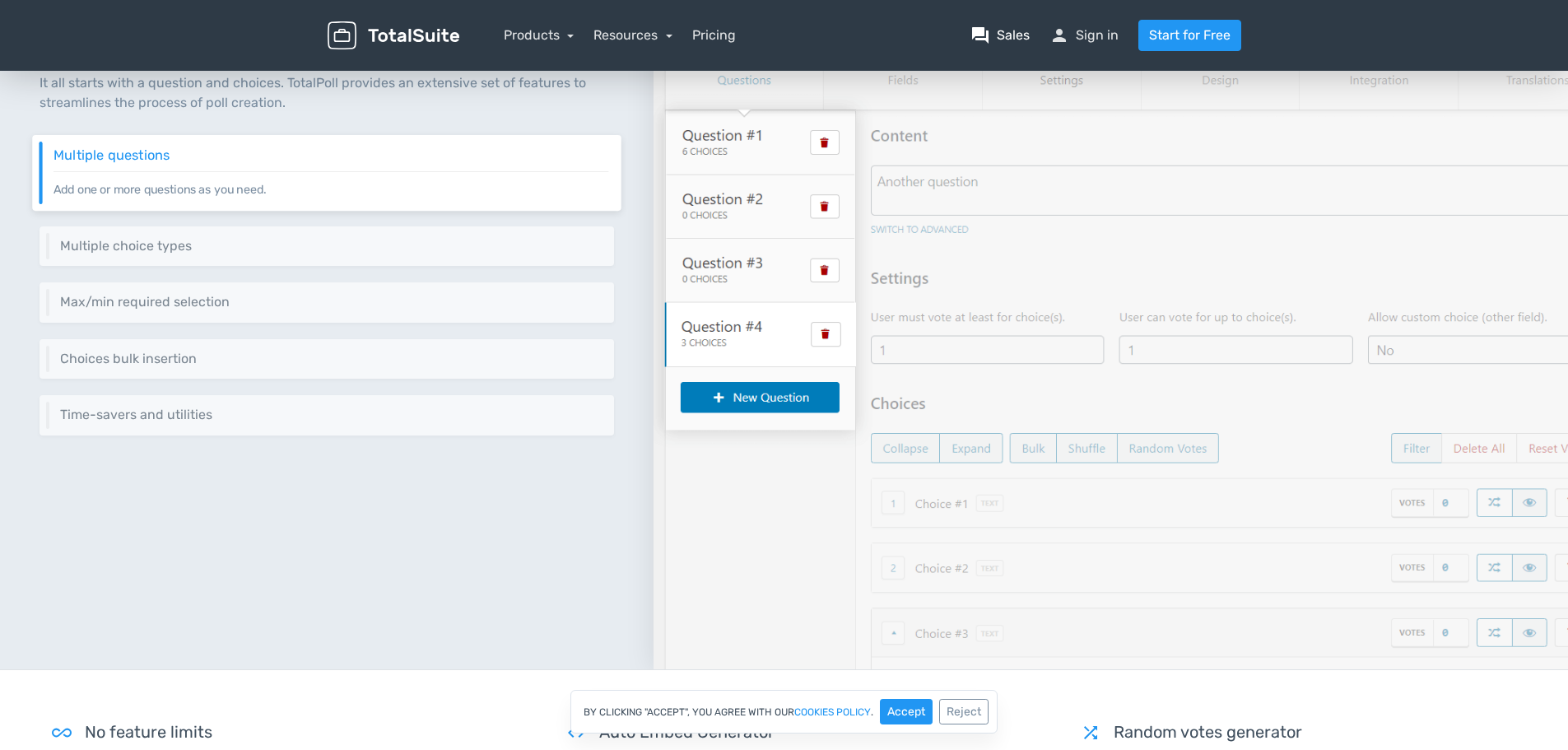
click at [984, 30] on span "question_answer" at bounding box center [980, 36] width 20 height 20
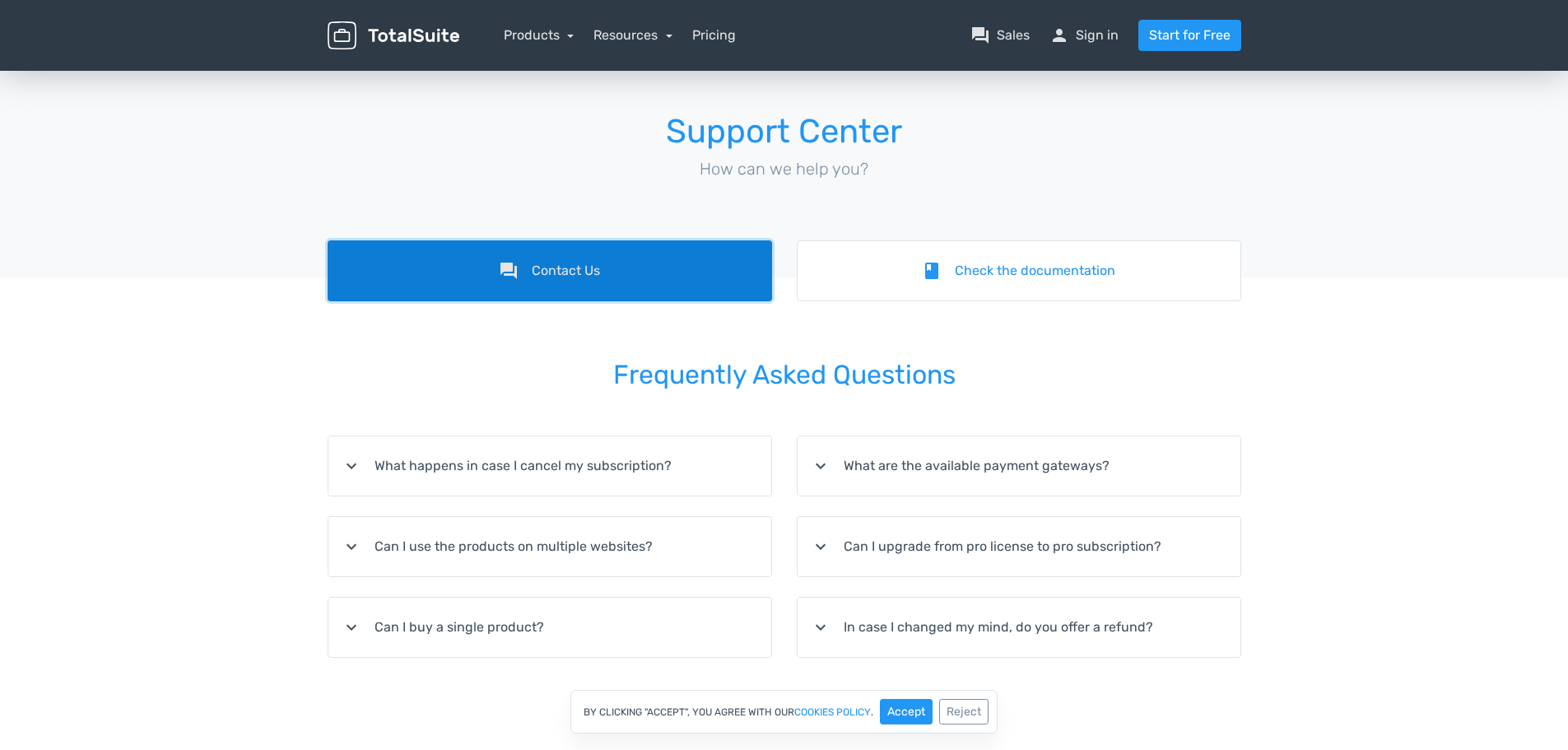
click at [571, 281] on link "forum Contact Us" at bounding box center [549, 271] width 444 height 61
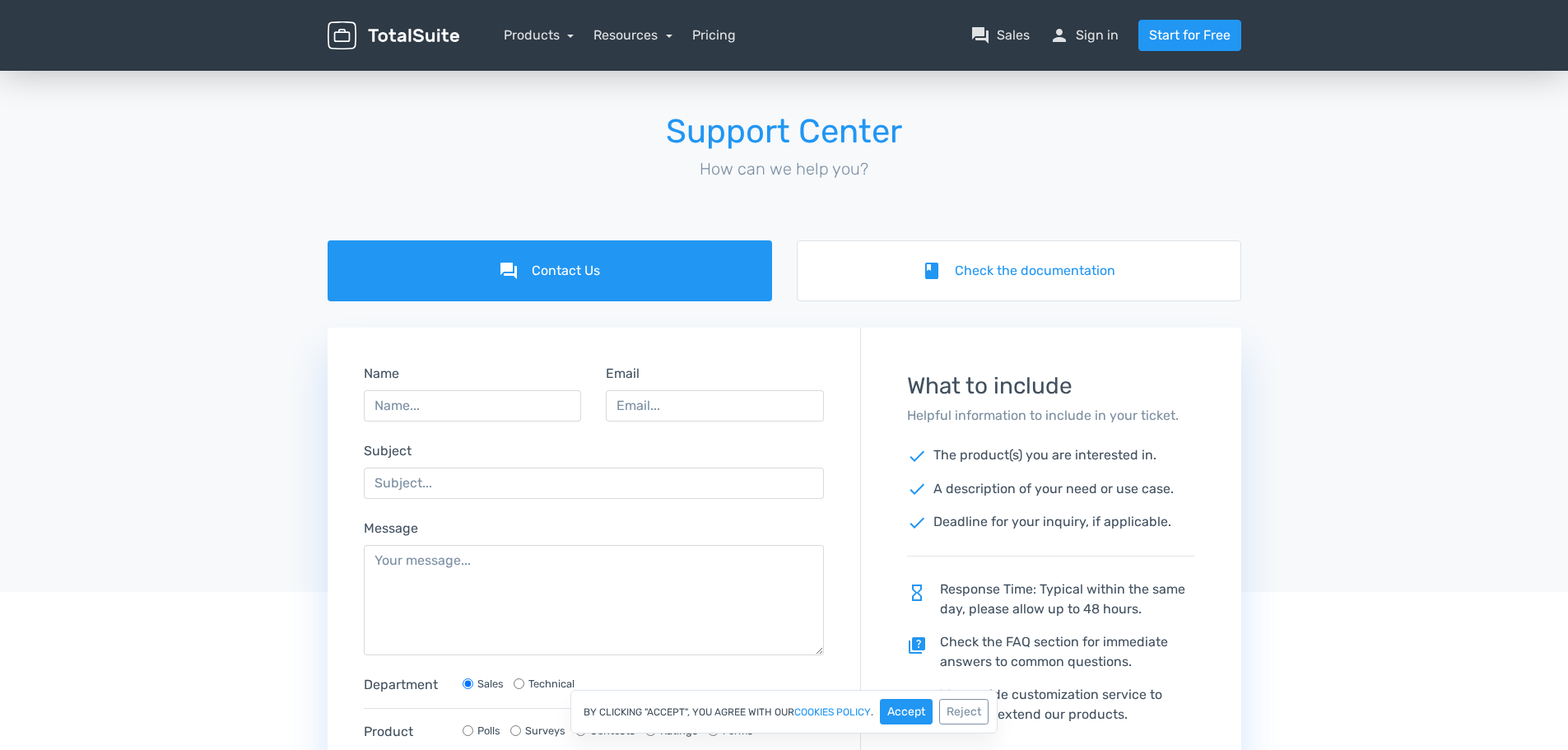
click at [396, 48] on img at bounding box center [393, 36] width 131 height 29
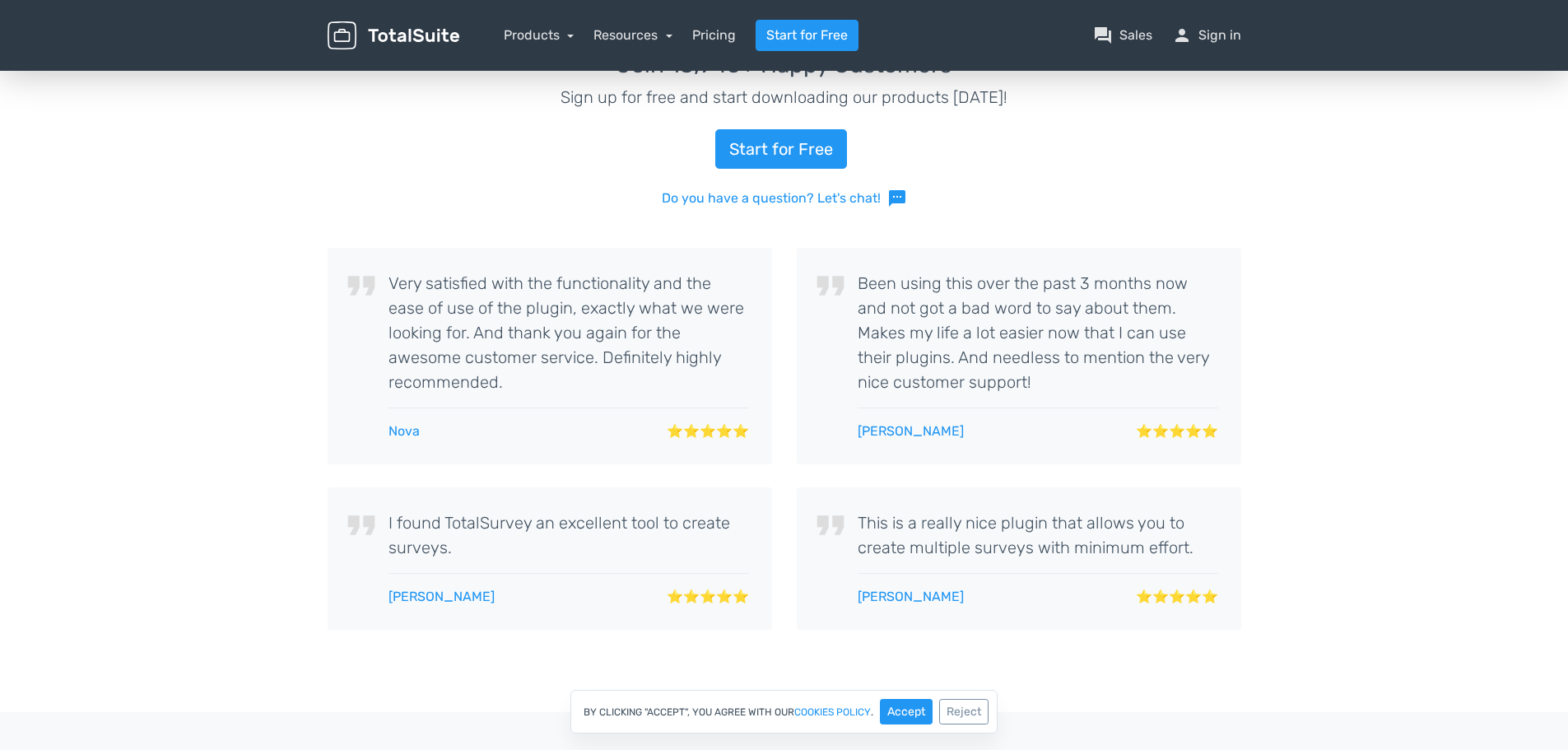
scroll to position [2935, 0]
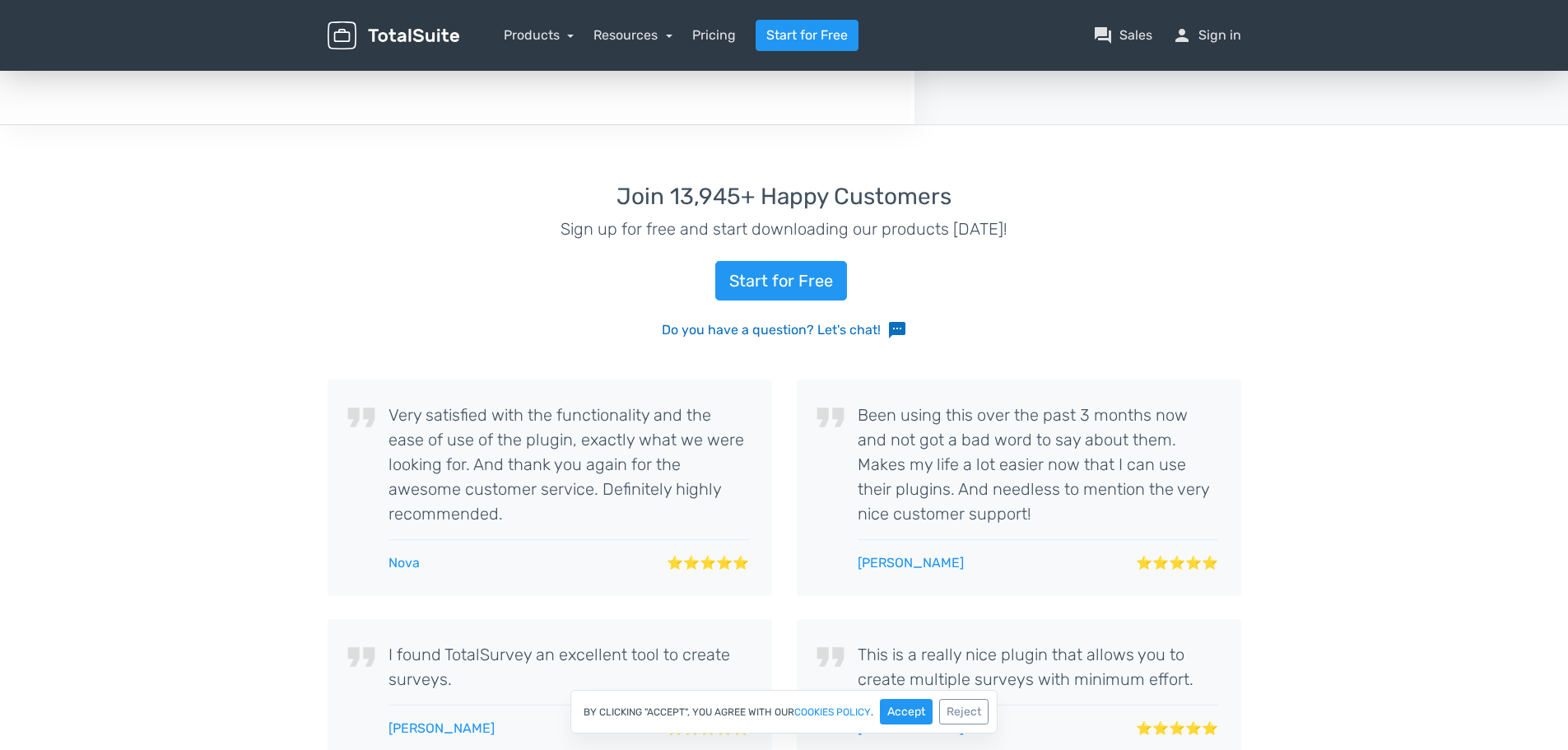
click at [846, 327] on link "Do you have a question? Let's chat! sms" at bounding box center [784, 330] width 246 height 20
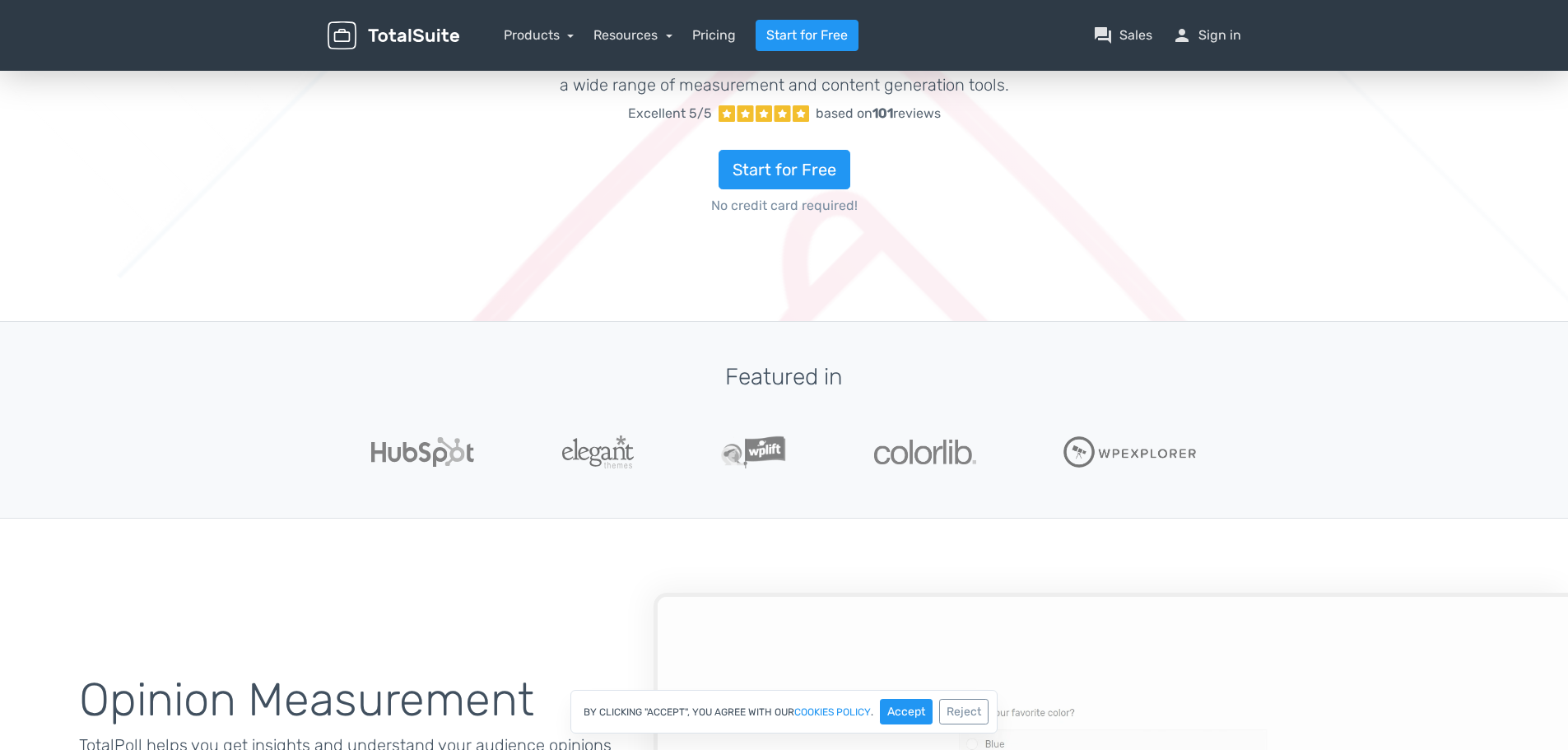
scroll to position [247, 0]
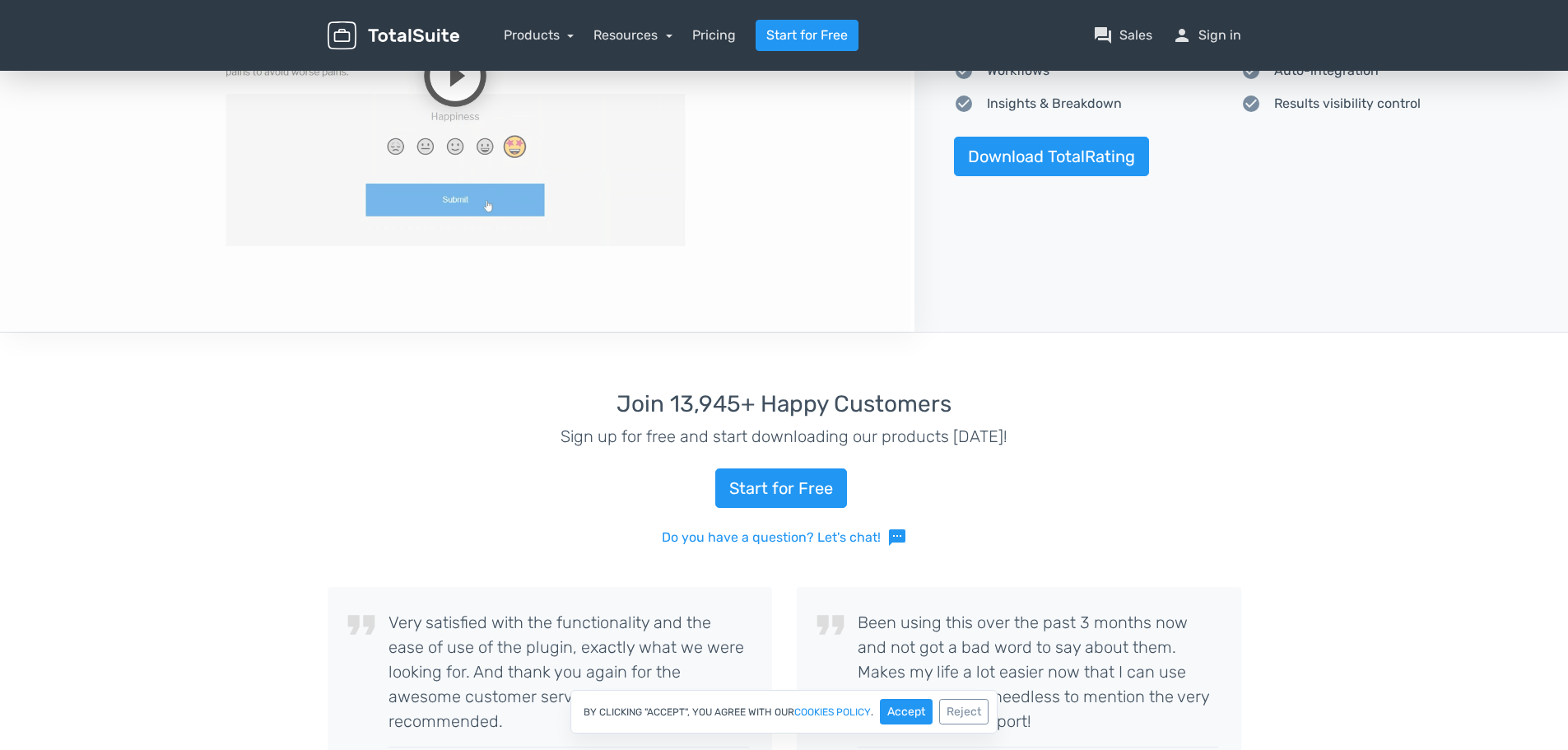
scroll to position [2935, 0]
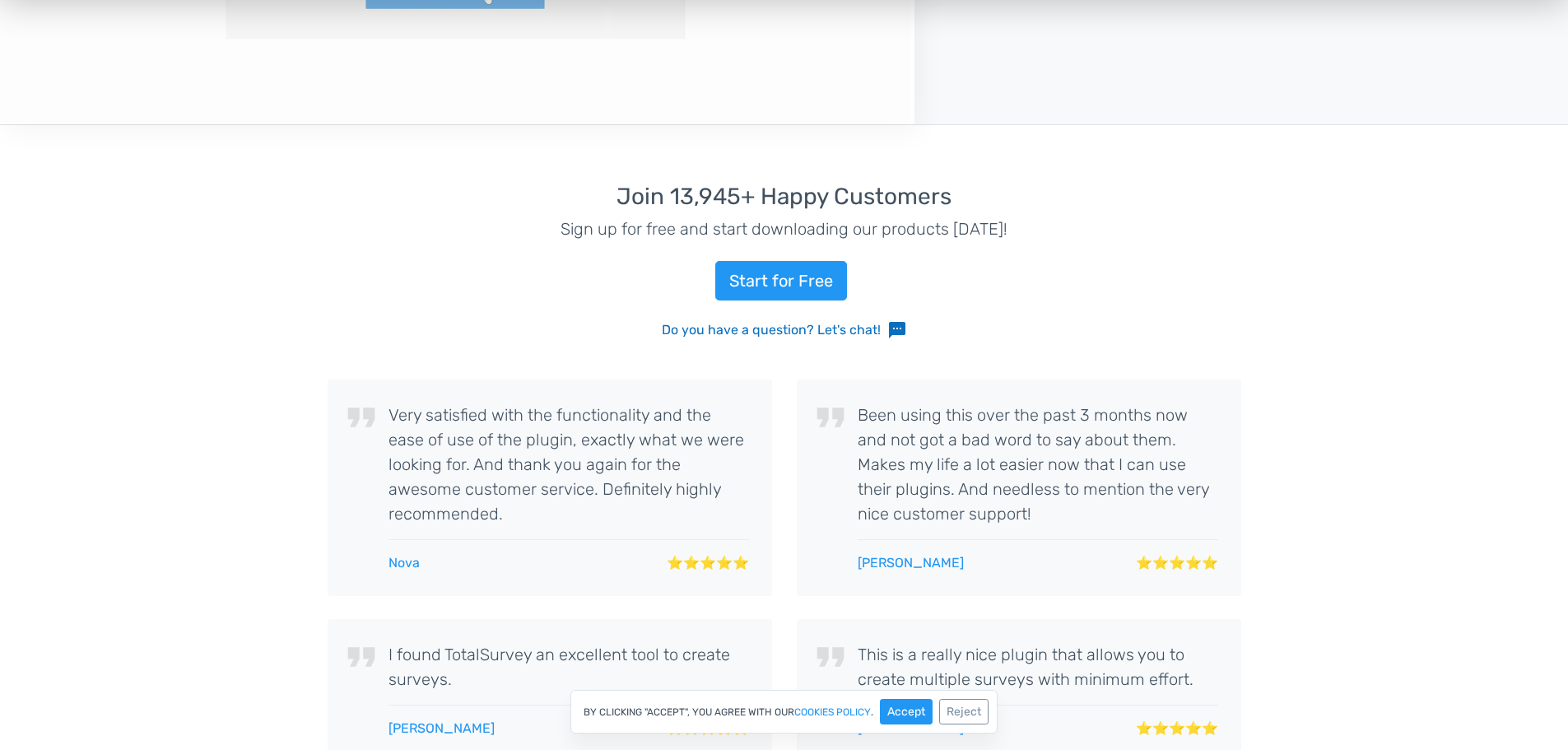
click at [710, 331] on link "Do you have a question? Let's chat! sms" at bounding box center [784, 330] width 246 height 20
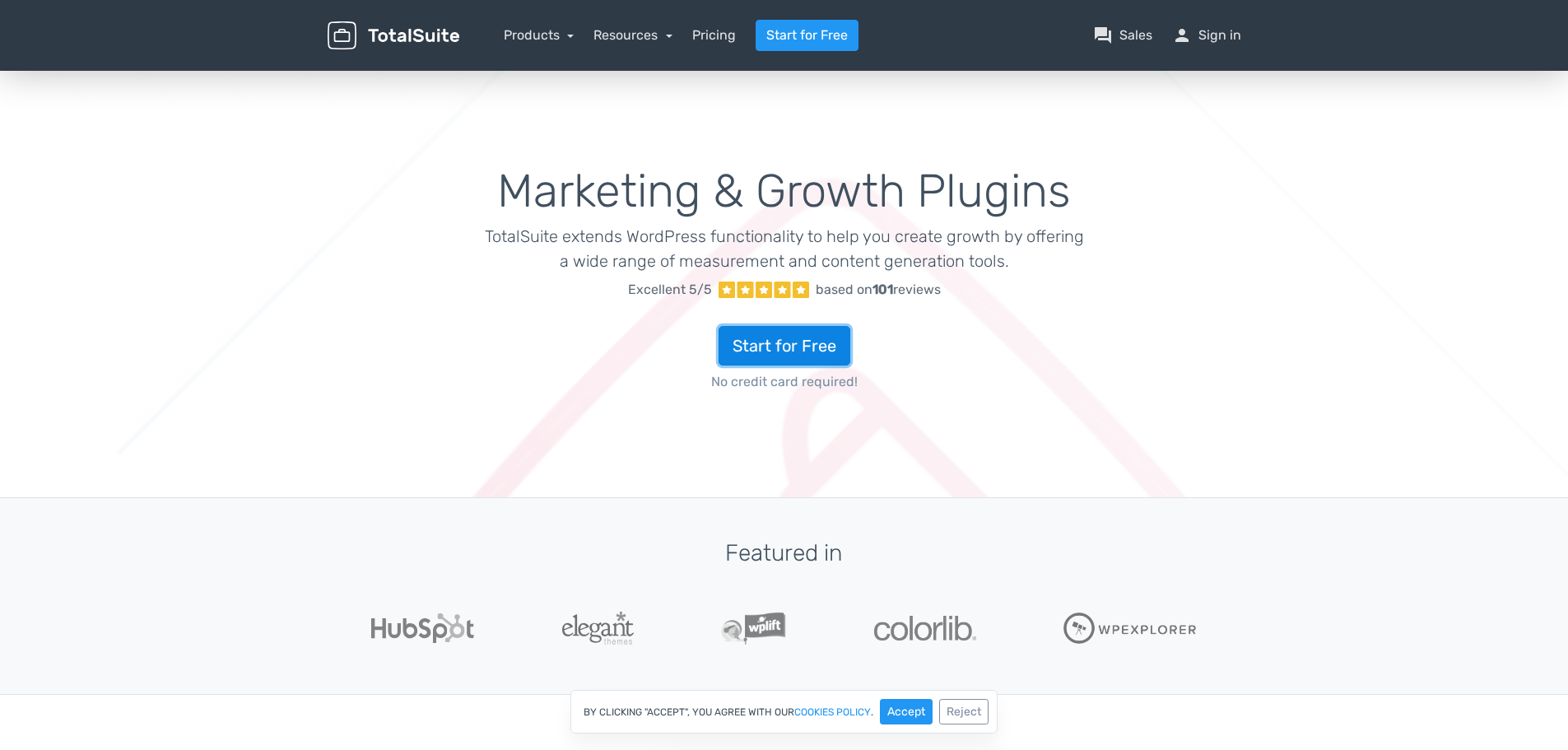
click at [776, 347] on link "Start for Free" at bounding box center [784, 346] width 131 height 40
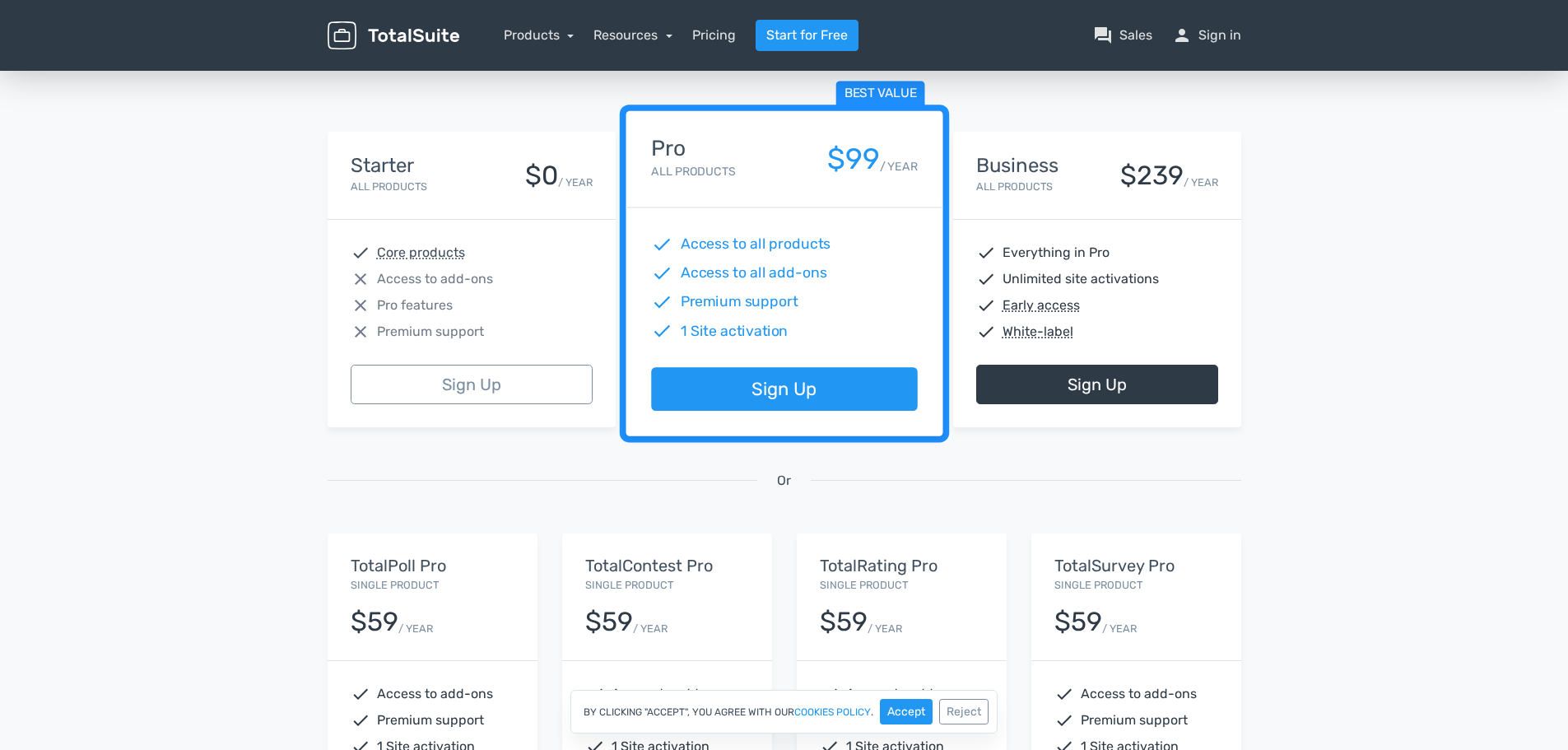
scroll to position [412, 0]
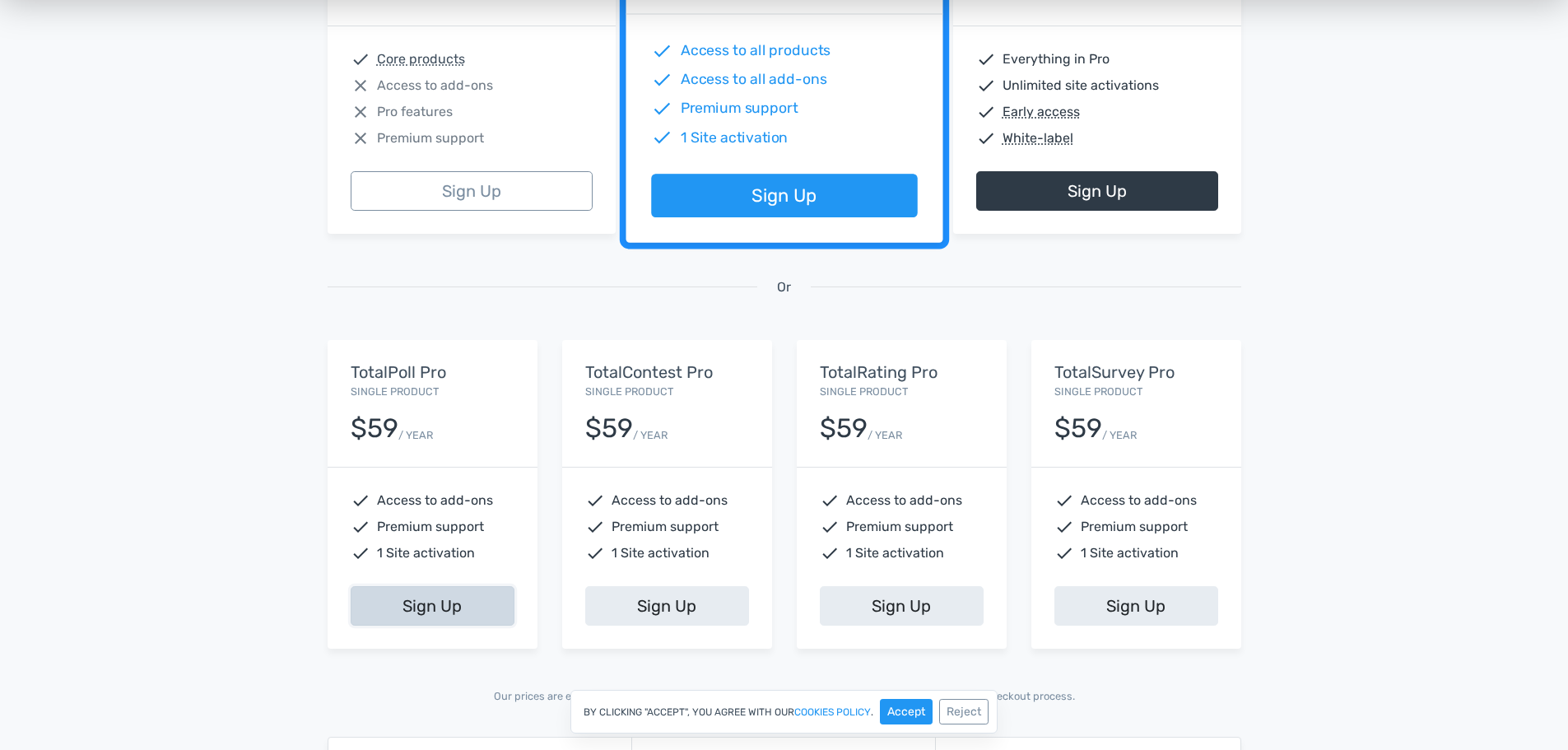
click at [452, 596] on link "Sign Up" at bounding box center [433, 606] width 164 height 40
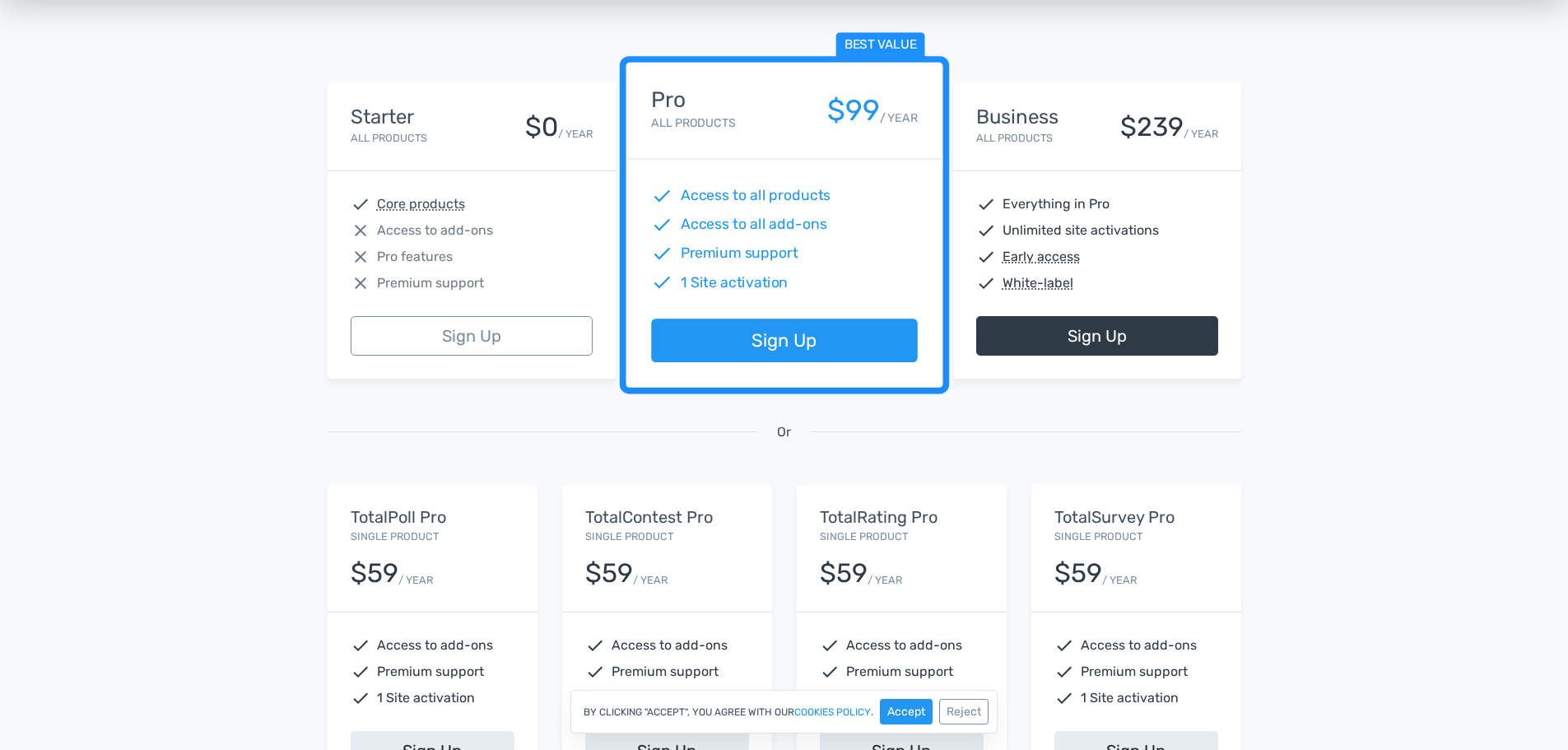
scroll to position [0, 0]
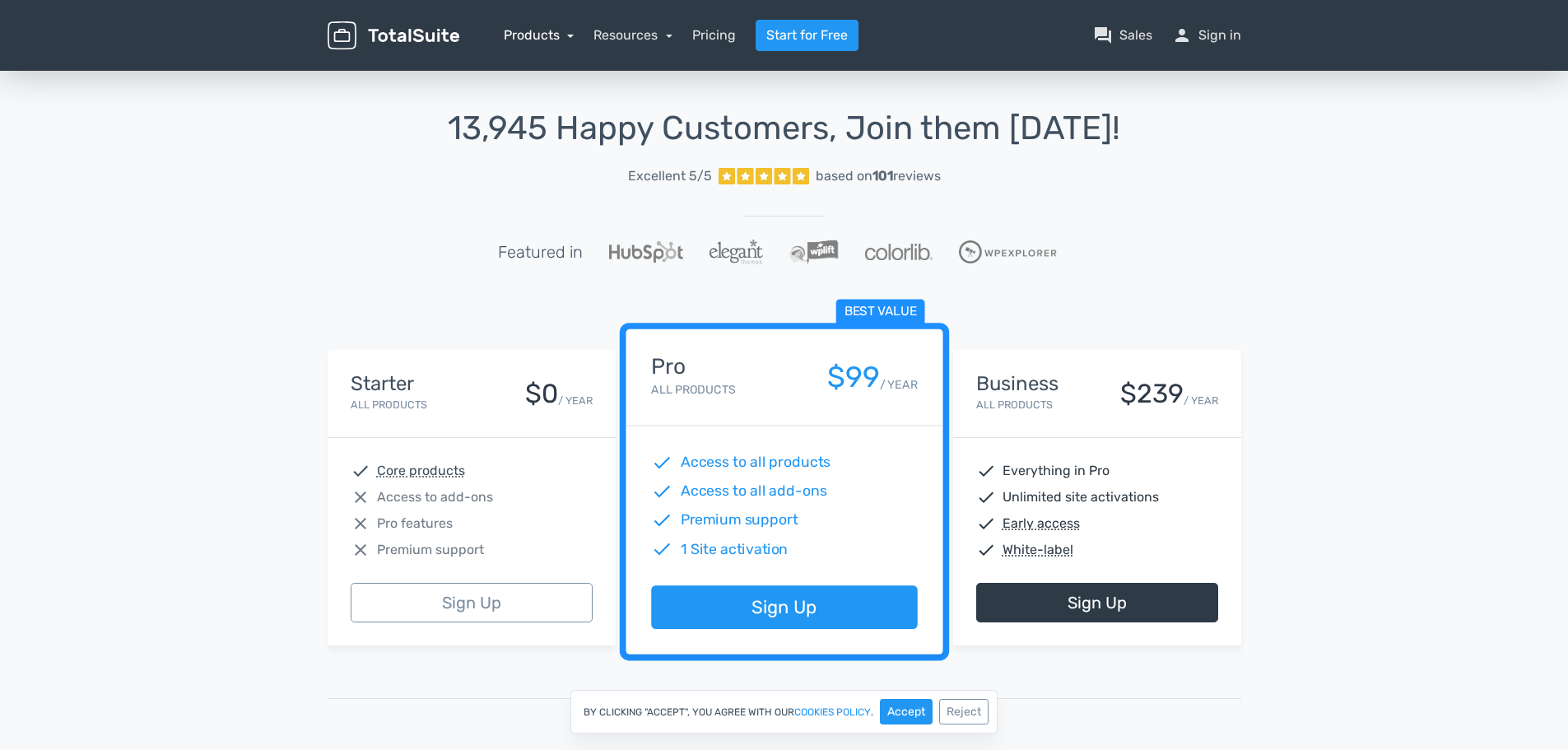
click at [529, 32] on link "Products" at bounding box center [539, 35] width 71 height 16
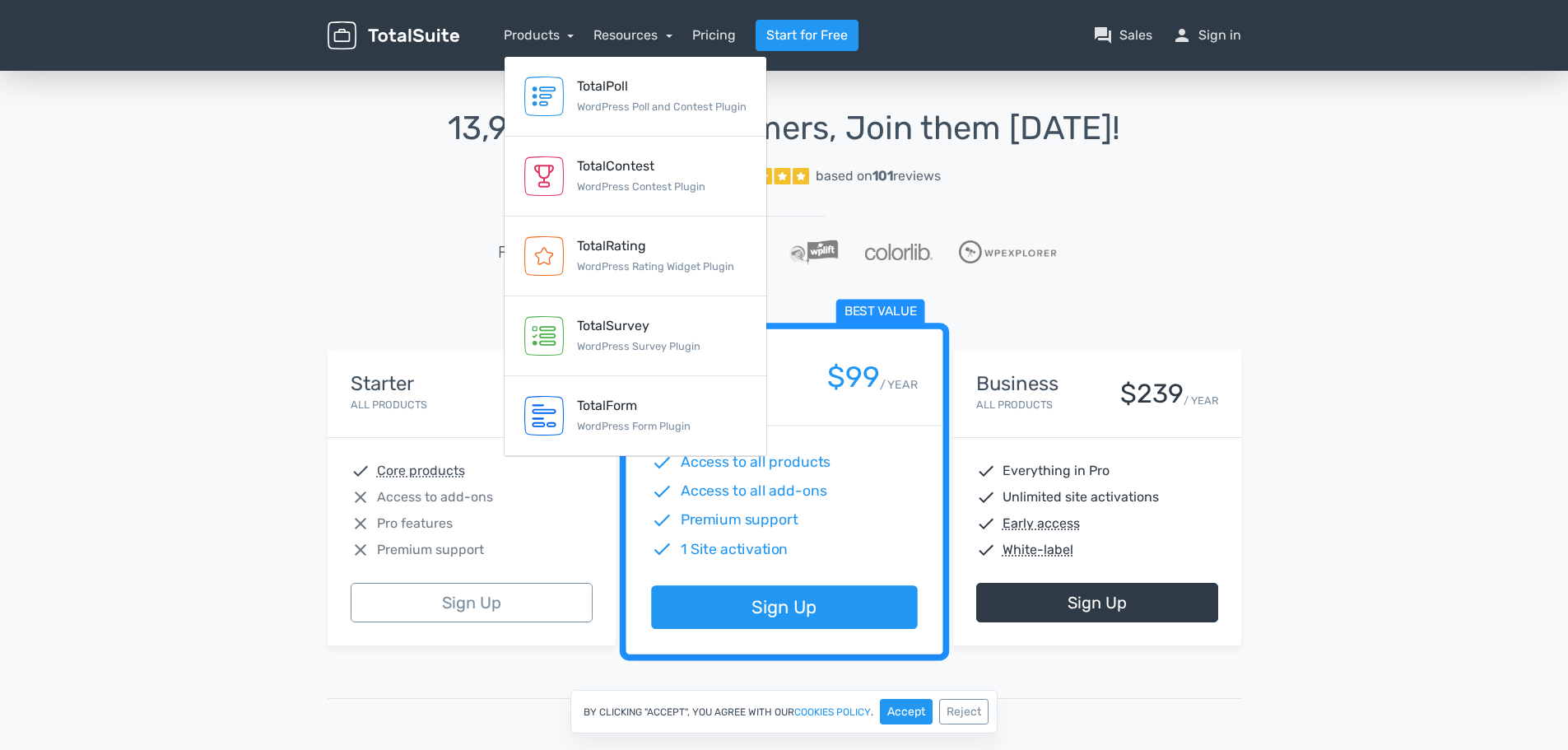
click at [1088, 227] on div "13,945 Happy Customers, Join them Today! Excellent 5/5 based on 101 reviews Fea…" at bounding box center [784, 207] width 914 height 194
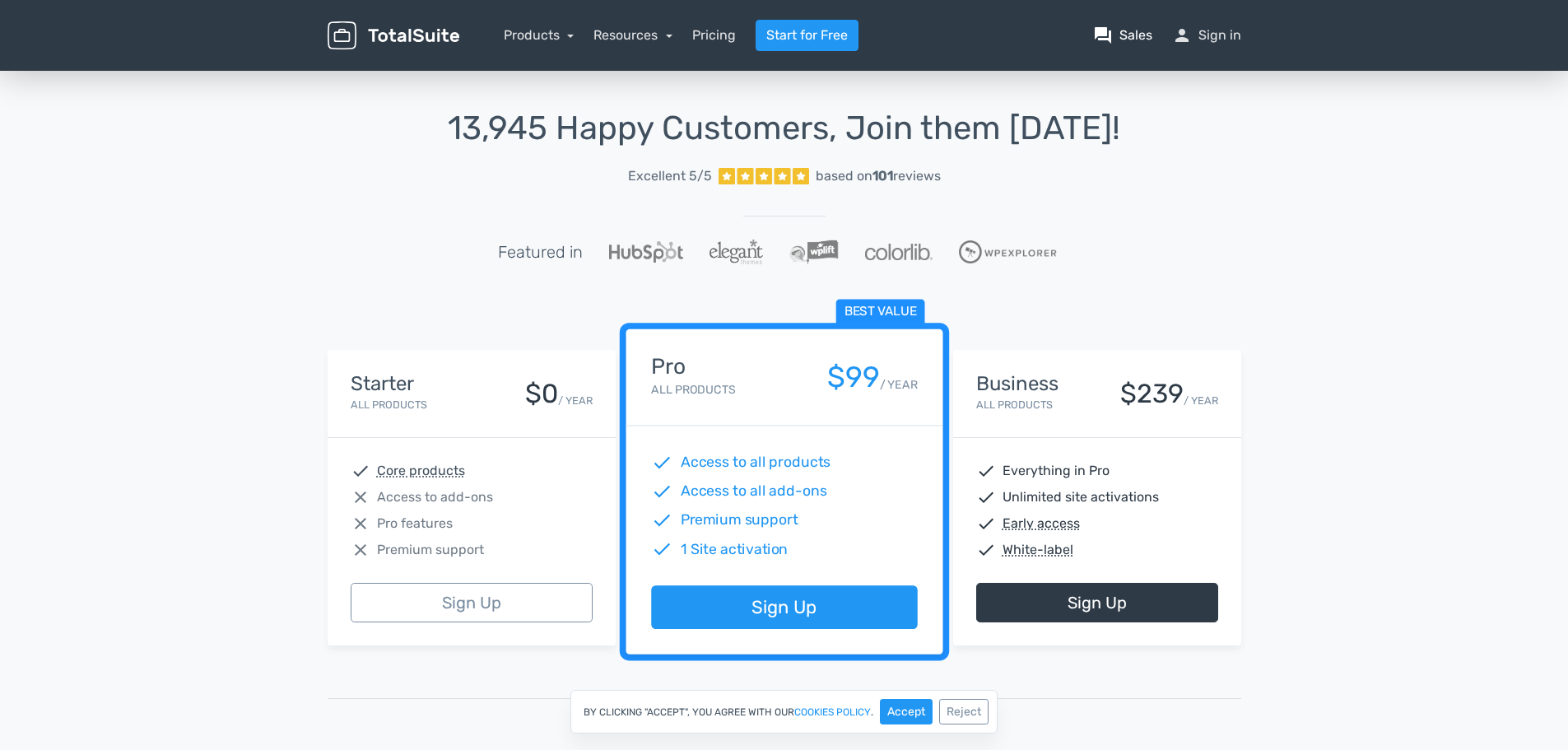
click at [1111, 36] on span "question_answer" at bounding box center [1103, 36] width 20 height 20
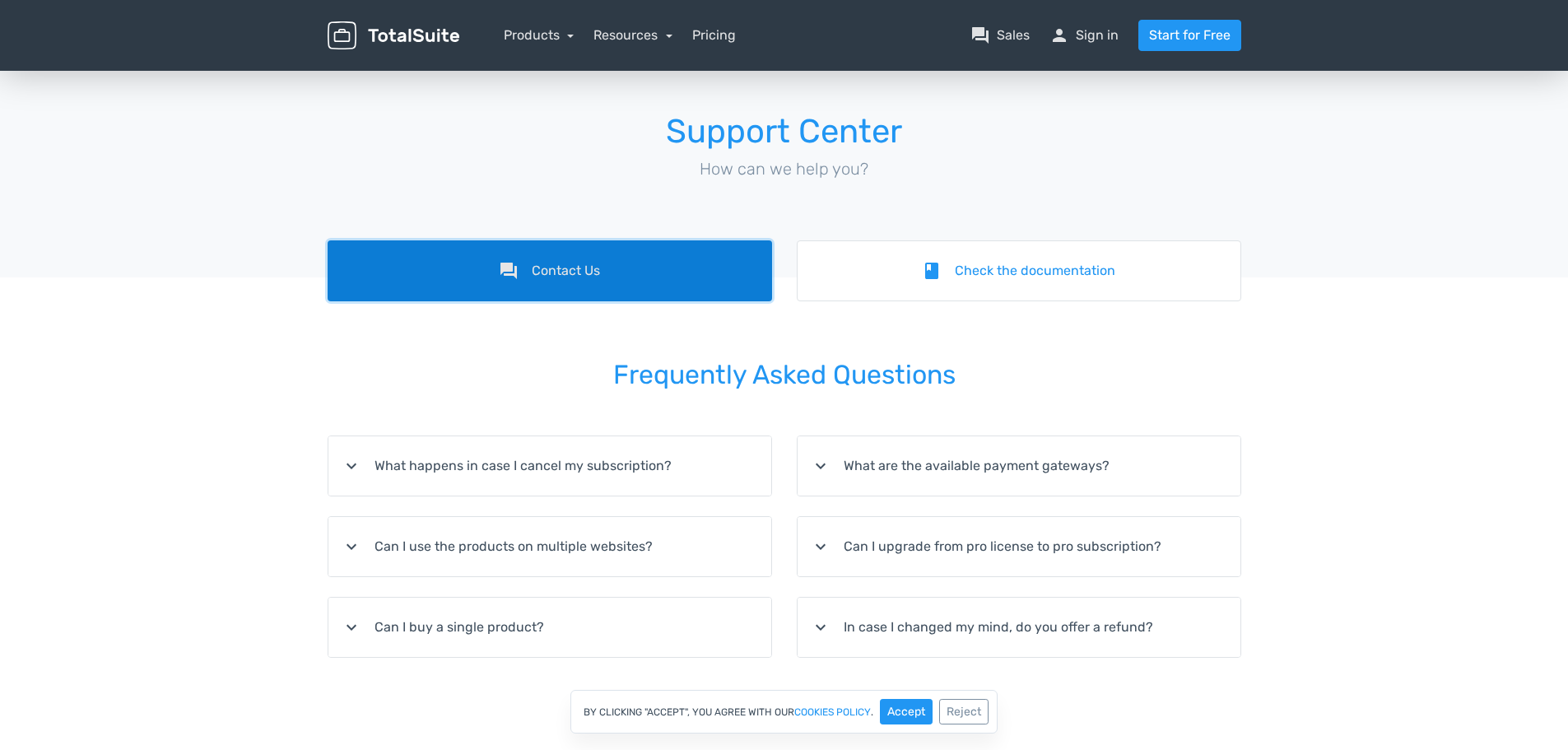
click at [631, 280] on link "forum Contact Us" at bounding box center [549, 271] width 444 height 61
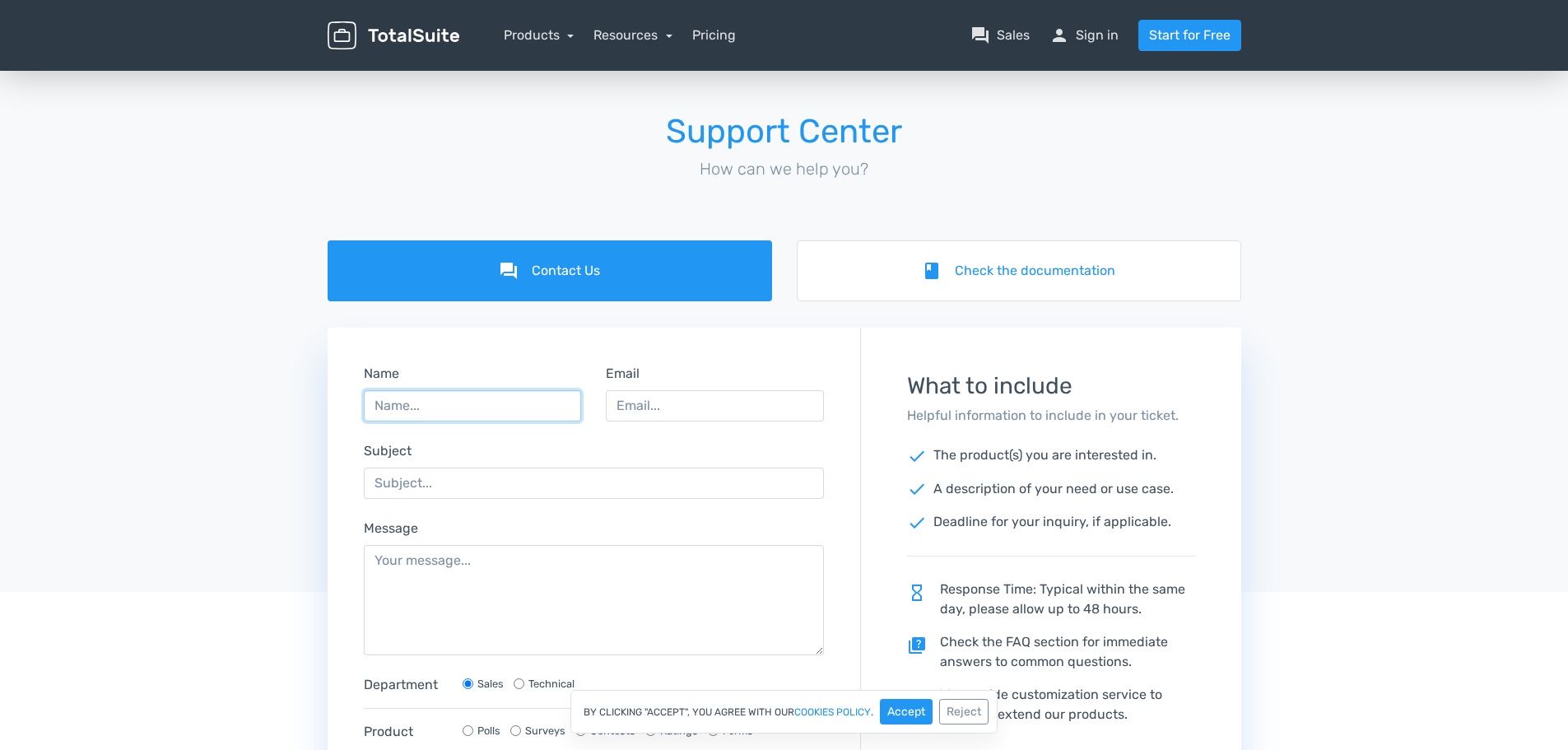
click at [515, 414] on input "Name" at bounding box center [472, 405] width 218 height 31
type input "[PERSON_NAME] [PERSON_NAME]"
click at [687, 409] on input "Email" at bounding box center [714, 405] width 218 height 31
type input "[EMAIL_ADDRESS][DOMAIN_NAME]"
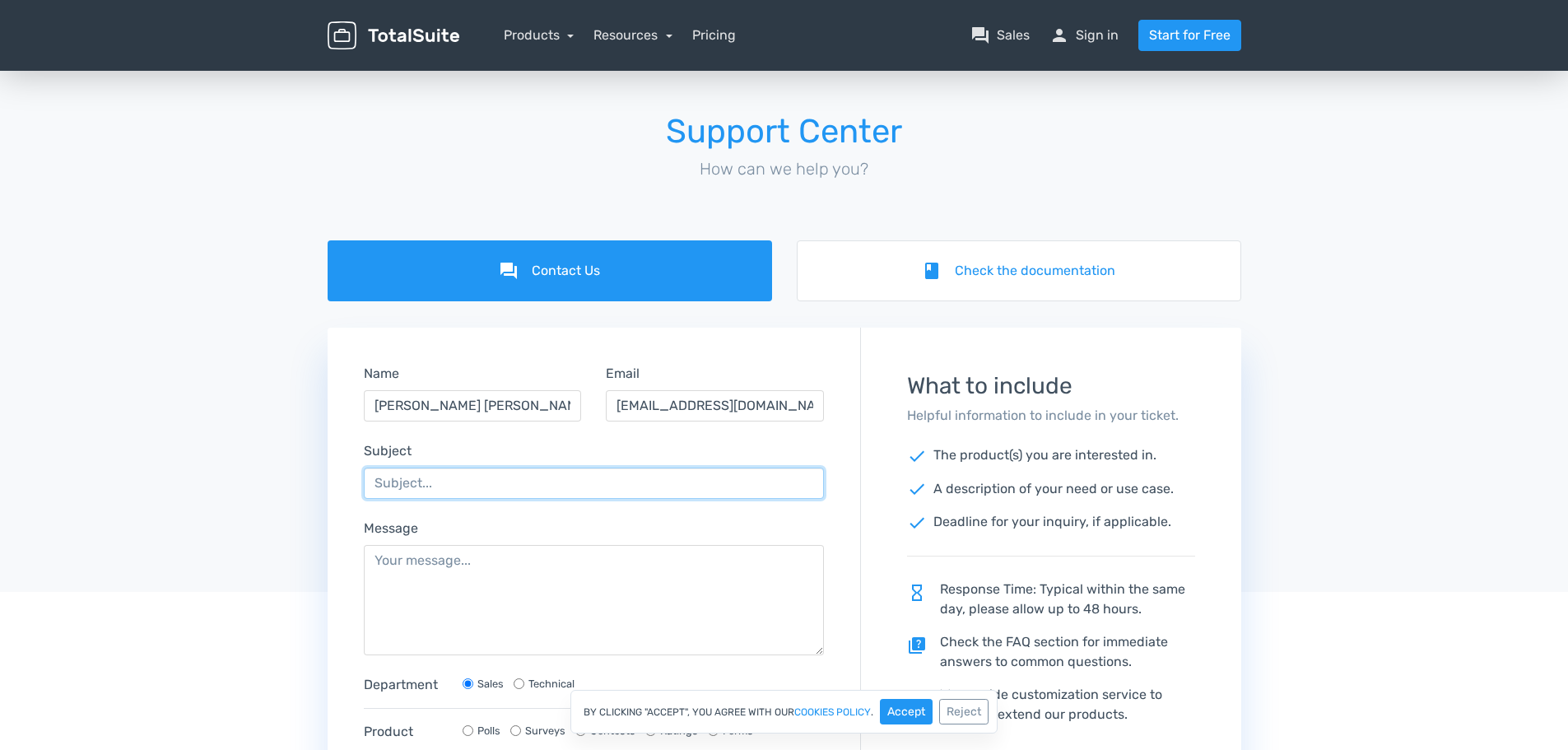
click at [480, 479] on input "Subject" at bounding box center [595, 482] width 461 height 31
click at [400, 483] on input "totalpoll inquiry" at bounding box center [595, 482] width 461 height 31
click at [403, 485] on input "totalpoll inquiry" at bounding box center [595, 482] width 461 height 31
type input "total poll inquiry"
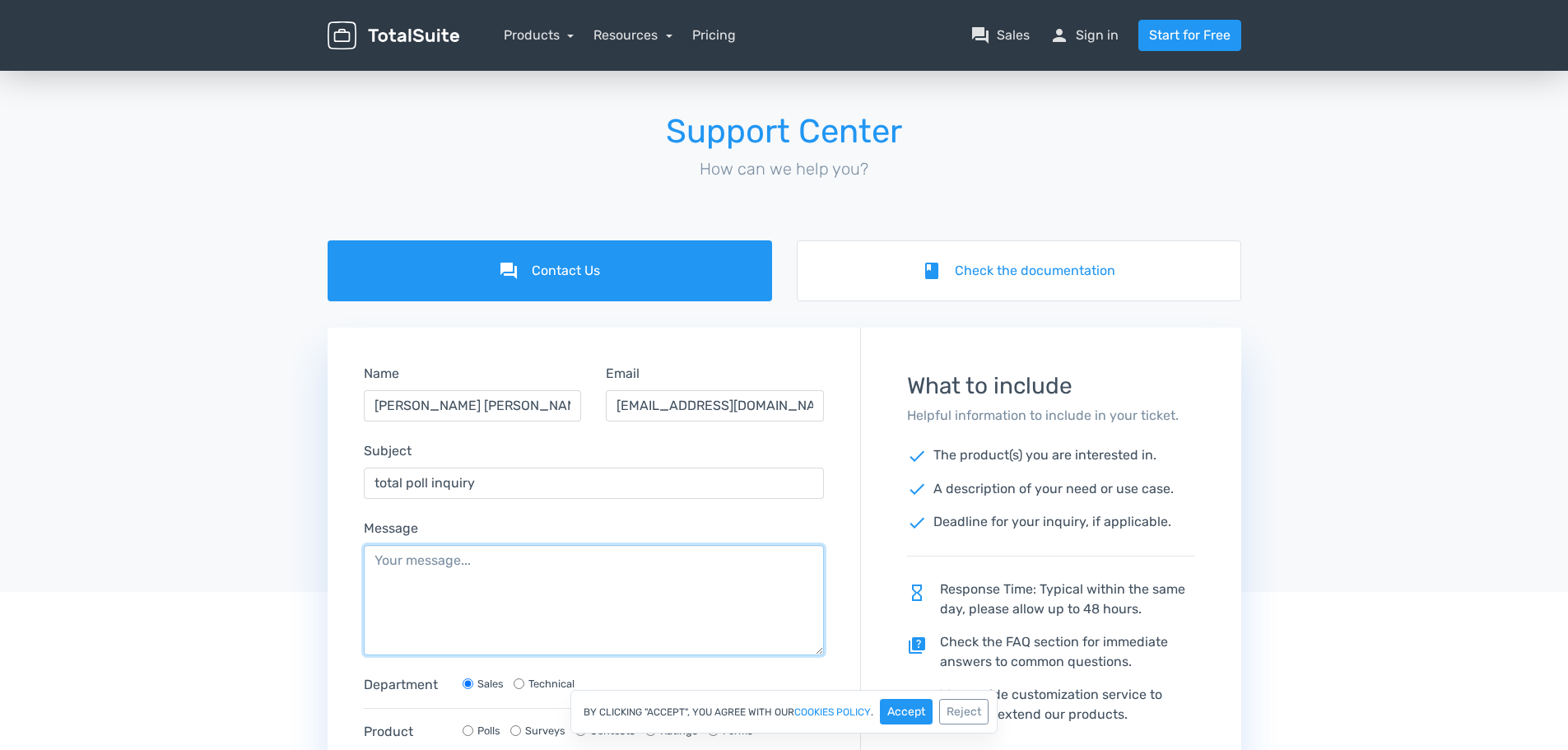
click at [414, 585] on textarea "Message" at bounding box center [595, 600] width 461 height 110
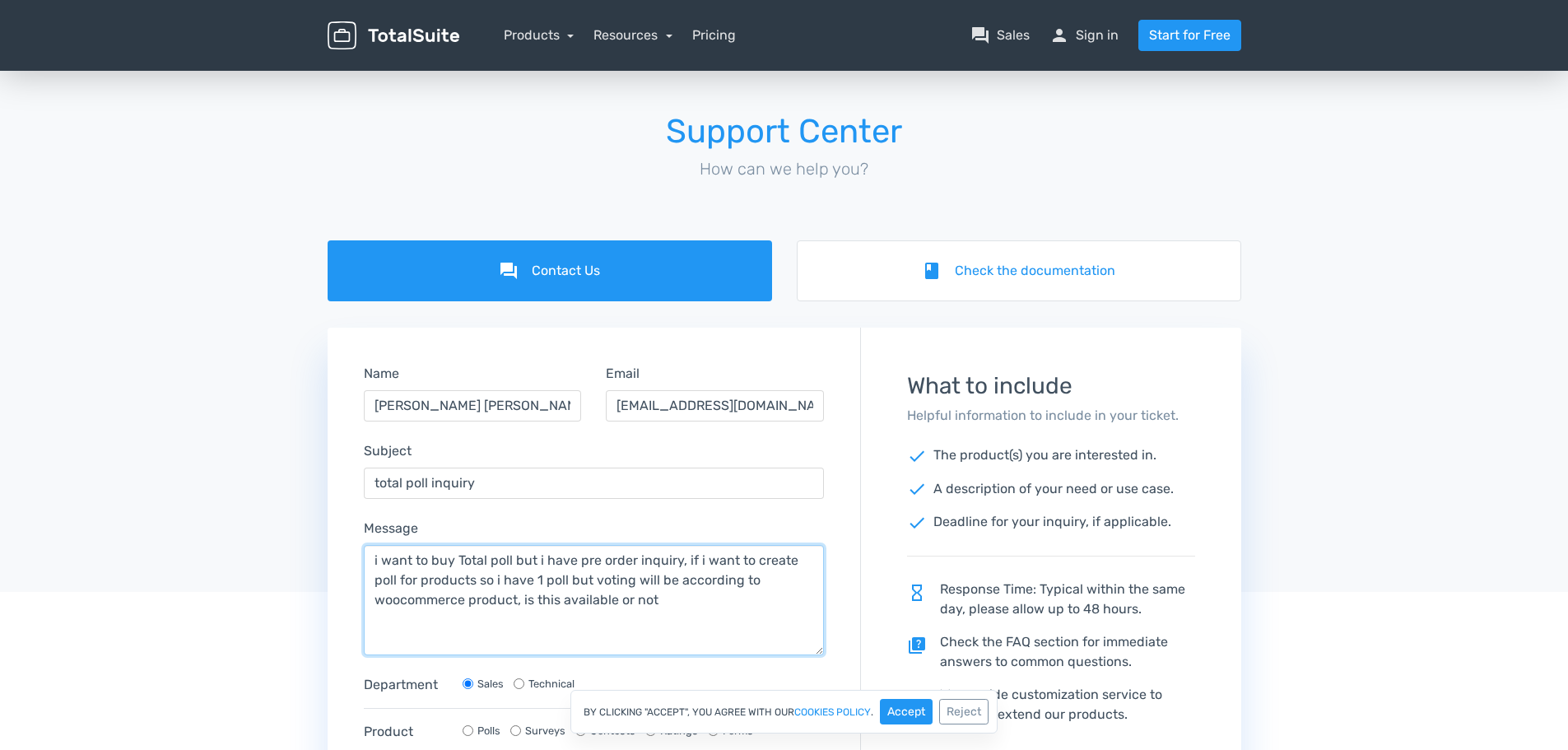
drag, startPoint x: 684, startPoint y: 606, endPoint x: 254, endPoint y: 552, distance: 433.4
click at [254, 552] on div "forum Contact Us book Check the documentation Name [PERSON_NAME] [PERSON_NAME] …" at bounding box center [784, 592] width 1568 height 702
click at [667, 600] on textarea "i want to buy Total poll but i have pre order inquiry, if i want to create poll…" at bounding box center [595, 600] width 461 height 110
click at [395, 580] on textarea "i want to buy Total poll but i have pre order inquiry, if i want to create poll…" at bounding box center [595, 600] width 461 height 110
click at [398, 580] on textarea "i want to buy Total poll but i have pre order inquiry, if i want to create poll…" at bounding box center [595, 600] width 461 height 110
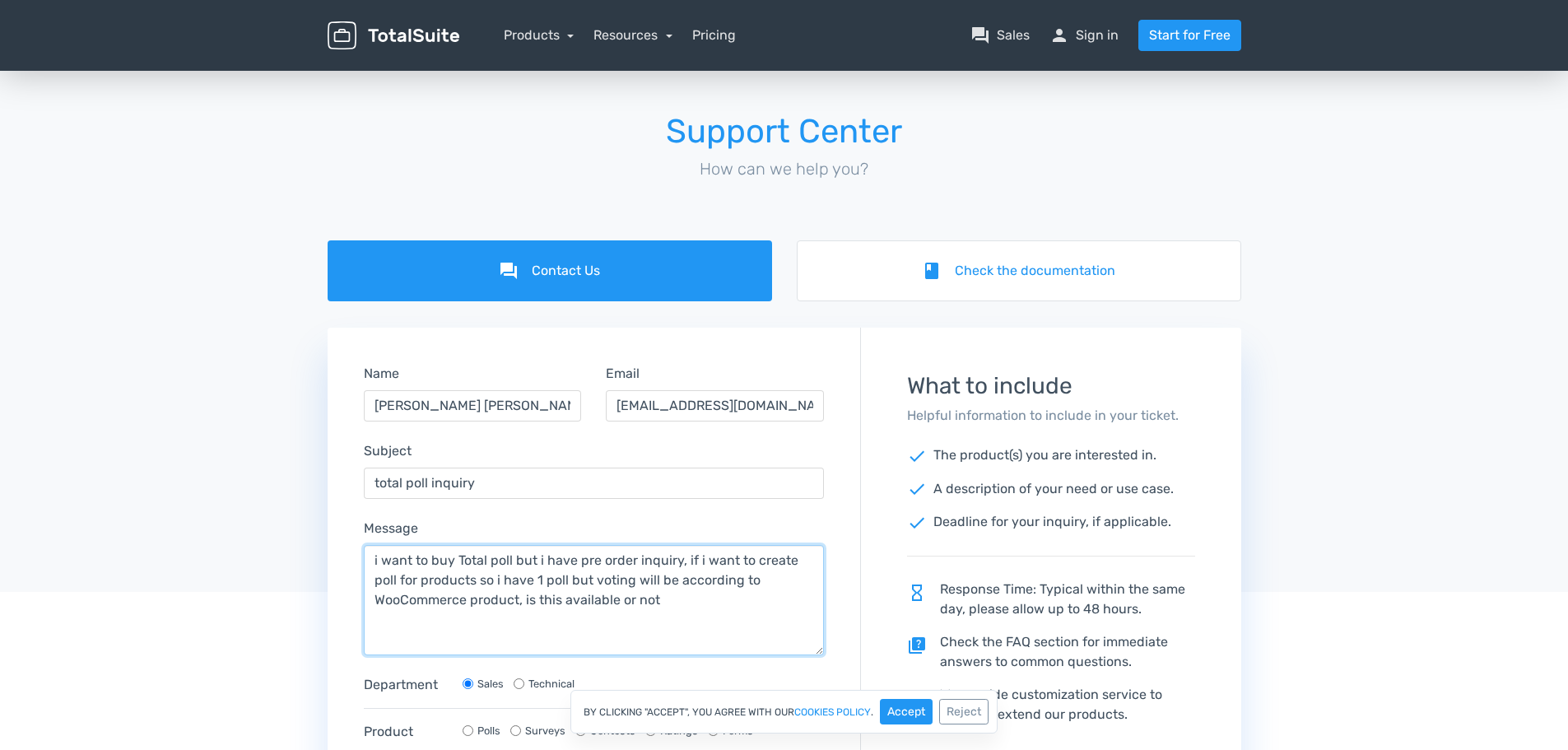
click at [541, 583] on textarea "i want to buy Total poll but i have pre order inquiry, if i want to create poll…" at bounding box center [595, 600] width 461 height 110
click at [567, 580] on textarea "i want to buy Total poll but i have pre order inquiry, if i want to create poll…" at bounding box center [595, 600] width 461 height 110
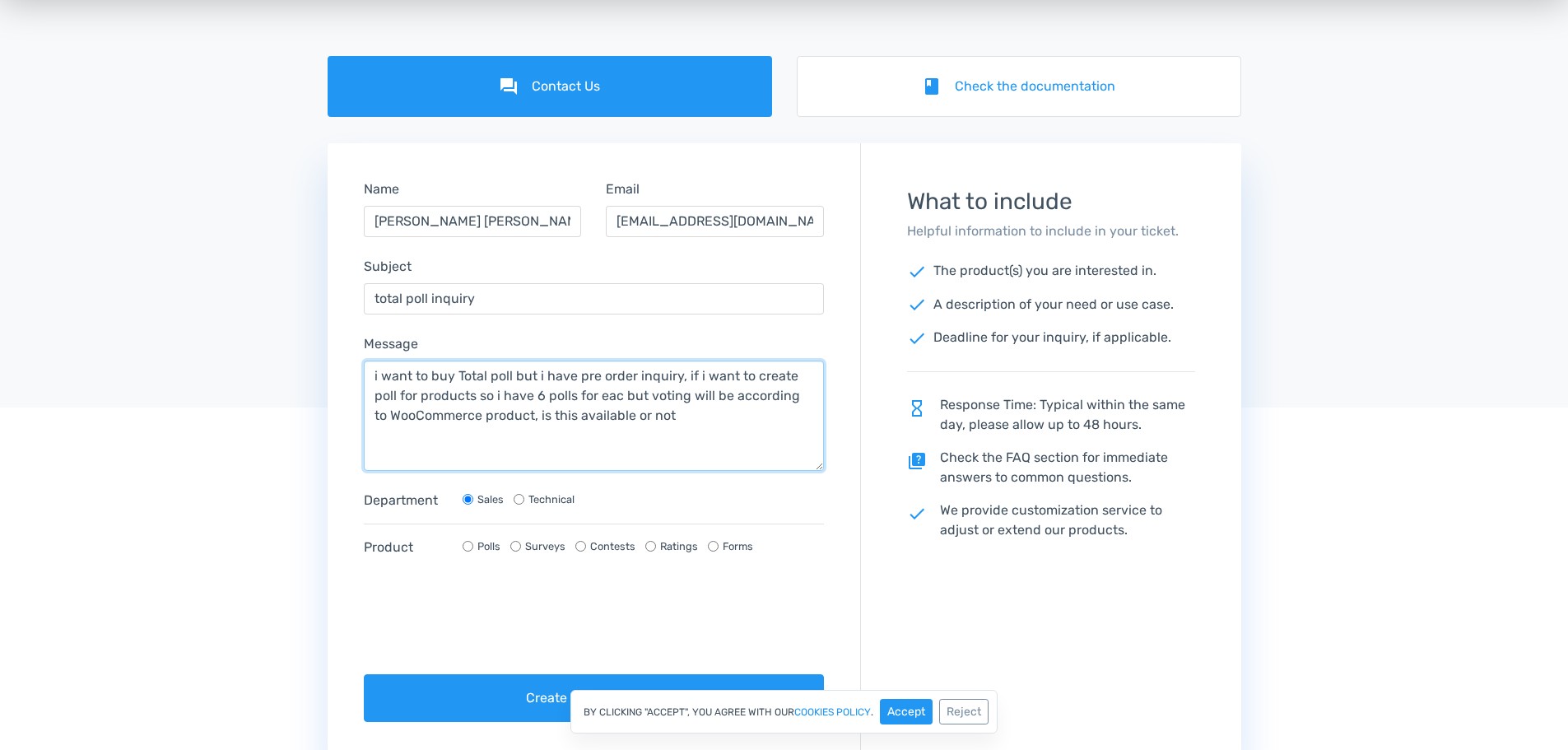
scroll to position [165, 0]
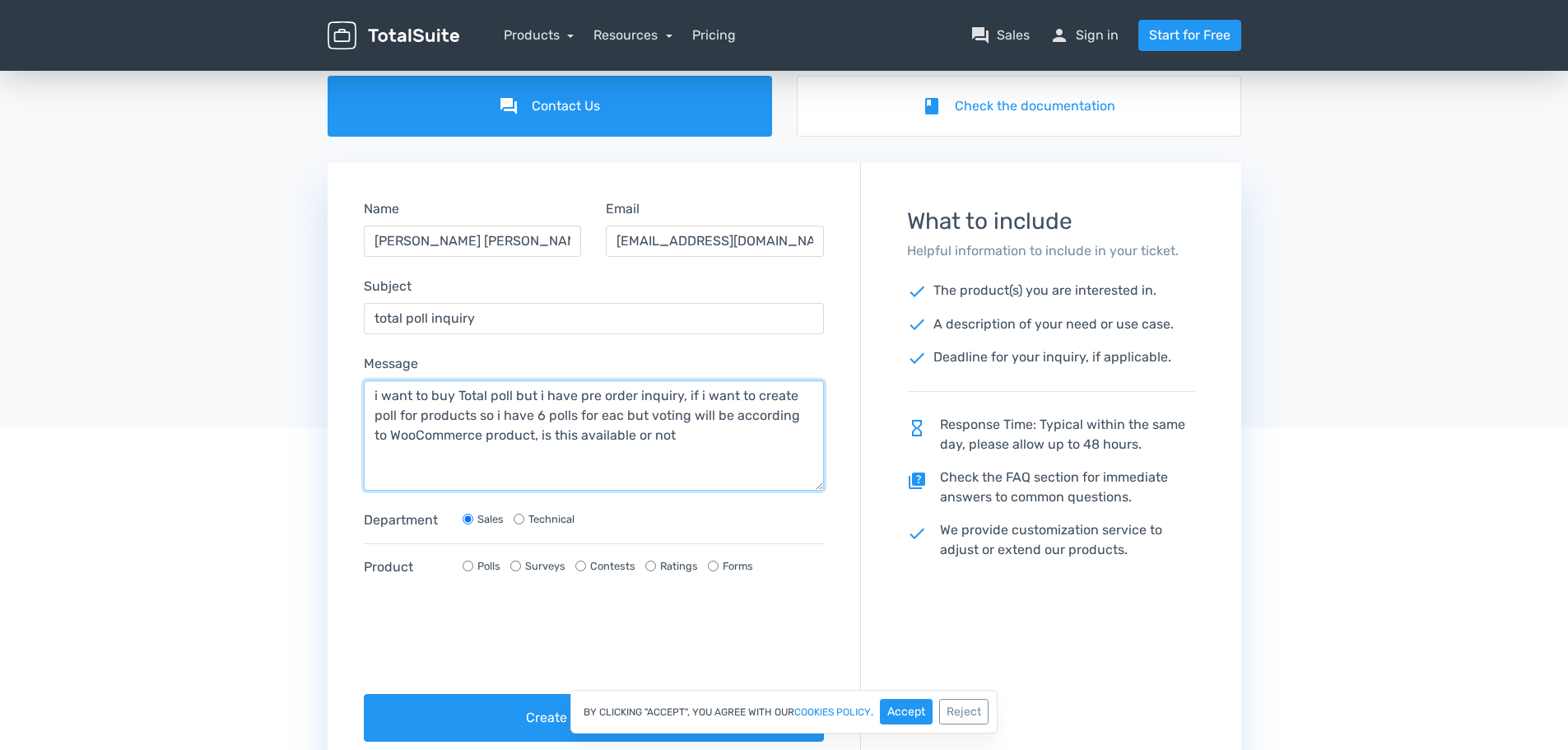
drag, startPoint x: 684, startPoint y: 433, endPoint x: 275, endPoint y: 382, distance: 412.2
click at [275, 382] on div "forum Contact Us book Check the documentation Name [PERSON_NAME] [PERSON_NAME] …" at bounding box center [784, 427] width 1568 height 702
paste textarea "want to place a poll system like the one in your screenshot under each WooComme…"
click at [657, 420] on textarea "i want to buy Total poll but i have pre order inquiry, if i want to create poll…" at bounding box center [595, 435] width 461 height 110
drag, startPoint x: 684, startPoint y: 395, endPoint x: 757, endPoint y: 480, distance: 112.0
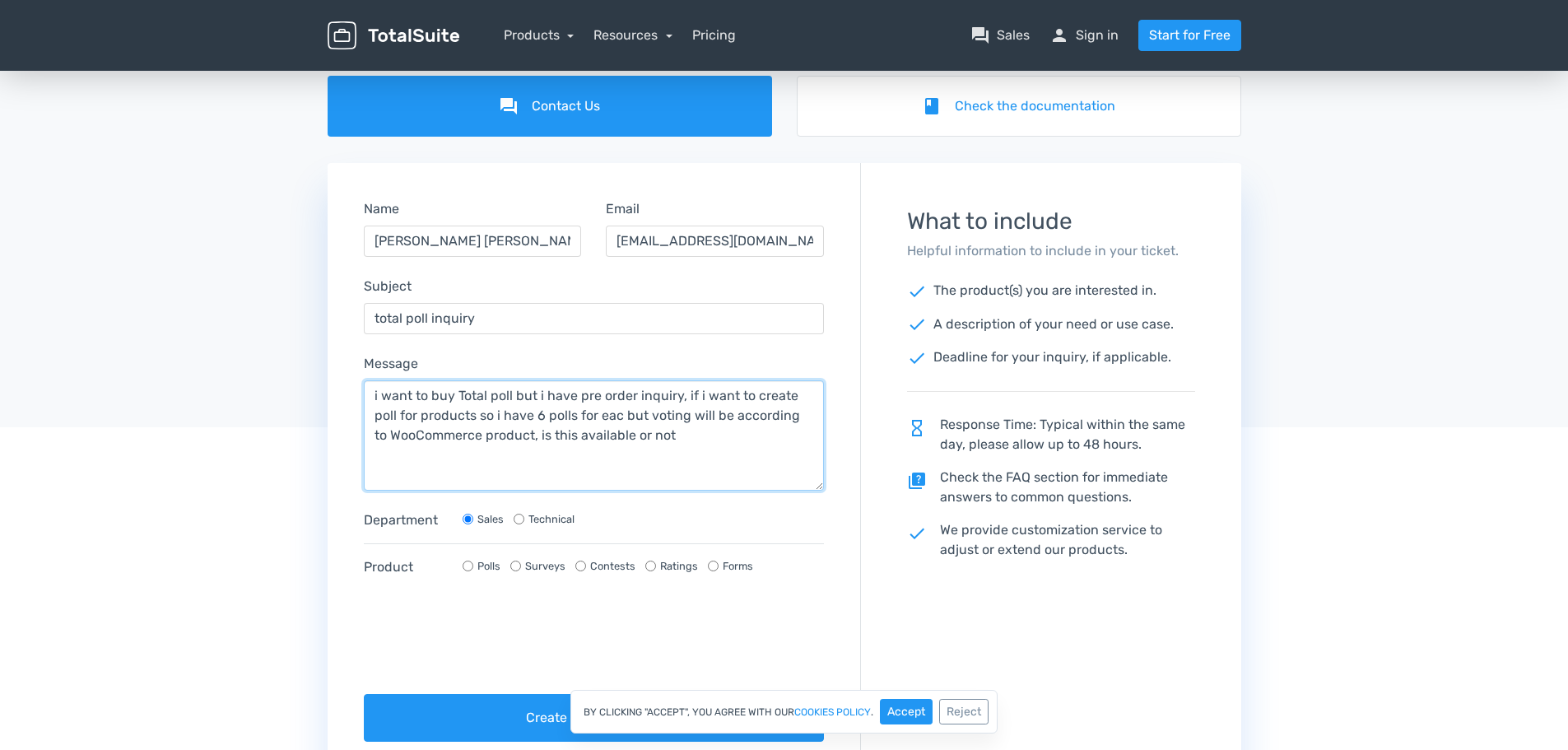
click at [757, 480] on textarea "i want to buy Total poll but i have pre order inquiry, if i want to create poll…" at bounding box center [595, 435] width 461 height 110
drag, startPoint x: 733, startPoint y: 396, endPoint x: 771, endPoint y: 475, distance: 87.7
click at [771, 475] on textarea "i want to buy Total poll but i have pre order inquiry, if i want to create poll…" at bounding box center [595, 435] width 461 height 110
paste textarea "want to place a poll system like the one in your screenshot under each WooComme…"
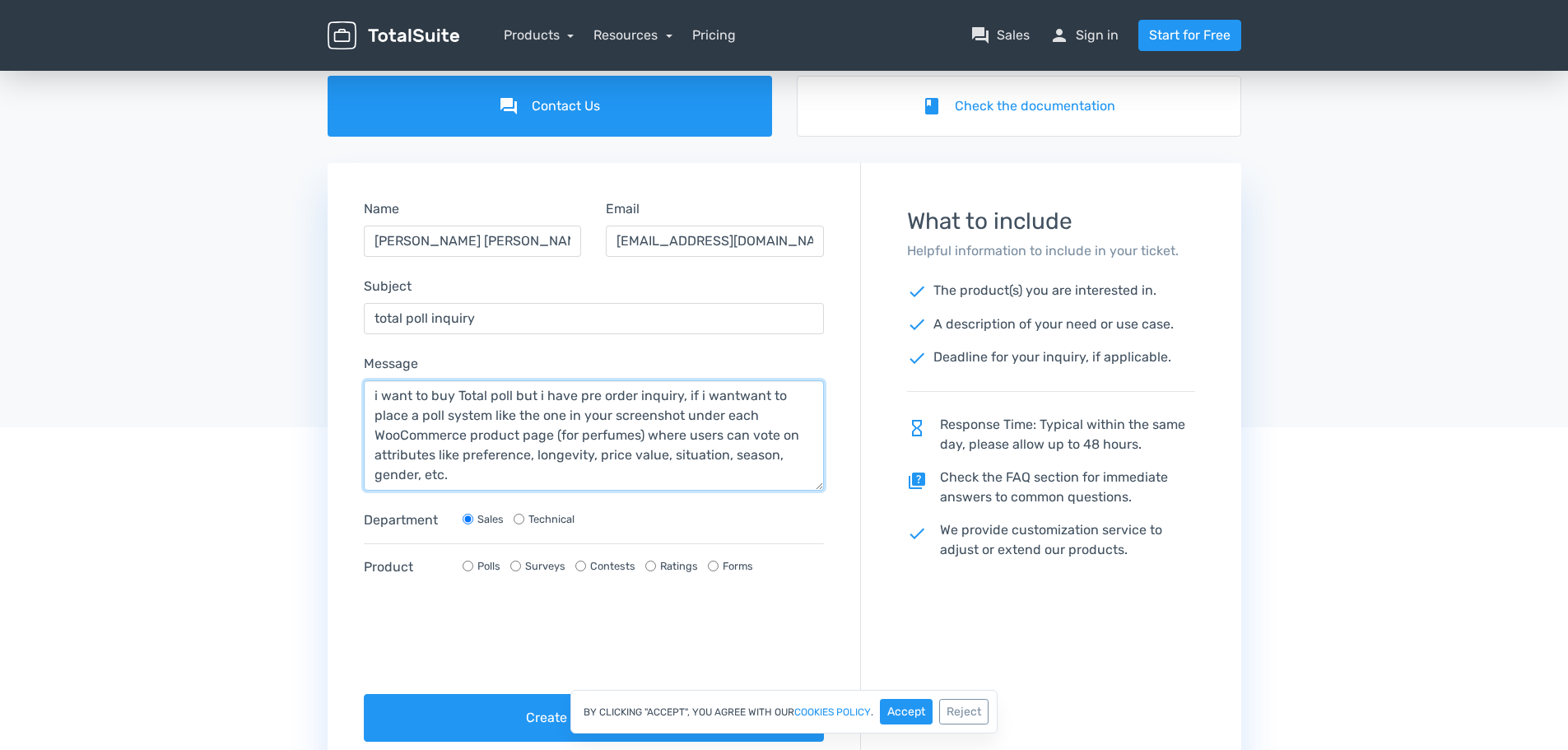
click at [722, 392] on textarea "i want to buy Total poll but i have pre order inquiry, if i wantwant to place a…" at bounding box center [595, 435] width 461 height 110
drag, startPoint x: 446, startPoint y: 414, endPoint x: 633, endPoint y: 413, distance: 187.0
click at [633, 413] on textarea "i want to buy Total poll but i have pre order inquiry, if i want to place a pol…" at bounding box center [595, 435] width 461 height 110
click at [676, 454] on textarea "i want to buy Total poll but i have pre order inquiry, if i want to place a pol…" at bounding box center [595, 435] width 461 height 110
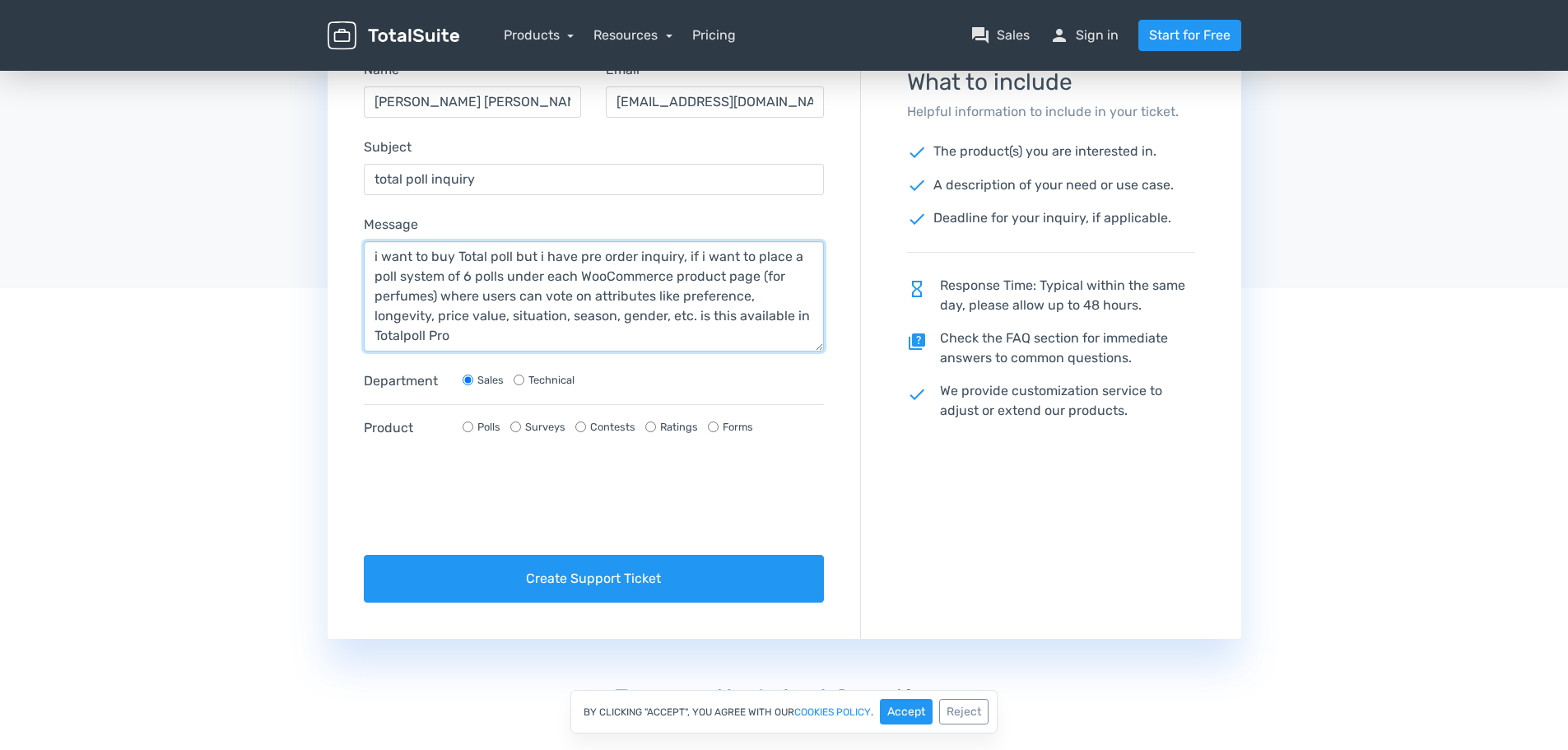
scroll to position [329, 0]
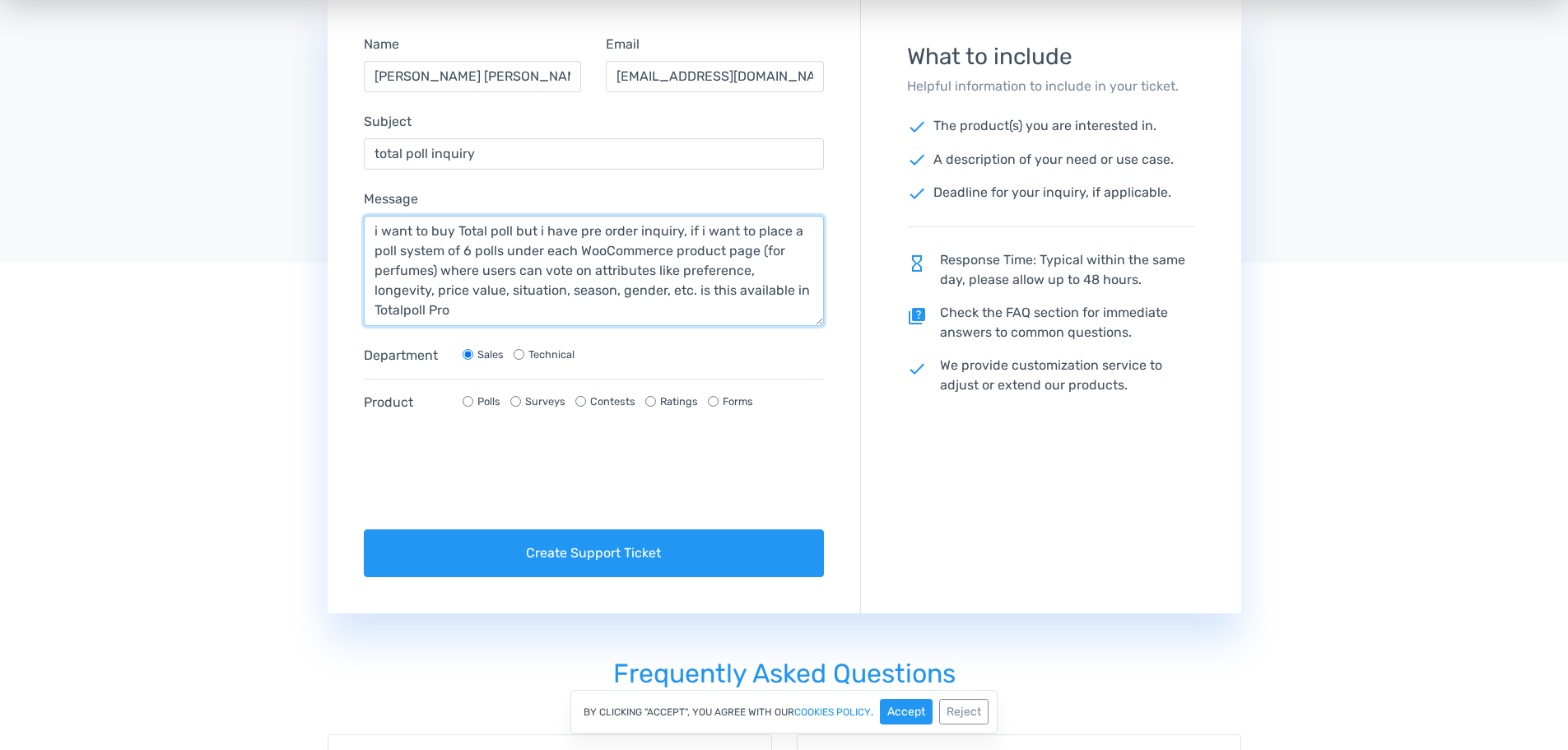
type textarea "i want to buy Total poll but i have pre order inquiry, if i want to place a pol…"
click at [466, 400] on input "Polls" at bounding box center [467, 401] width 11 height 11
radio input "true"
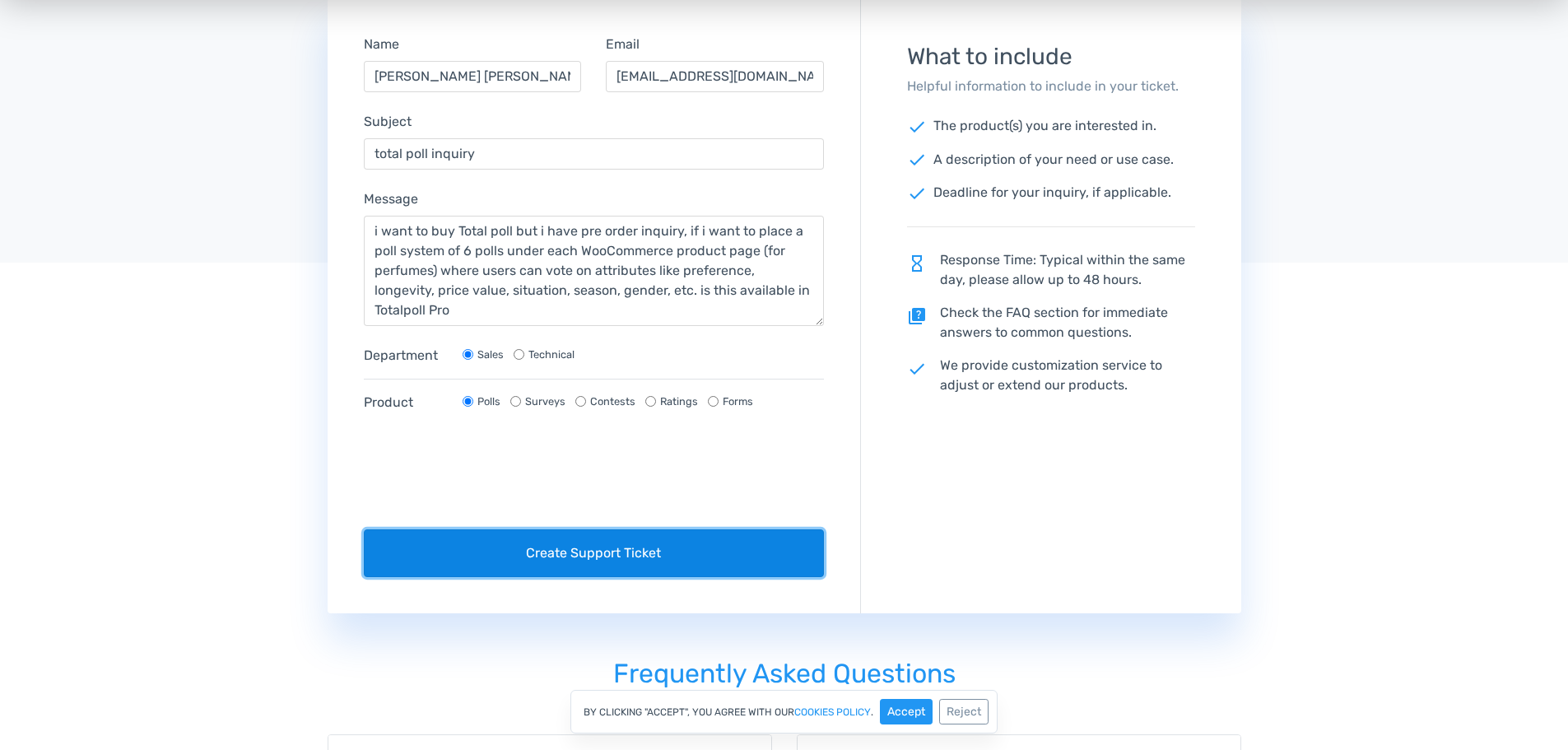
click at [579, 553] on button "Create Support Ticket" at bounding box center [595, 553] width 461 height 48
